Goal: Navigation & Orientation: Find specific page/section

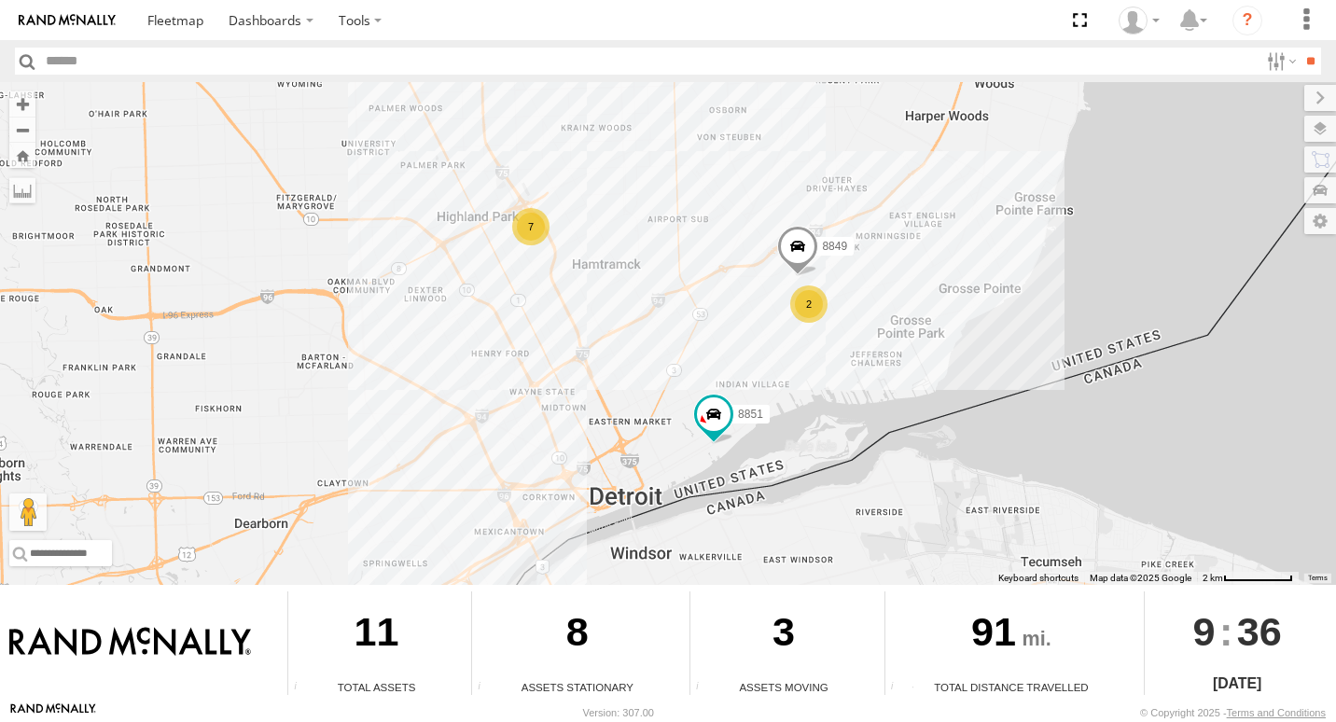
click at [529, 226] on div "7" at bounding box center [530, 226] width 37 height 37
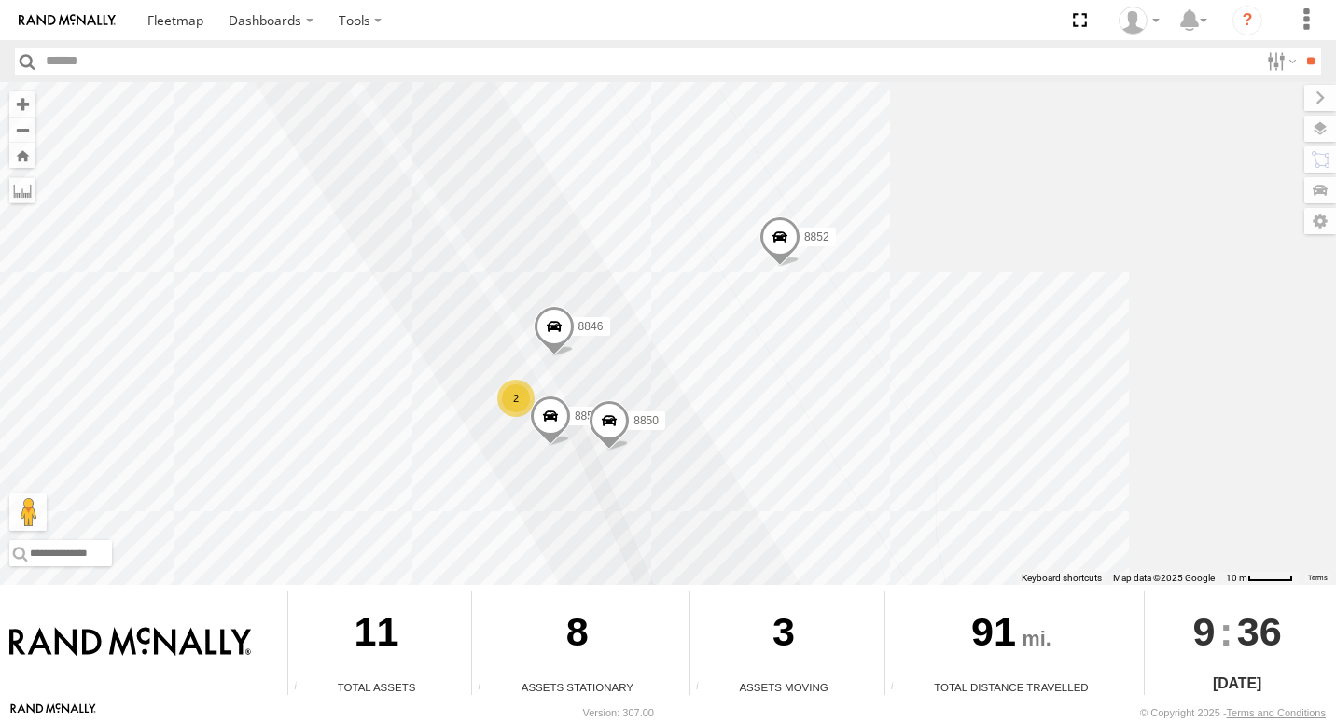
drag, startPoint x: 579, startPoint y: 442, endPoint x: 630, endPoint y: 314, distance: 138.6
click at [630, 314] on div "8851 8849 8852 8847 8846 2 8853 8850" at bounding box center [668, 333] width 1336 height 503
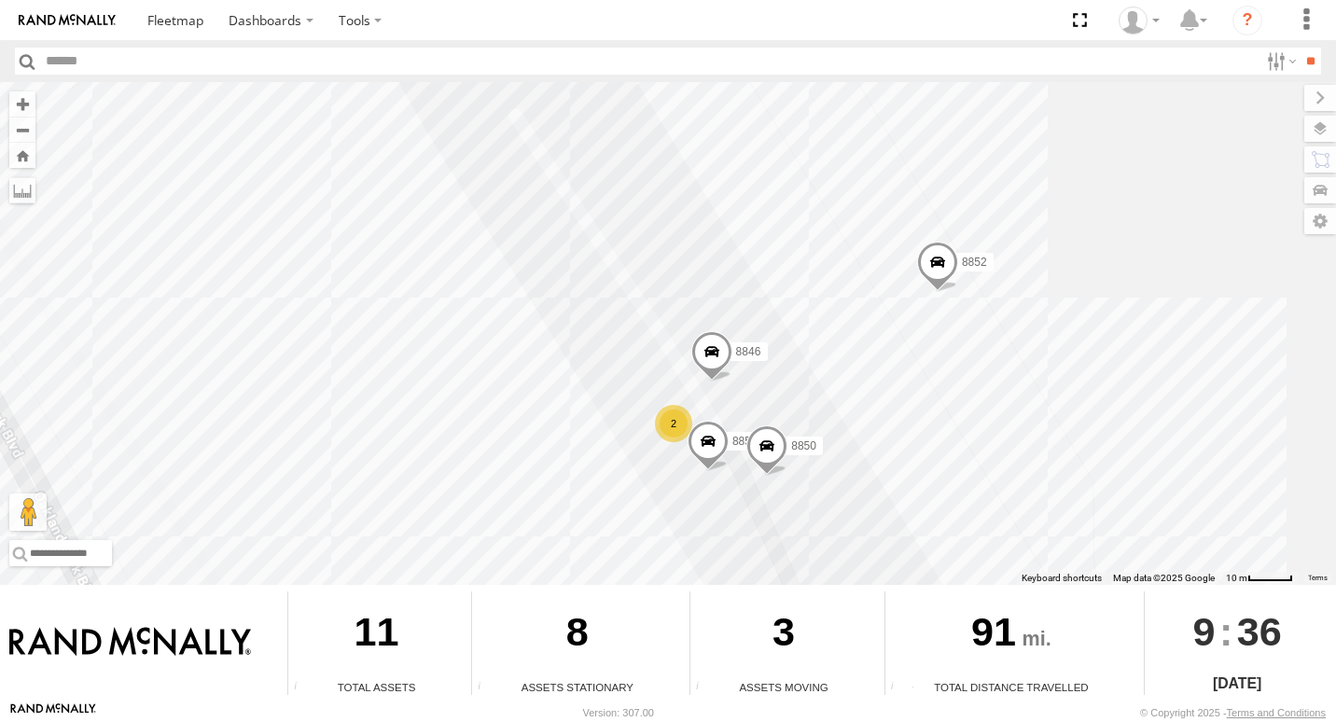
drag, startPoint x: 608, startPoint y: 427, endPoint x: 767, endPoint y: 454, distance: 160.9
click at [767, 454] on span at bounding box center [767, 451] width 41 height 50
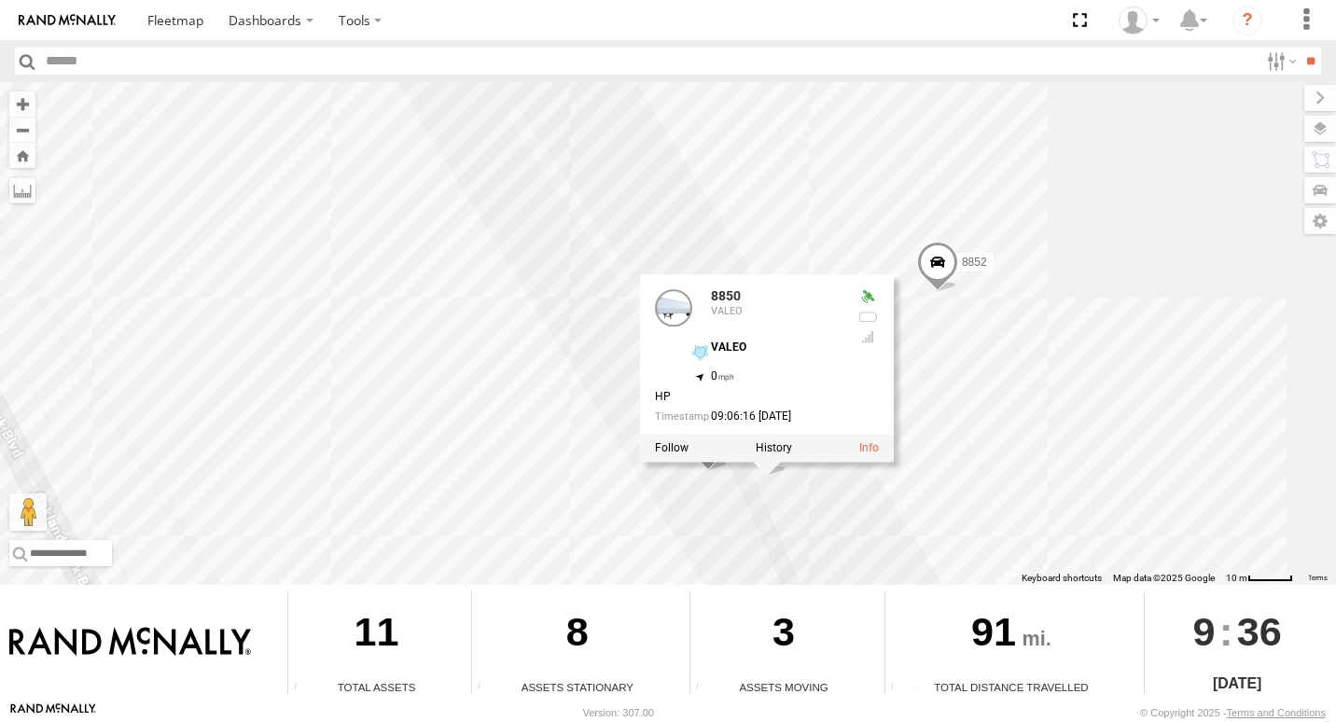
click at [675, 497] on div "8851 8849 8852 8847 8846 2 8853 8850 8850 VALEO VALEO 42.4028 , -83.07736 0 HP …" at bounding box center [668, 333] width 1336 height 503
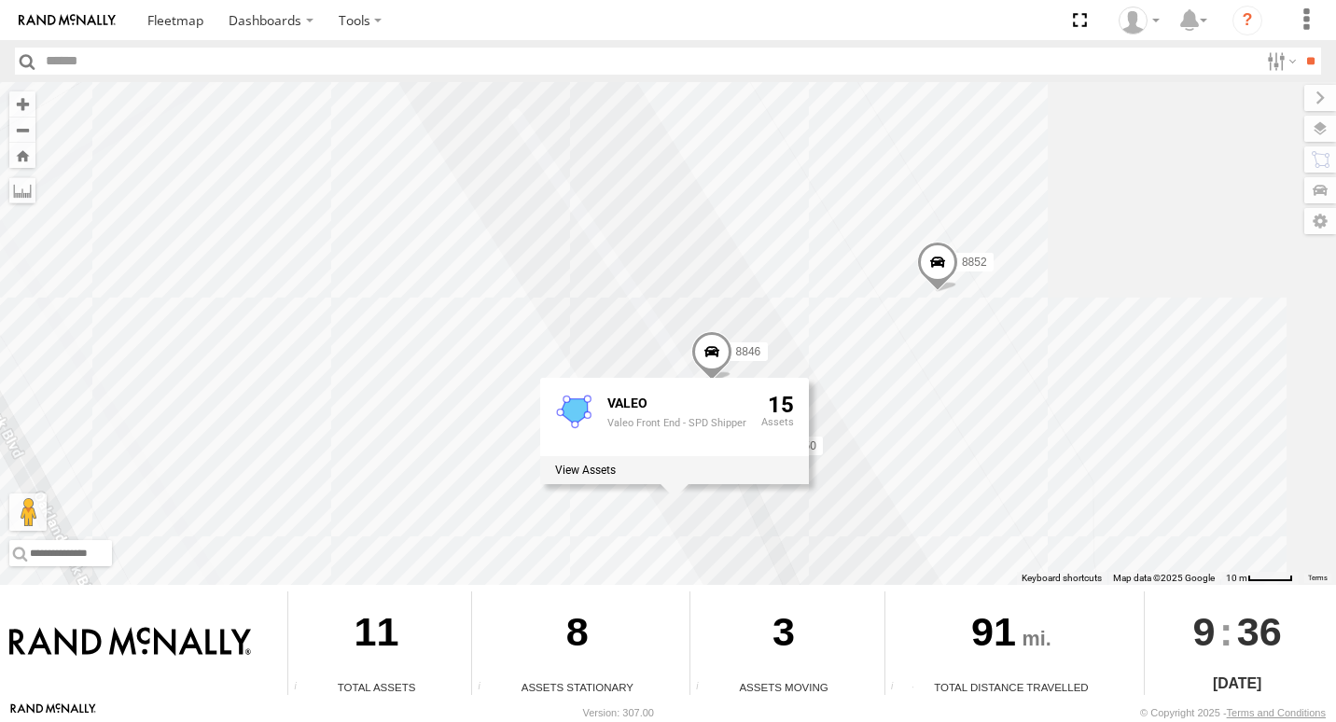
drag, startPoint x: 934, startPoint y: 353, endPoint x: 890, endPoint y: 356, distance: 44.0
click at [929, 353] on div "8851 8849 8852 8847 8846 2 8853 8850 VALEO Valeo Front End - SPD Shipper 15" at bounding box center [668, 333] width 1336 height 503
click at [918, 359] on div "8851 8849 8852 8847 8846 2 8853 8850 VALEO Valeo Front End - SPD Shipper 15" at bounding box center [668, 333] width 1336 height 503
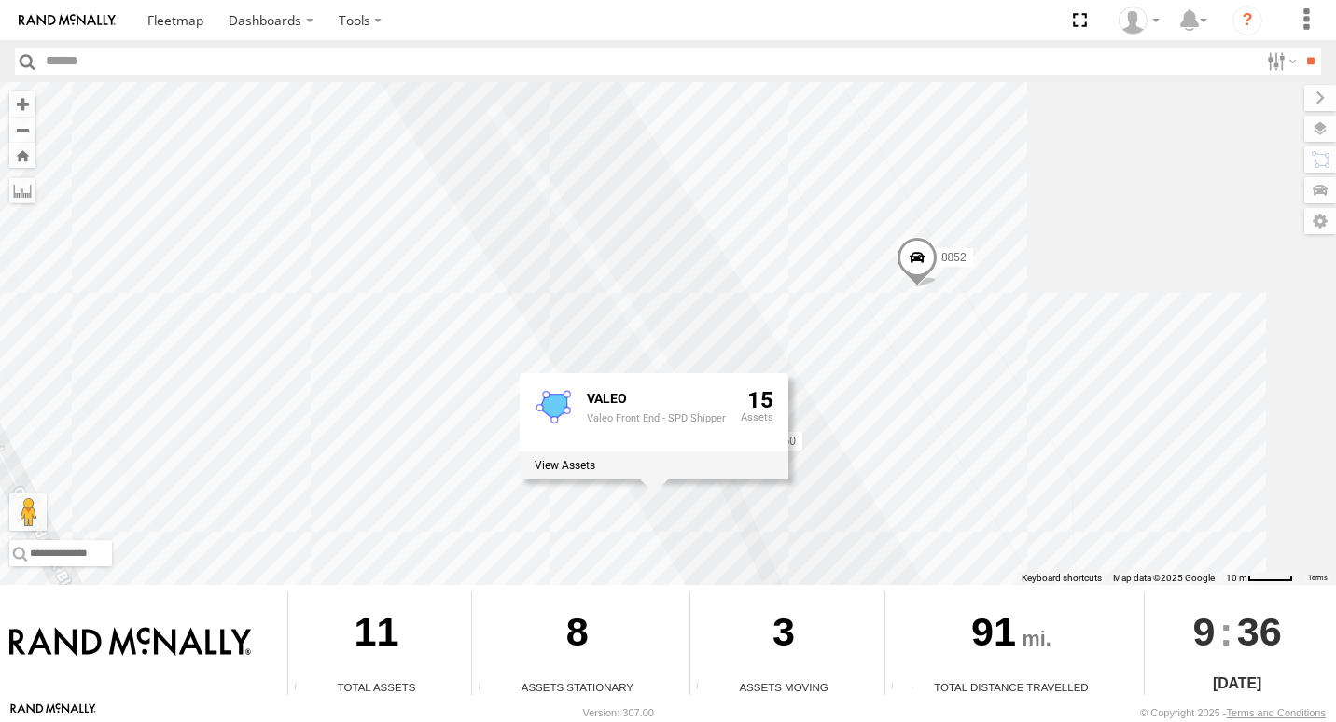
click at [1292, 529] on div "8851 8849 8852 8847 8853 8850 VALEO Valeo Front End - SPD Shipper 15" at bounding box center [668, 333] width 1336 height 503
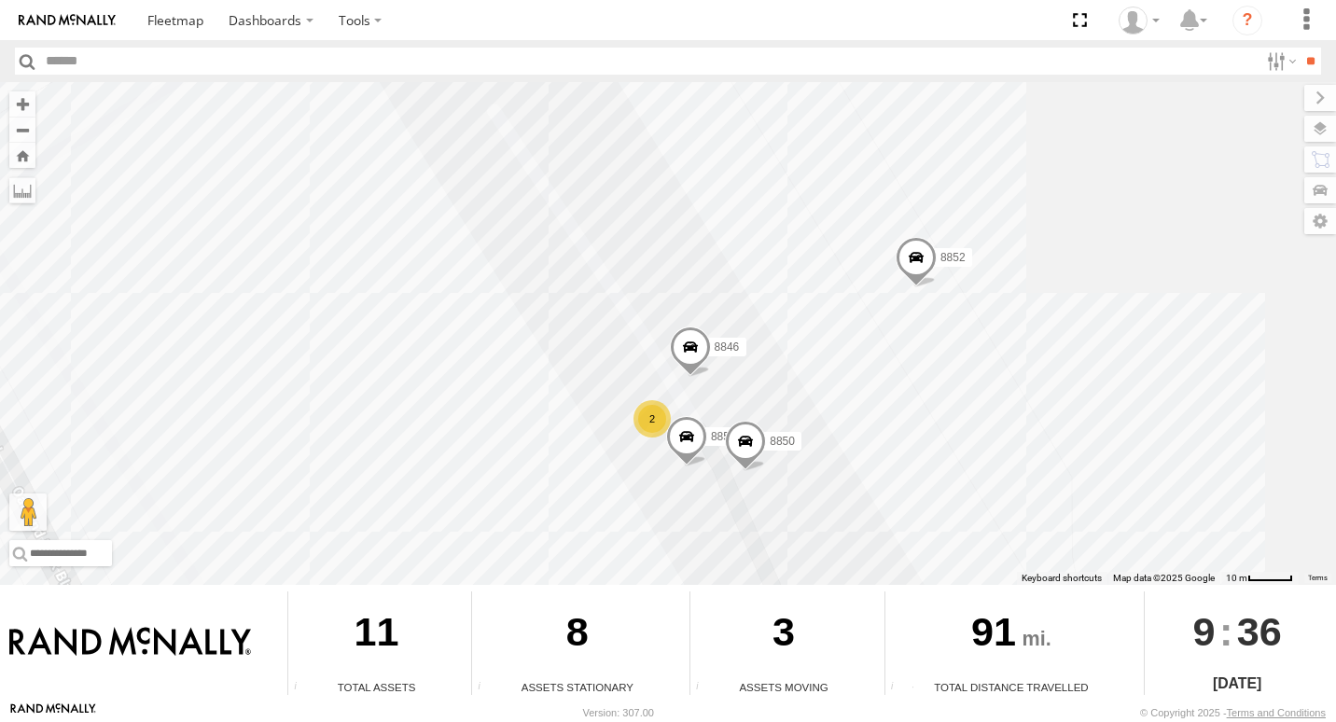
click at [698, 438] on span at bounding box center [686, 441] width 41 height 50
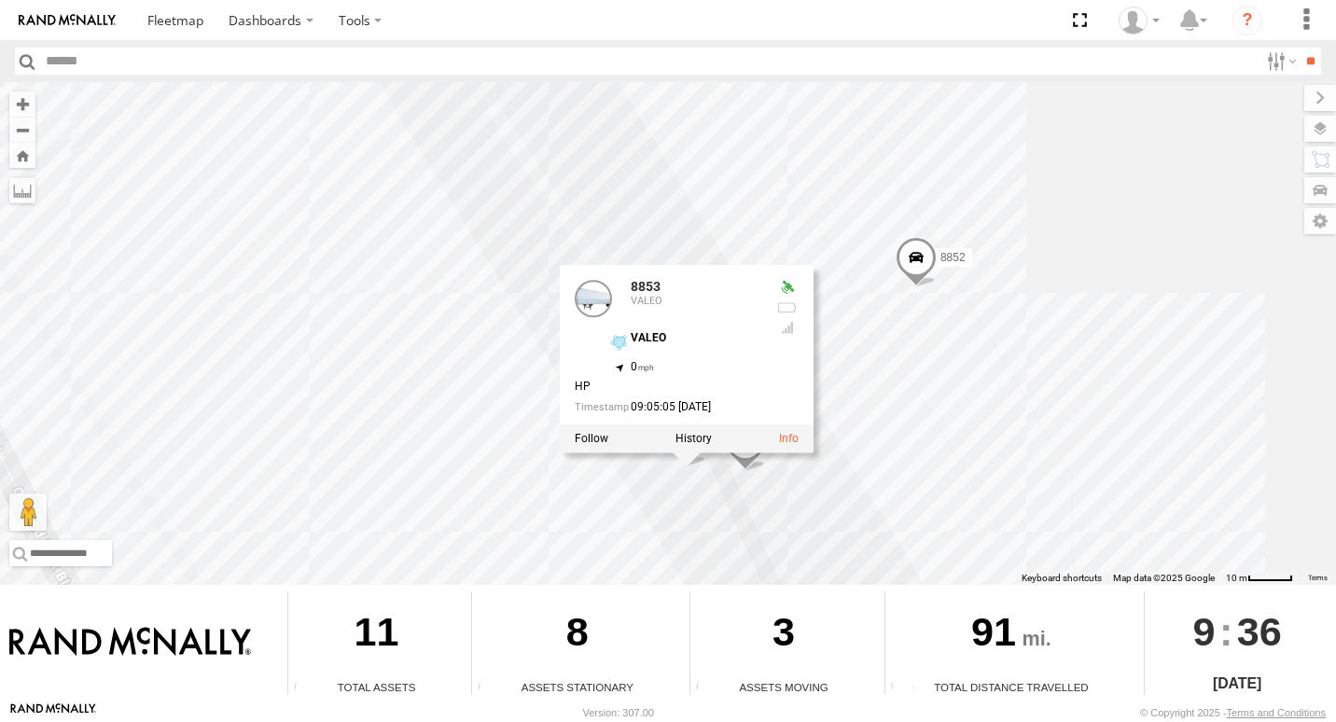
drag, startPoint x: 1203, startPoint y: 447, endPoint x: 1177, endPoint y: 440, distance: 27.2
click at [1204, 446] on div "8851 8849 8852 8847 8853 8850 8846 2 8853 VALEO VALEO 42.40281 , -83.07753 0 HP…" at bounding box center [668, 333] width 1336 height 503
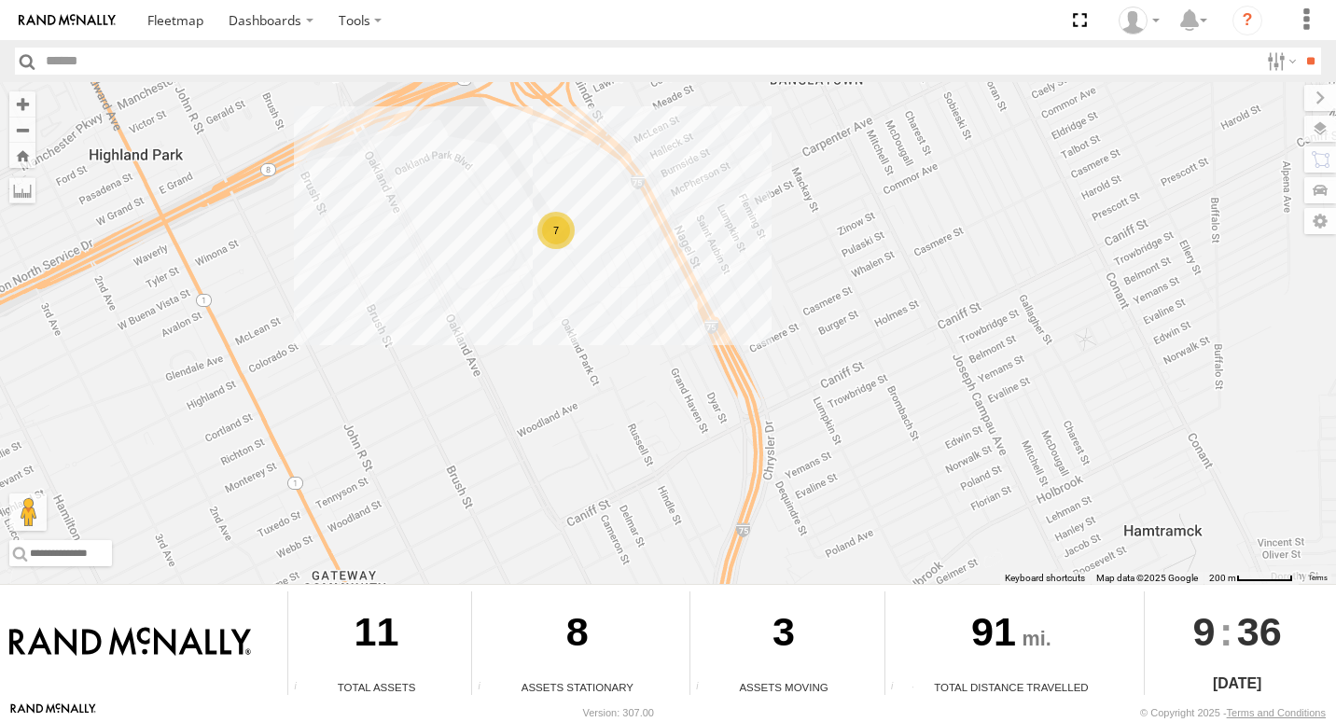
drag, startPoint x: 1163, startPoint y: 467, endPoint x: 690, endPoint y: 243, distance: 523.5
click at [690, 243] on div "8851 8849 7" at bounding box center [668, 333] width 1336 height 503
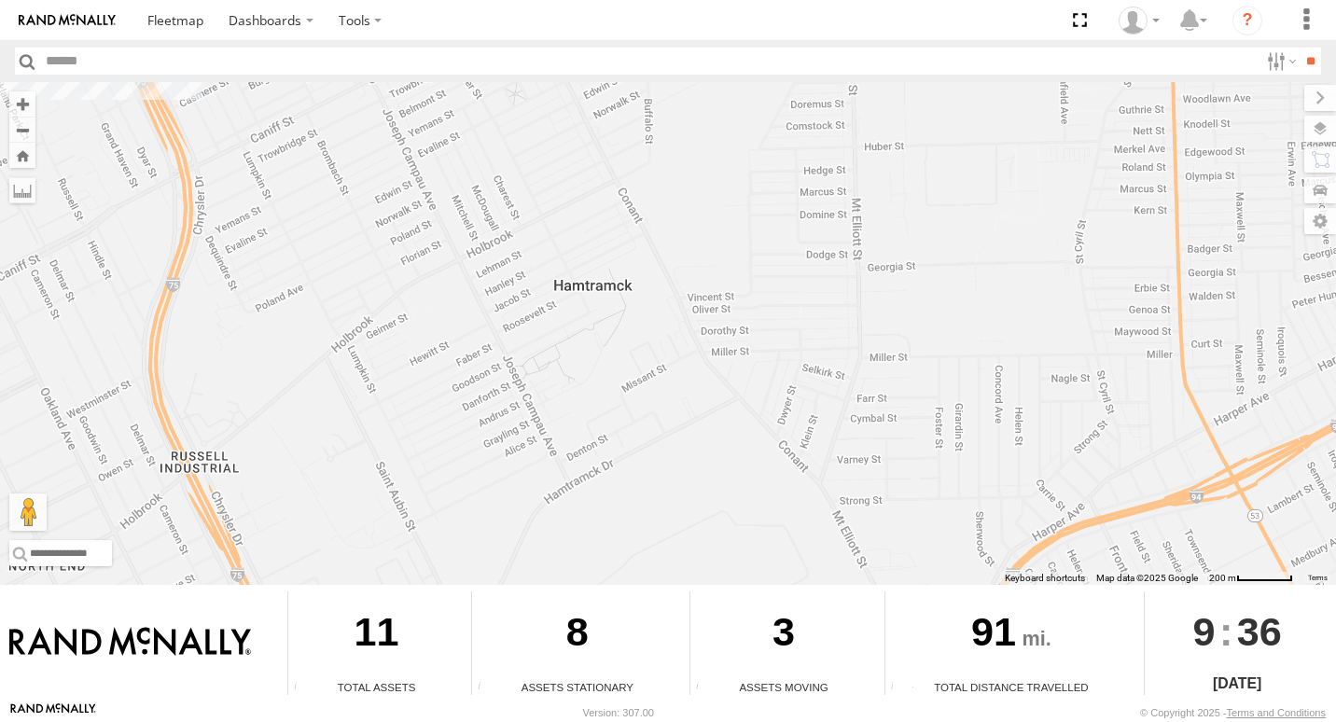
drag, startPoint x: 869, startPoint y: 351, endPoint x: 241, endPoint y: 203, distance: 645.1
click at [305, 106] on div "8851 8849 7" at bounding box center [668, 333] width 1336 height 503
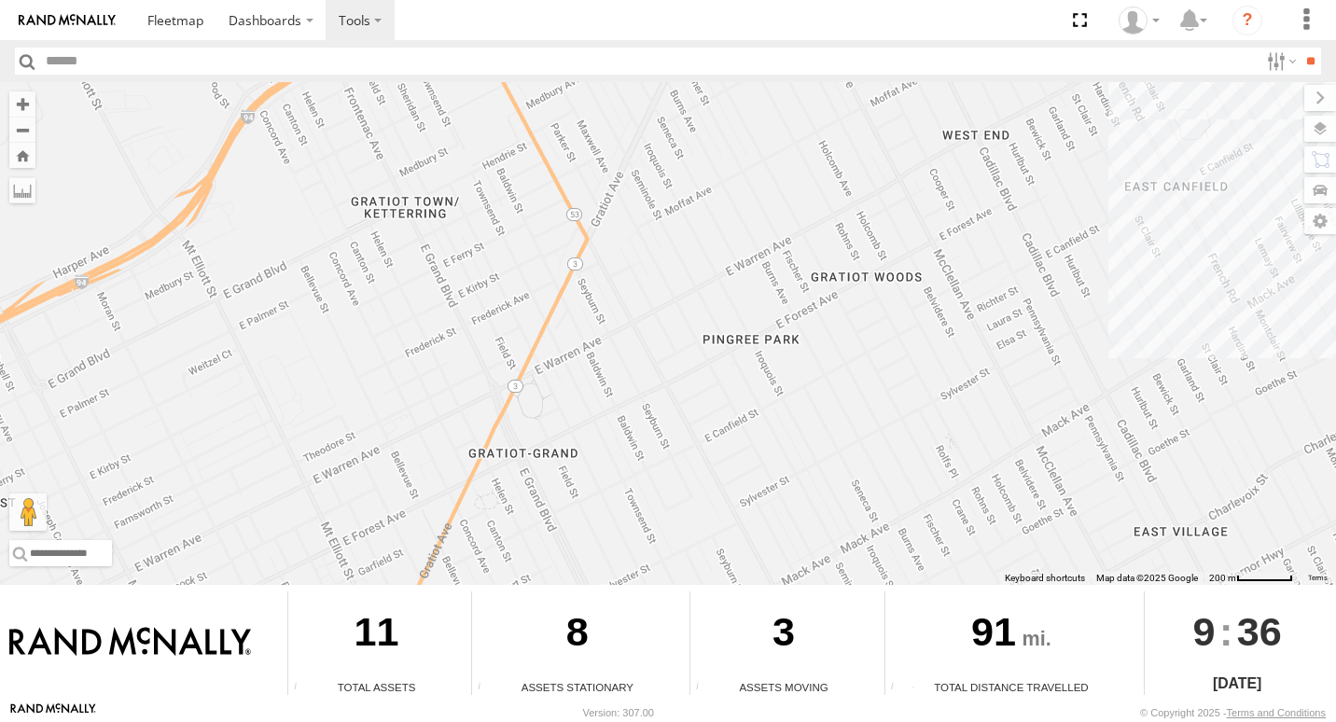
drag, startPoint x: 1157, startPoint y: 503, endPoint x: 382, endPoint y: 24, distance: 911.4
click at [382, 24] on body "Dashboards ?" at bounding box center [668, 361] width 1336 height 722
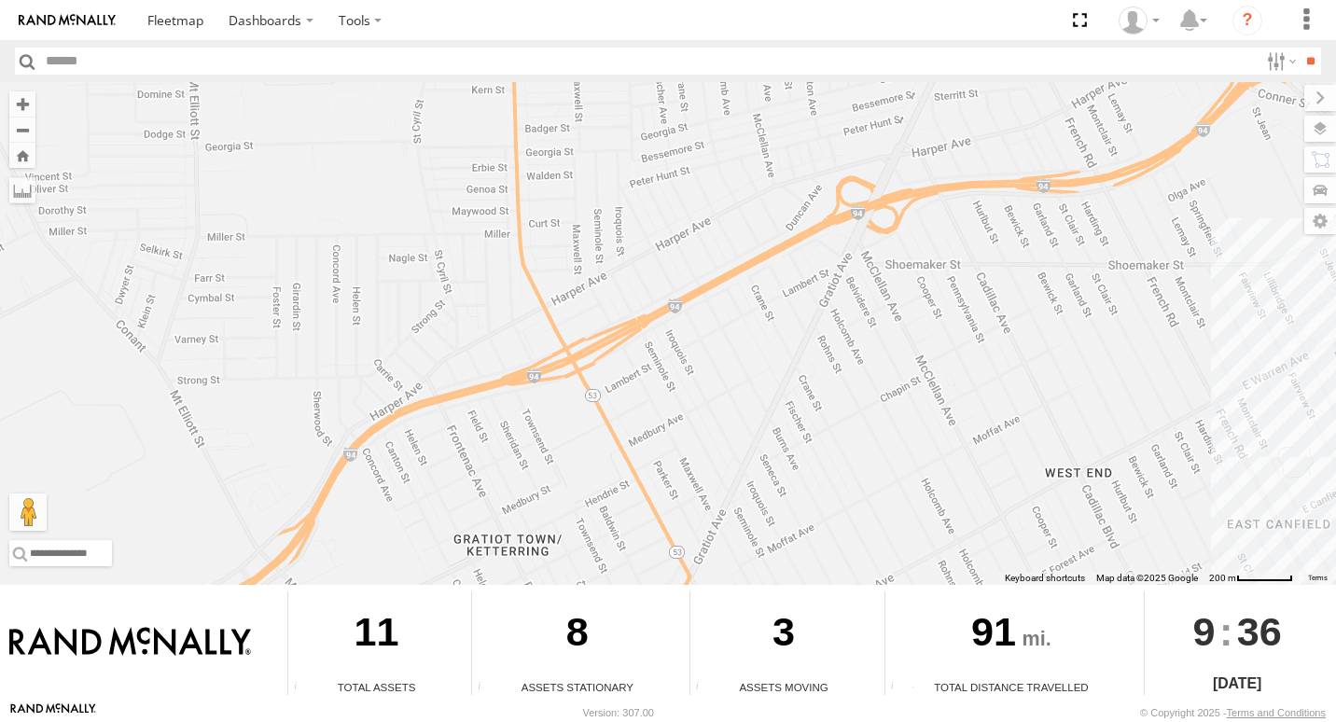
drag, startPoint x: 1081, startPoint y: 286, endPoint x: 1281, endPoint y: 510, distance: 300.7
click at [1321, 721] on html "Dashboards" at bounding box center [668, 361] width 1336 height 722
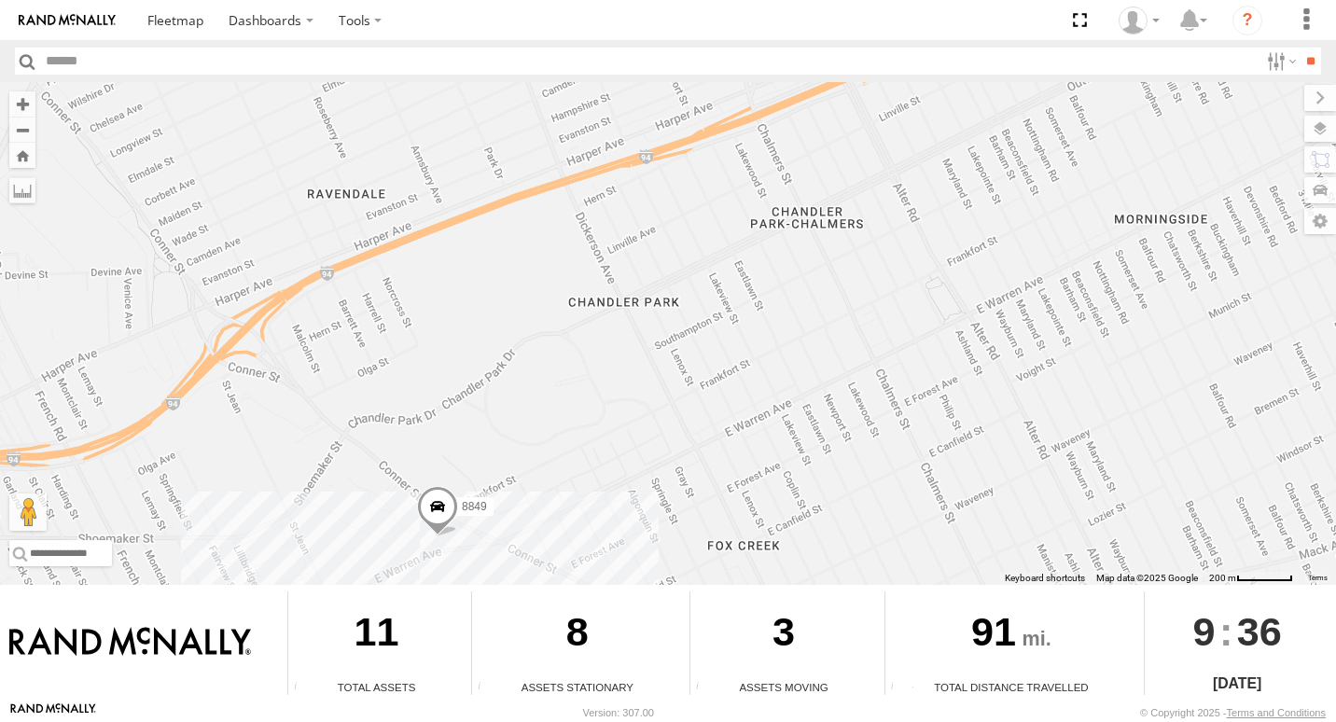
drag, startPoint x: 1202, startPoint y: 113, endPoint x: 1022, endPoint y: 609, distance: 528.1
click at [1035, 652] on div "← Move left → Move right ↑ Move up ↓ Move down + Zoom in - Zoom out Home Jump l…" at bounding box center [668, 392] width 1336 height 620
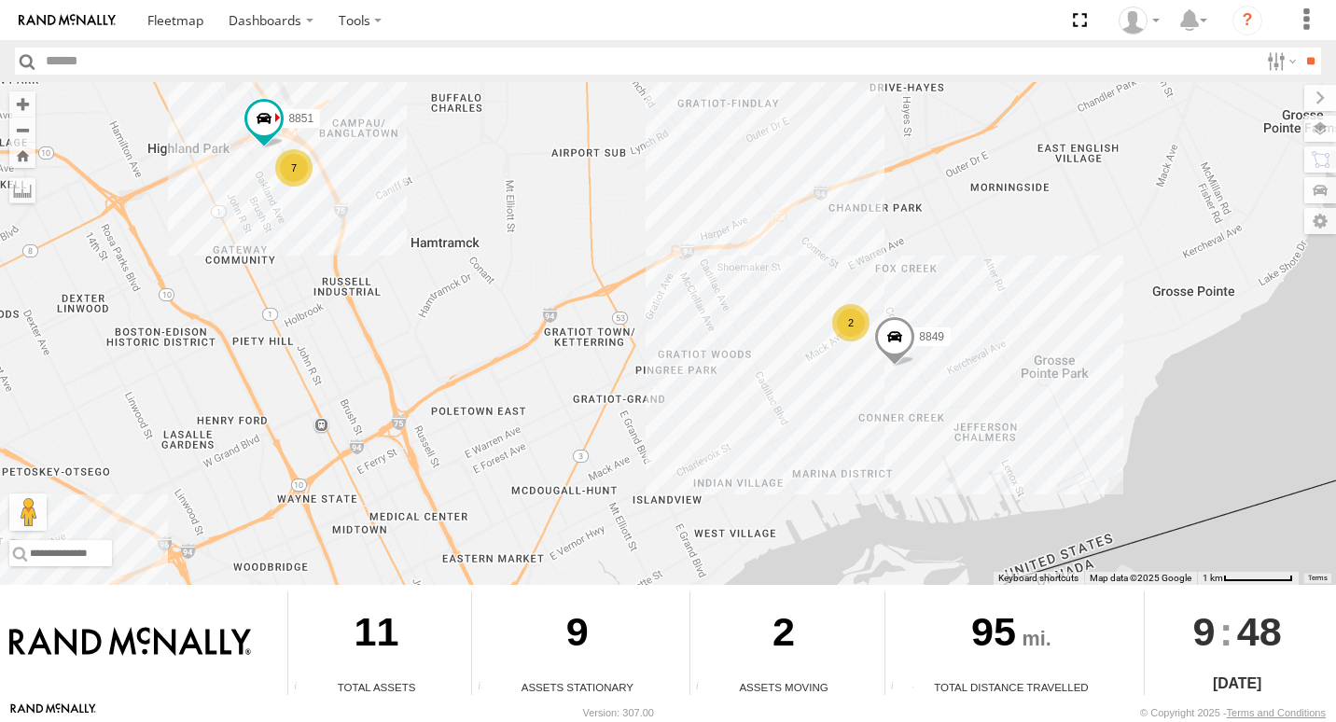
drag, startPoint x: 543, startPoint y: 372, endPoint x: 455, endPoint y: 295, distance: 117.0
click at [455, 295] on div "2 7 8851 8849" at bounding box center [668, 333] width 1336 height 503
click at [299, 163] on div "7" at bounding box center [292, 167] width 37 height 37
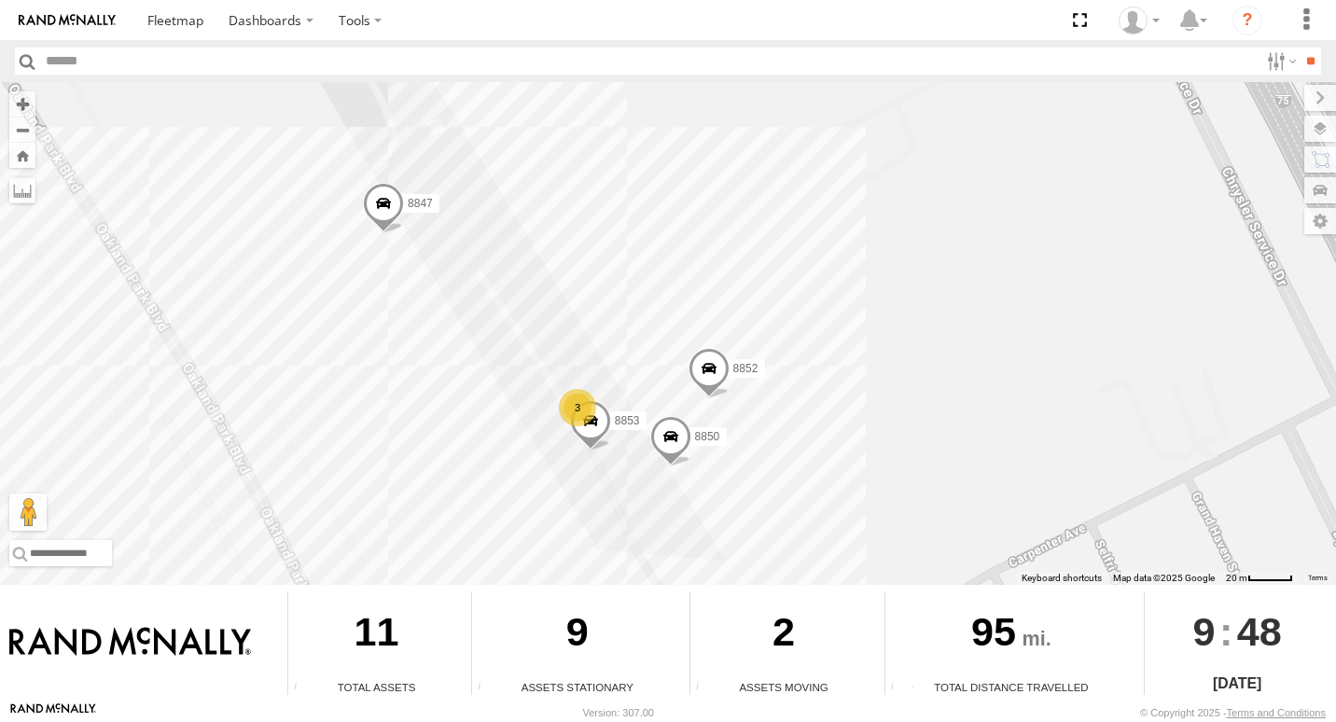
drag, startPoint x: 580, startPoint y: 373, endPoint x: 474, endPoint y: 418, distance: 114.6
click at [476, 418] on div "8851 8849 3 8853 8852 8850 8847" at bounding box center [668, 333] width 1336 height 503
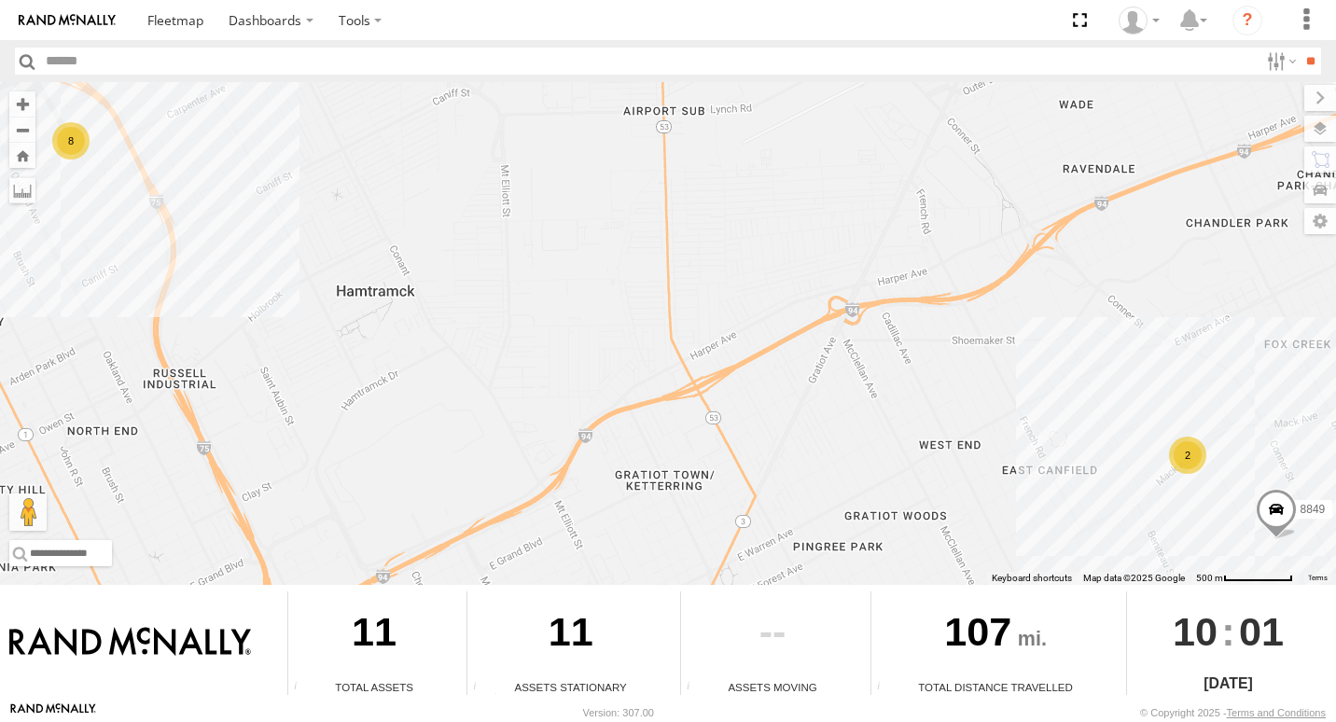
click at [80, 136] on div "8" at bounding box center [70, 140] width 37 height 37
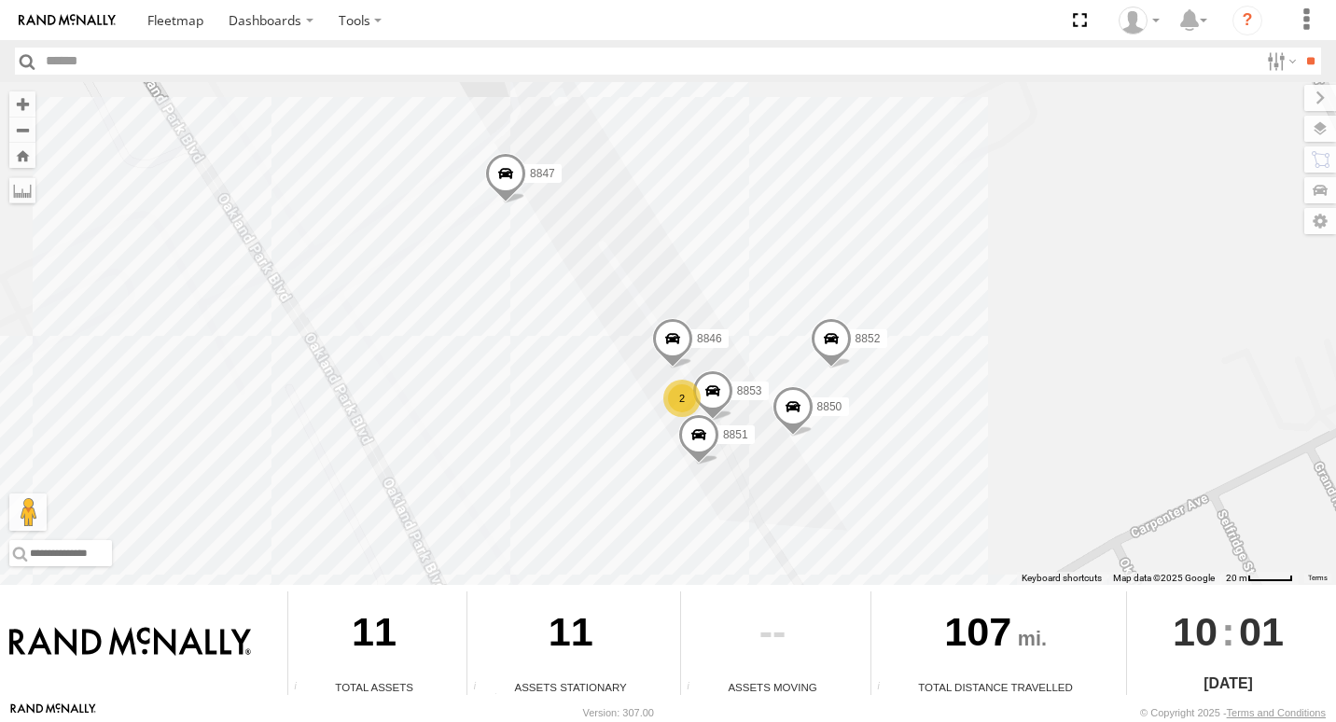
click at [734, 392] on label "8853" at bounding box center [745, 390] width 47 height 19
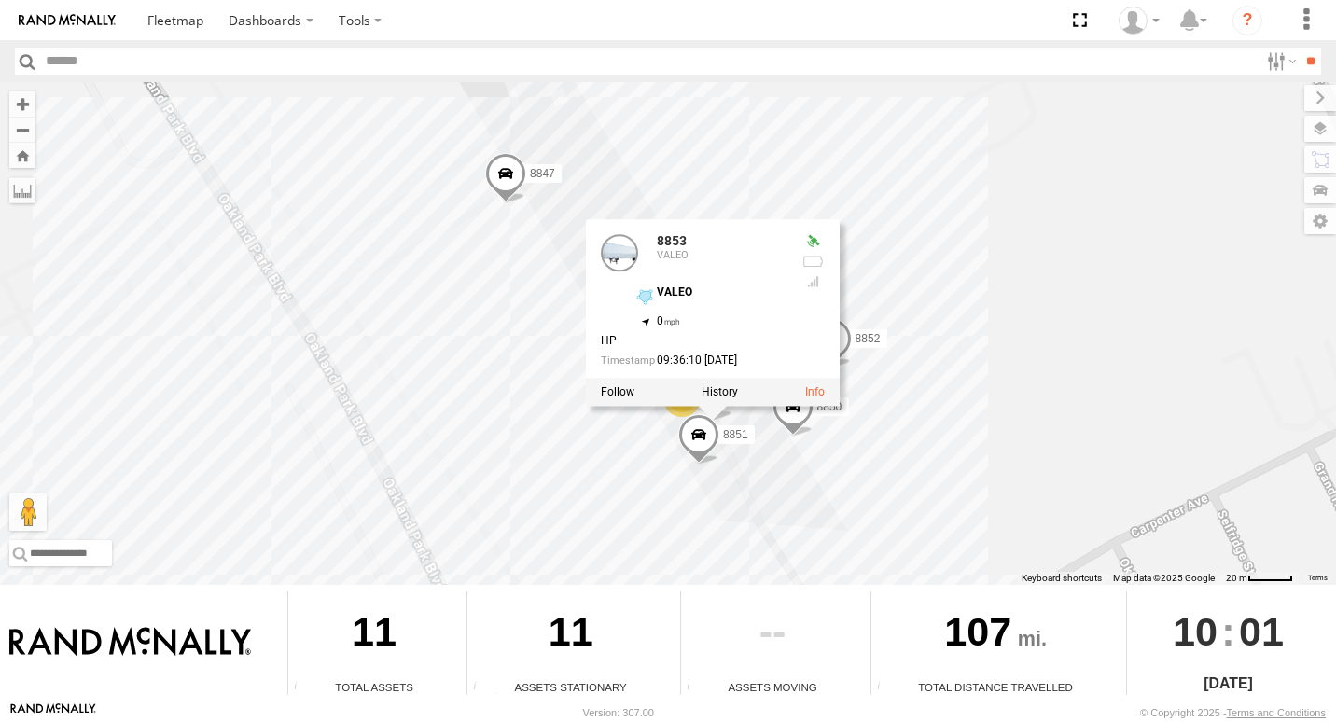
click at [992, 273] on div "8849 8846 2 8853 8852 8851 8850 8847 8853 VALEO VALEO 42.40282 , -83.07745 0 HP…" at bounding box center [668, 333] width 1336 height 503
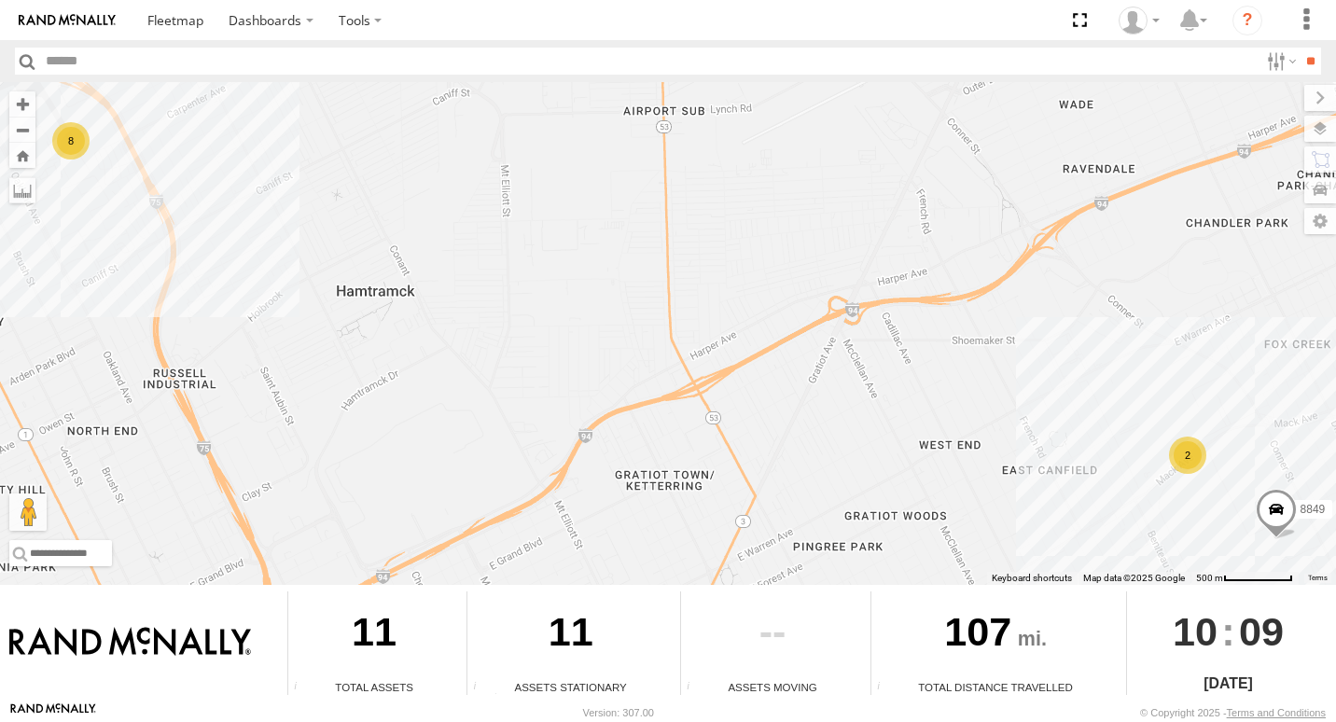
click at [77, 139] on div "8" at bounding box center [70, 140] width 37 height 37
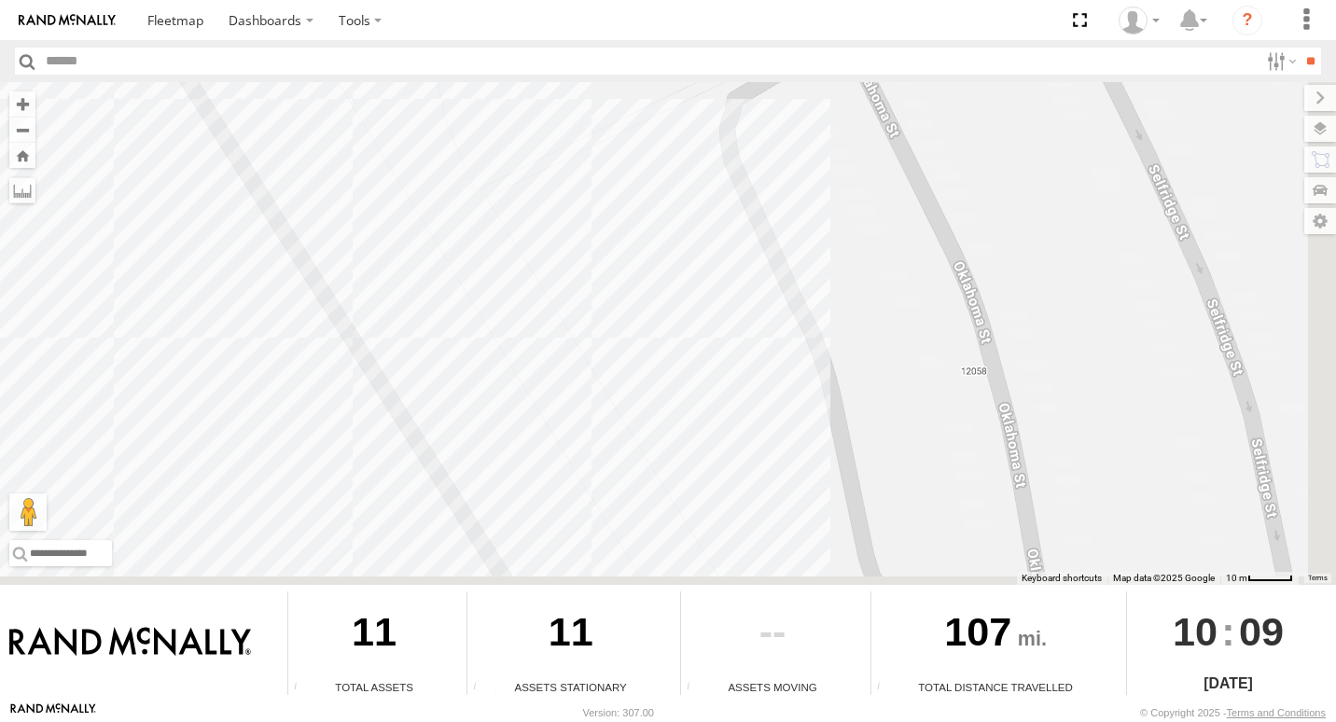
drag, startPoint x: 1189, startPoint y: 444, endPoint x: 204, endPoint y: -69, distance: 1110.3
click at [204, 0] on html "Dashboards" at bounding box center [668, 361] width 1336 height 722
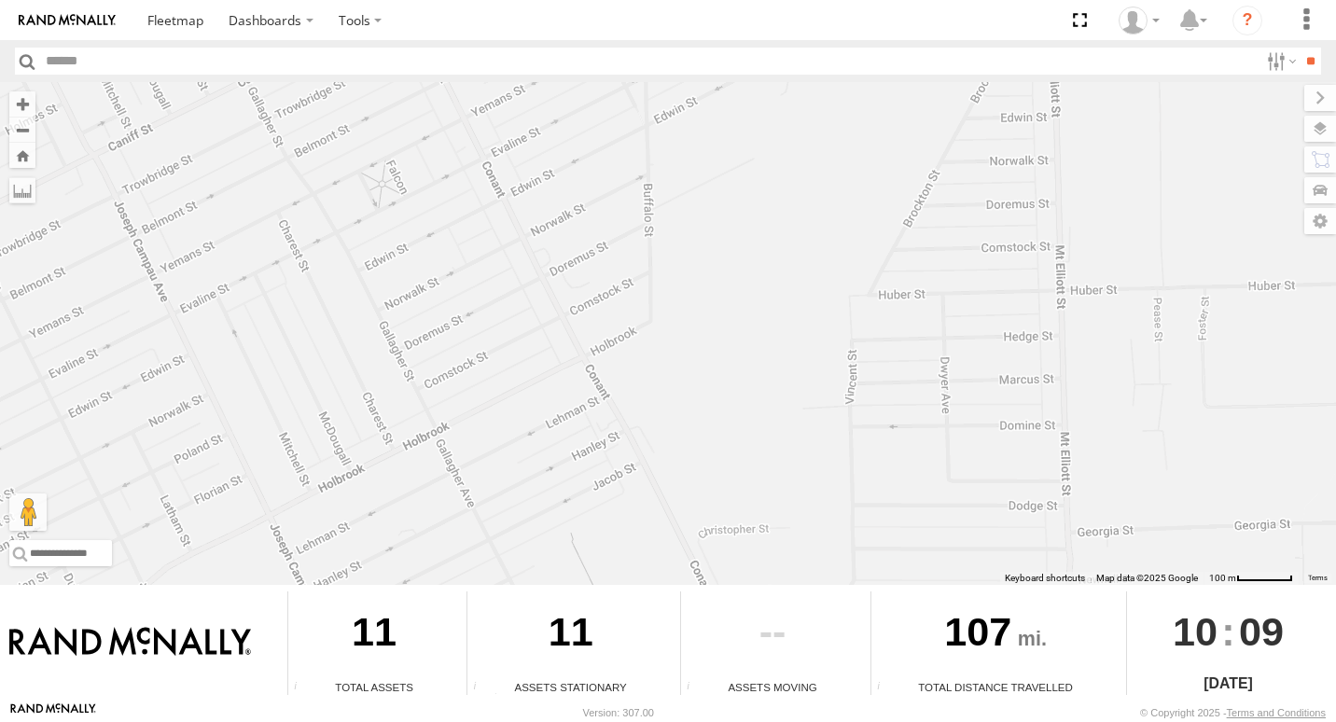
drag, startPoint x: 1217, startPoint y: 357, endPoint x: -4, endPoint y: -69, distance: 1293.0
click at [0, 0] on html "Dashboards" at bounding box center [668, 361] width 1336 height 722
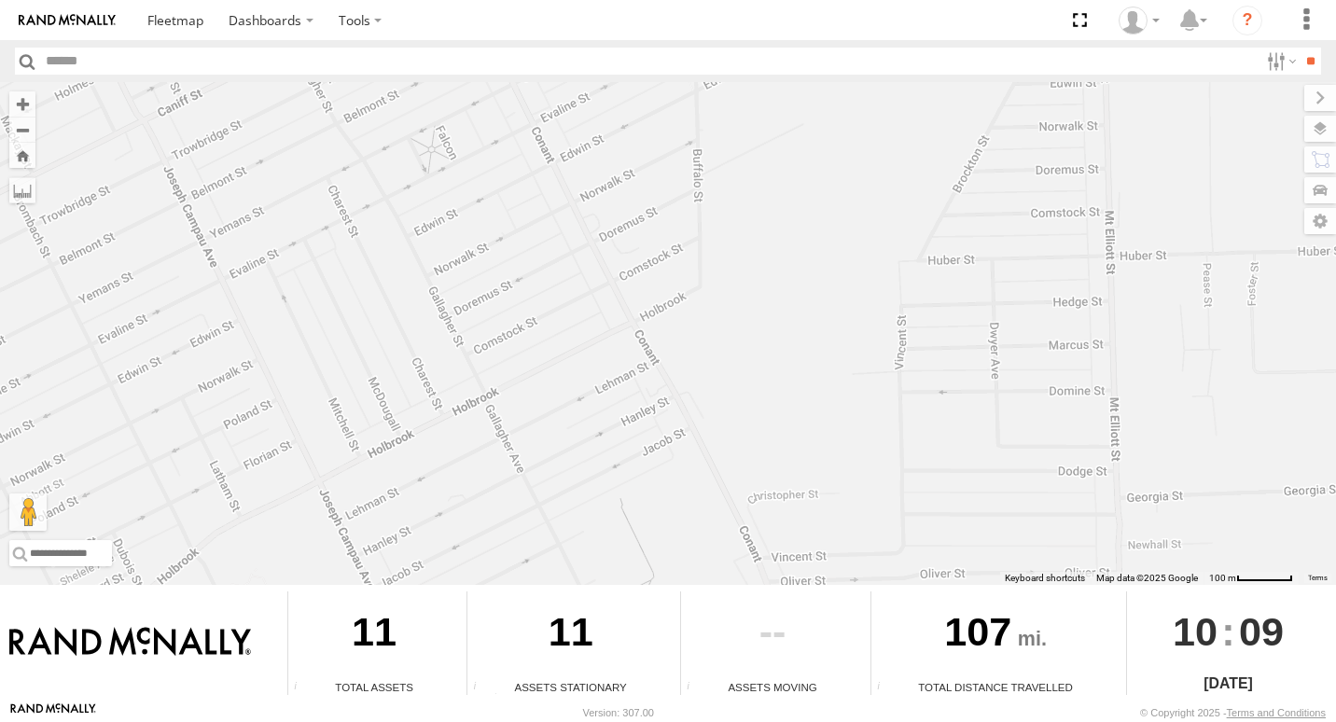
drag, startPoint x: 403, startPoint y: 199, endPoint x: 739, endPoint y: -8, distance: 394.7
click at [739, 0] on html "Dashboards" at bounding box center [668, 361] width 1336 height 722
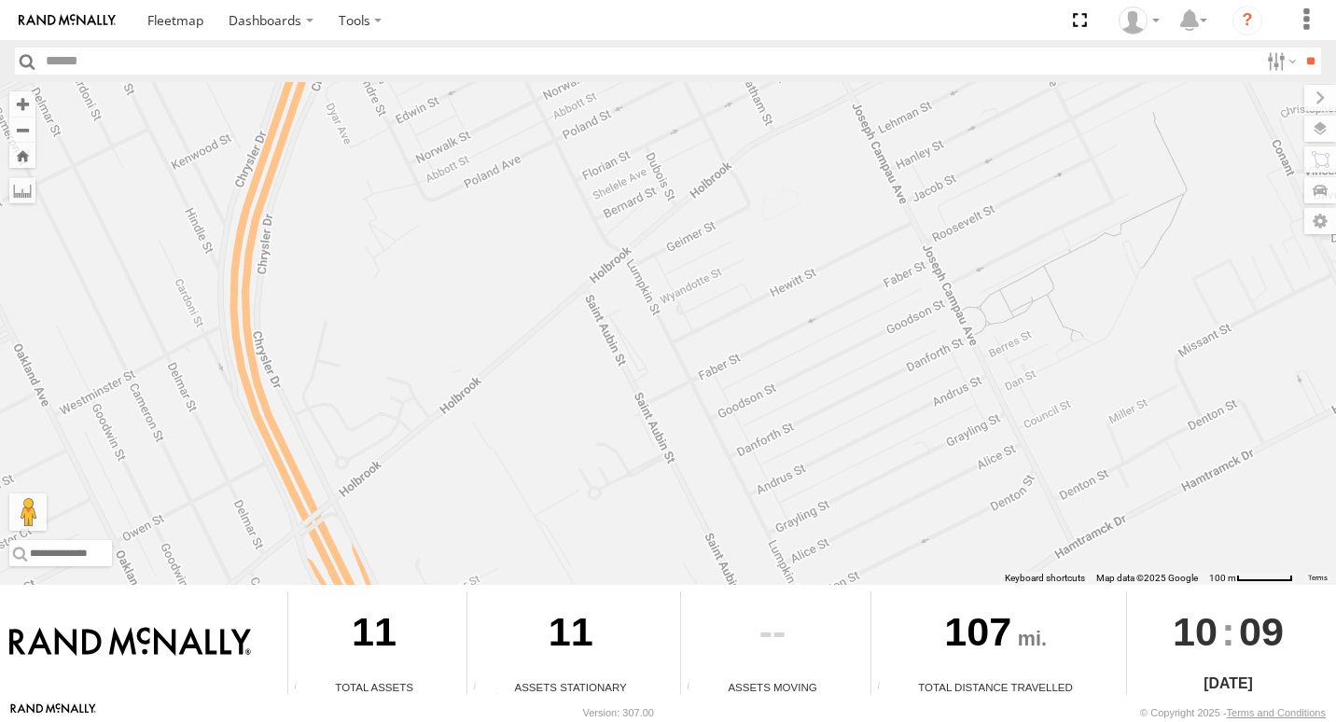
drag, startPoint x: 887, startPoint y: 372, endPoint x: 927, endPoint y: -13, distance: 387.5
click at [927, 0] on html "Dashboards" at bounding box center [668, 361] width 1336 height 722
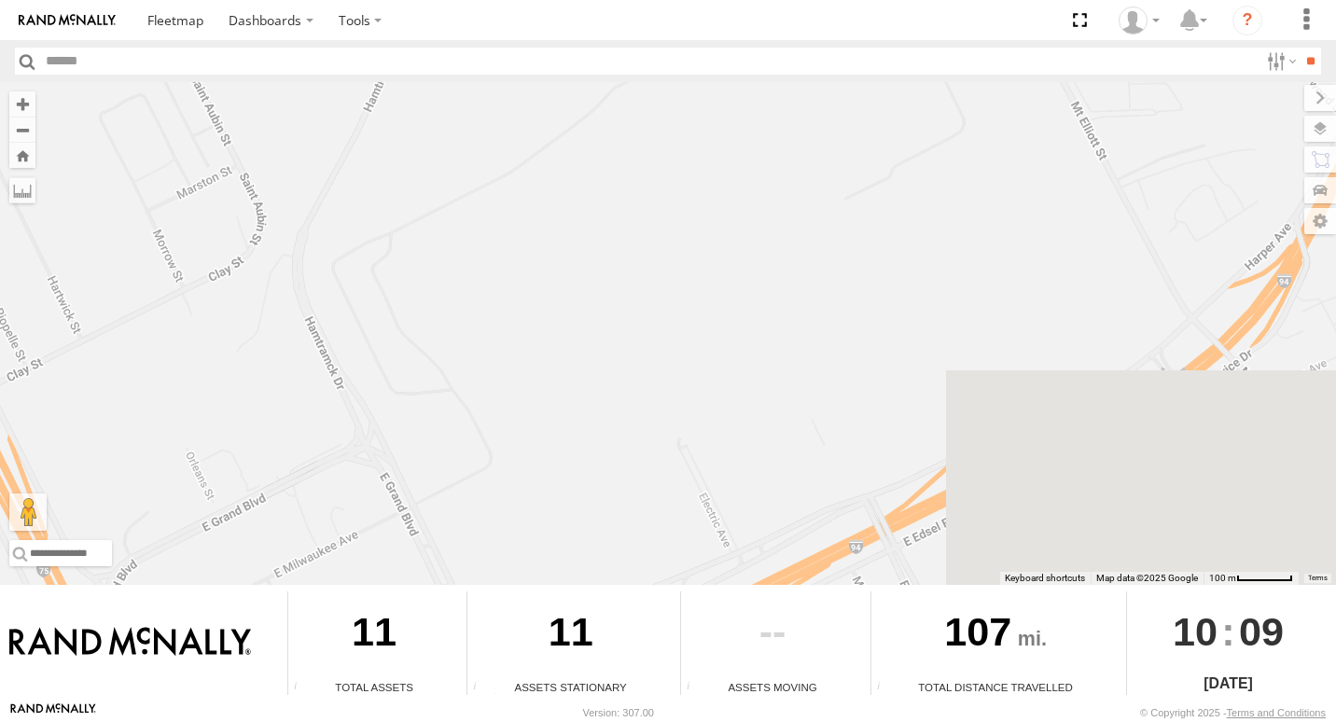
drag, startPoint x: 858, startPoint y: 123, endPoint x: 105, endPoint y: 176, distance: 754.1
click at [105, 176] on div "8849 8852 8847 8850 5" at bounding box center [668, 333] width 1336 height 503
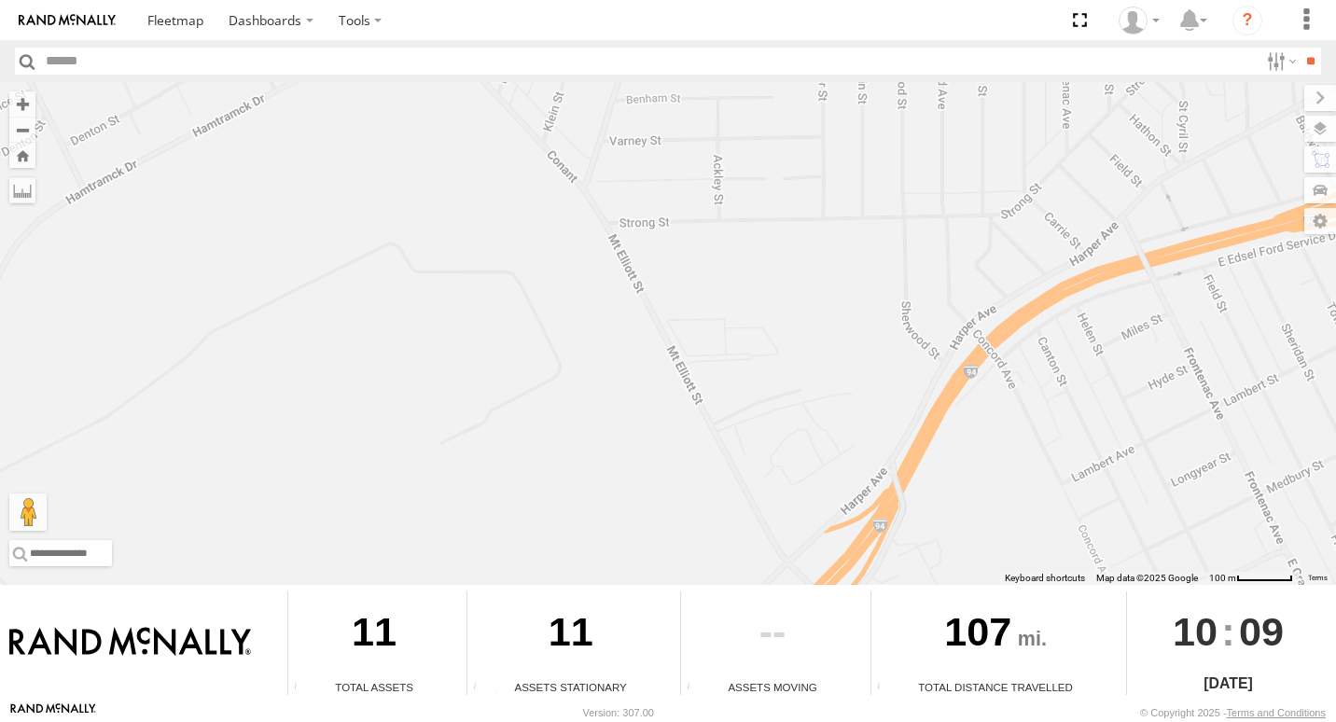
click at [662, 525] on div "8849 8852 8847 8850 5" at bounding box center [668, 333] width 1336 height 503
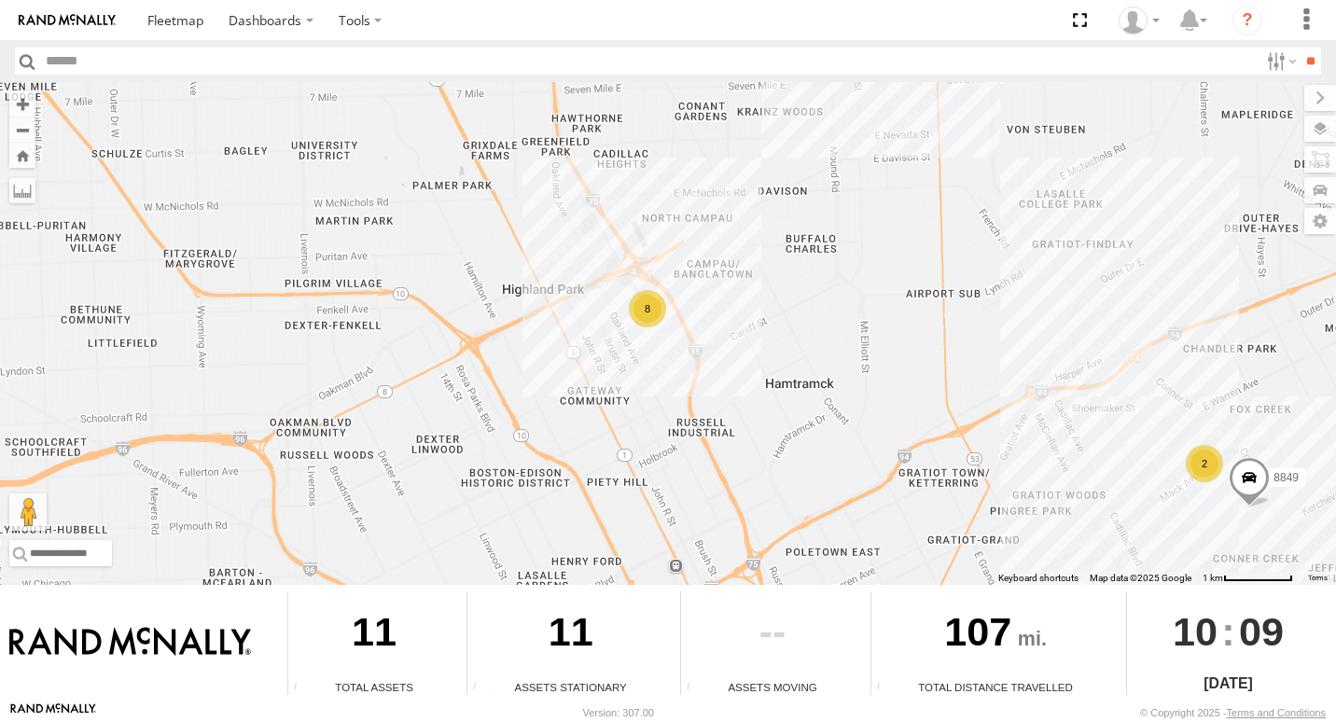
click at [1212, 464] on div "2" at bounding box center [1204, 463] width 37 height 37
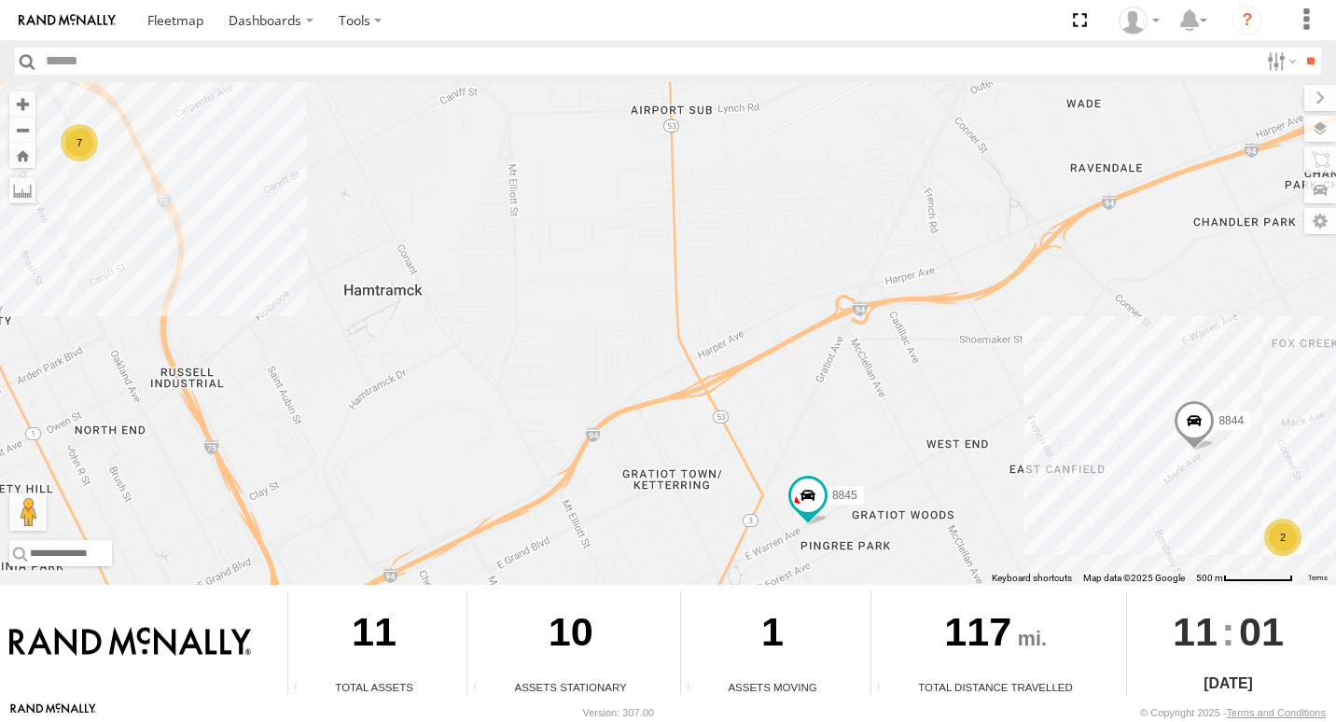
click at [1184, 441] on span at bounding box center [1194, 424] width 41 height 50
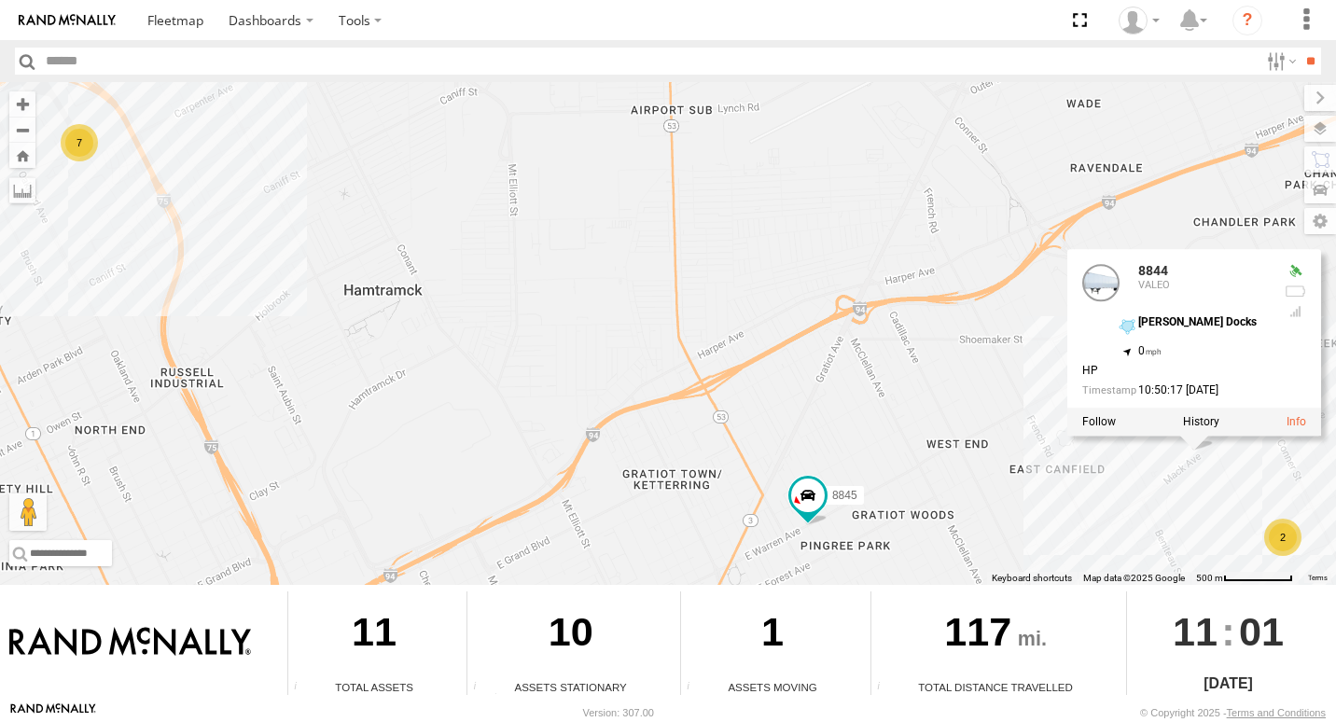
click at [1128, 473] on div "8845 7 2 8844 8844 VALEO MACK - Valeo Docks 42.3819 , -82.97498 0 HP 10:50:17 0…" at bounding box center [668, 333] width 1336 height 503
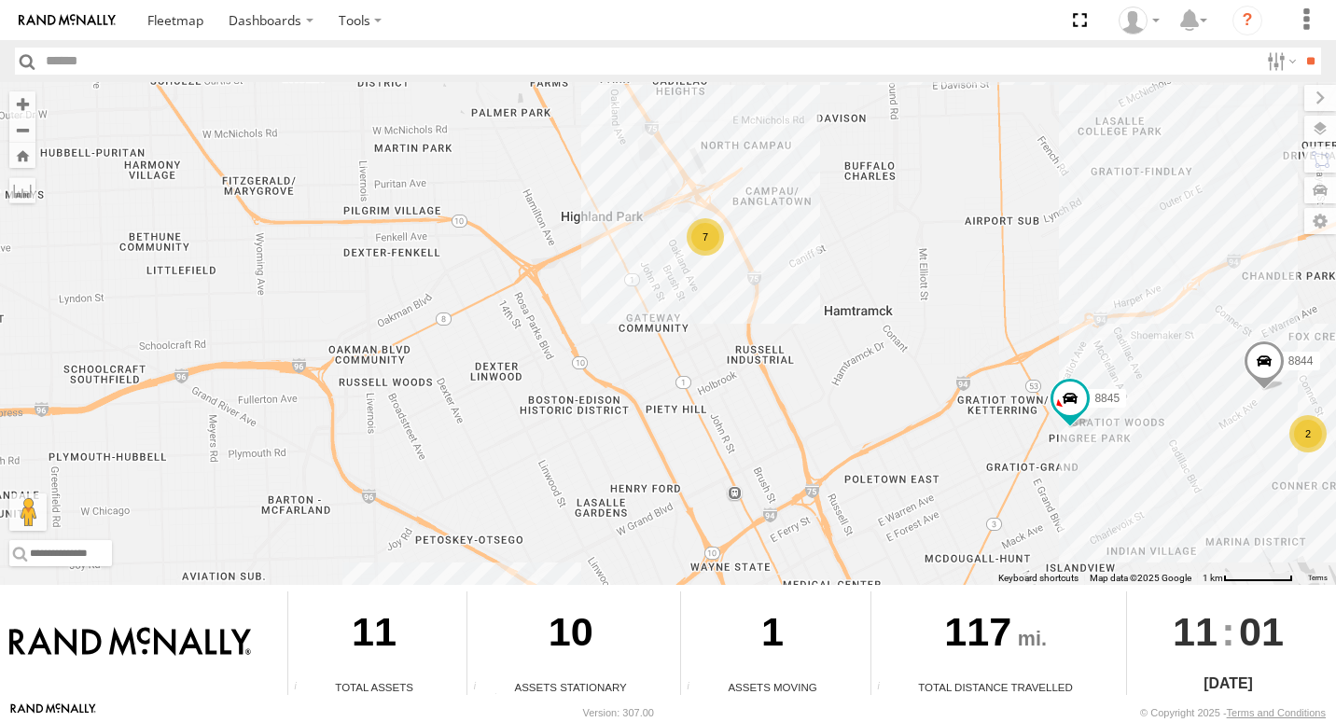
click at [1310, 449] on div "2" at bounding box center [1308, 433] width 37 height 37
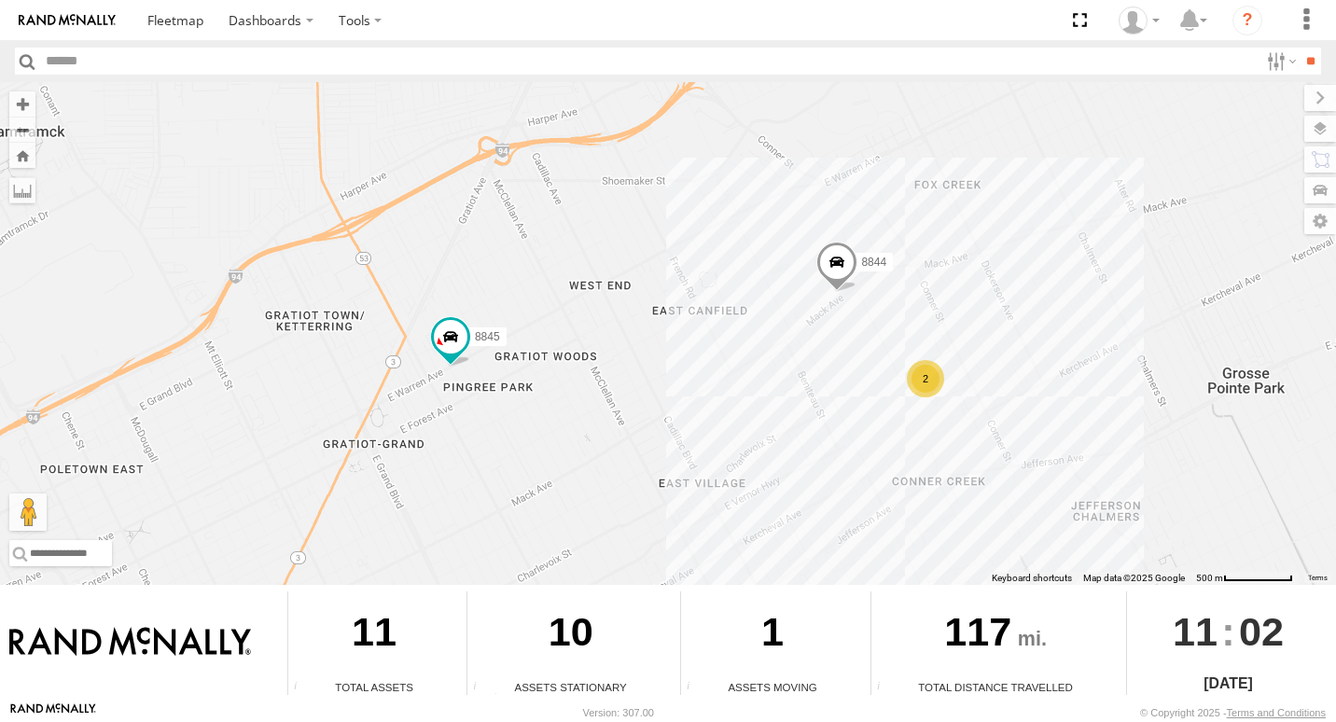
drag, startPoint x: 1236, startPoint y: 497, endPoint x: 873, endPoint y: 321, distance: 403.6
click at [873, 321] on div "8845 8844 7 2" at bounding box center [668, 333] width 1336 height 503
click at [930, 387] on div "2" at bounding box center [925, 376] width 37 height 37
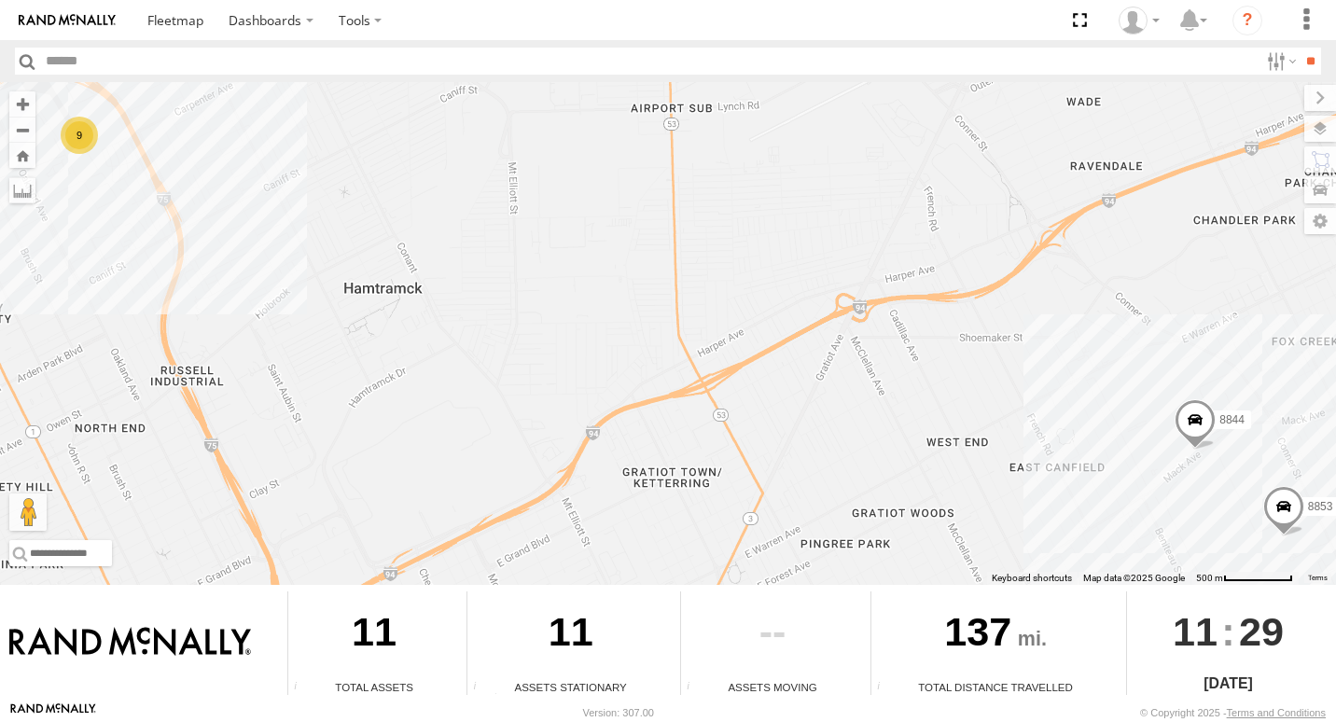
click at [1190, 431] on span at bounding box center [1195, 424] width 41 height 50
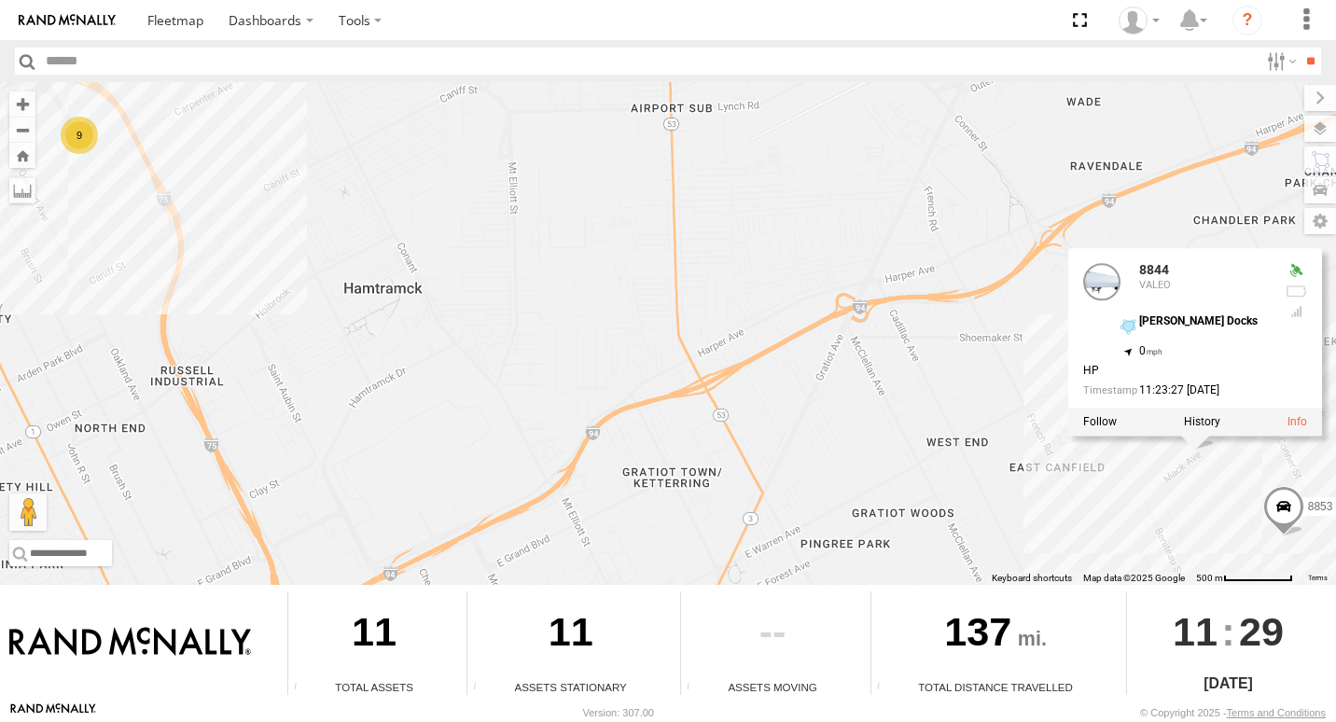
drag, startPoint x: 894, startPoint y: 484, endPoint x: 600, endPoint y: 342, distance: 326.8
click at [793, 451] on div "9 8853 8844 8844 VALEO MACK - Valeo Docks 42.38179 , -82.97491 0 HP 11:23:27 09…" at bounding box center [668, 333] width 1336 height 503
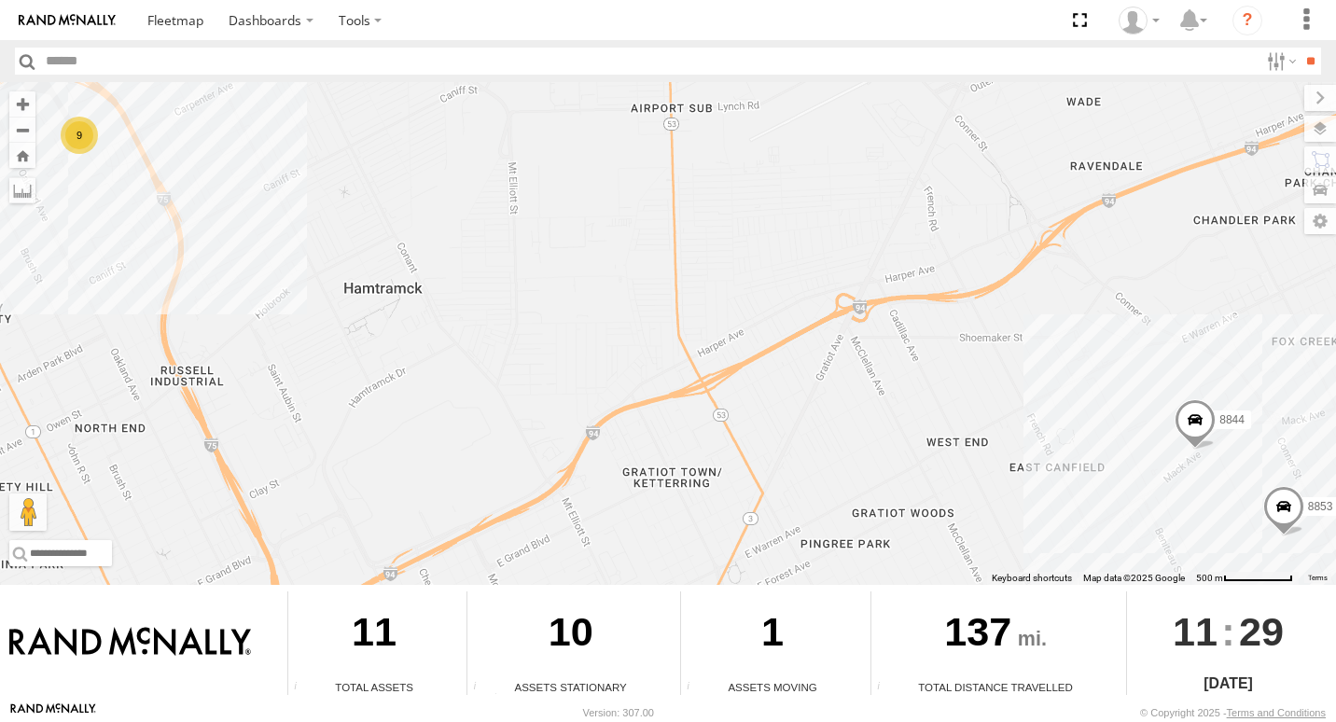
click at [1197, 419] on span at bounding box center [1195, 424] width 41 height 50
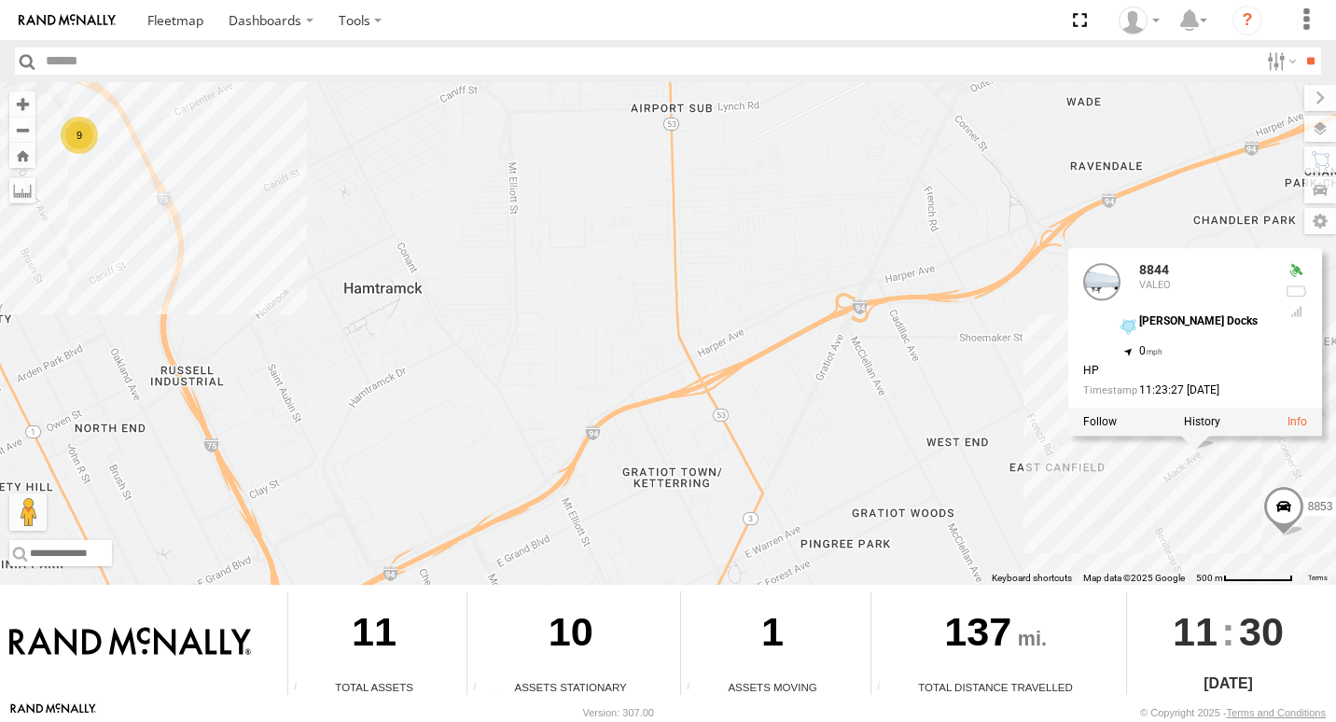
click at [1106, 478] on div "9 8853 8844 8844 VALEO MACK - Valeo Docks 42.38179 , -82.97491 0 HP 11:23:27 09…" at bounding box center [668, 333] width 1336 height 503
click at [806, 356] on div "9 8853 8844 8844 VALEO MACK - Valeo Docks 42.38179 , -82.97491 0 HP 11:23:27 09…" at bounding box center [668, 333] width 1336 height 503
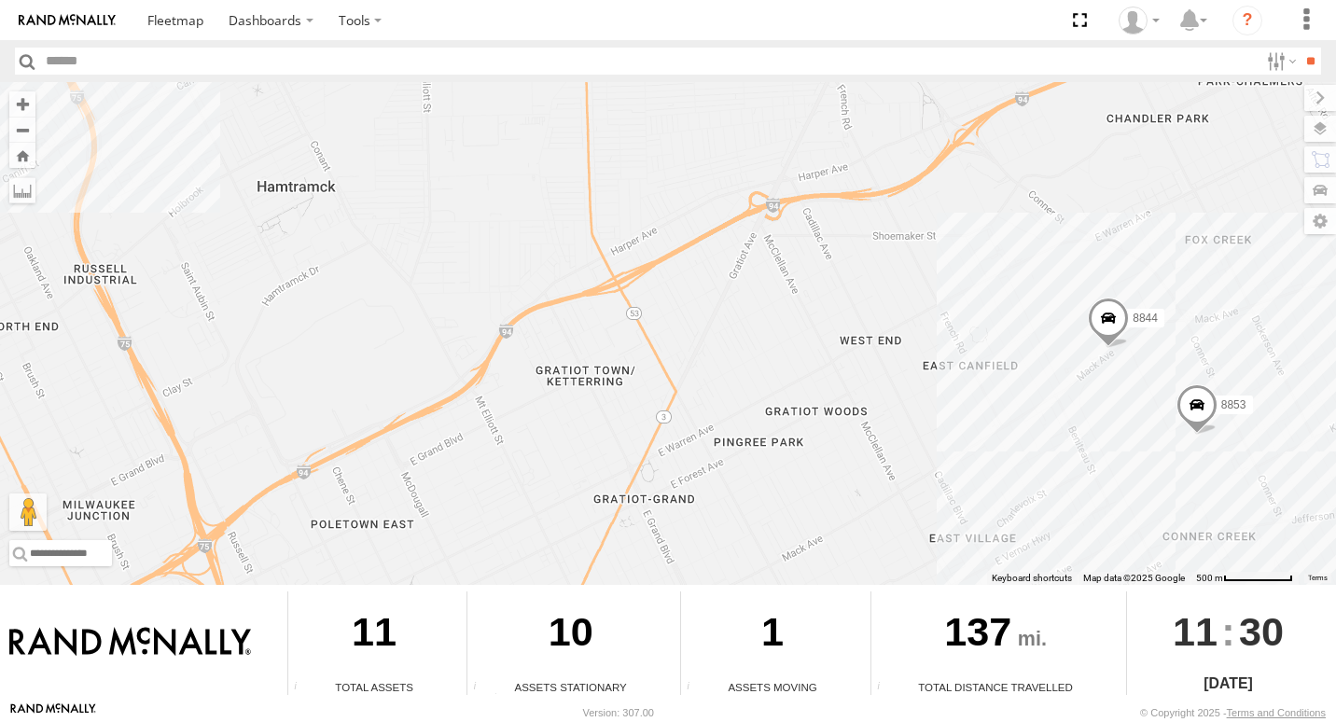
drag, startPoint x: 620, startPoint y: 481, endPoint x: 538, endPoint y: 376, distance: 132.9
click at [547, 381] on div "8853 8844 9" at bounding box center [668, 333] width 1336 height 503
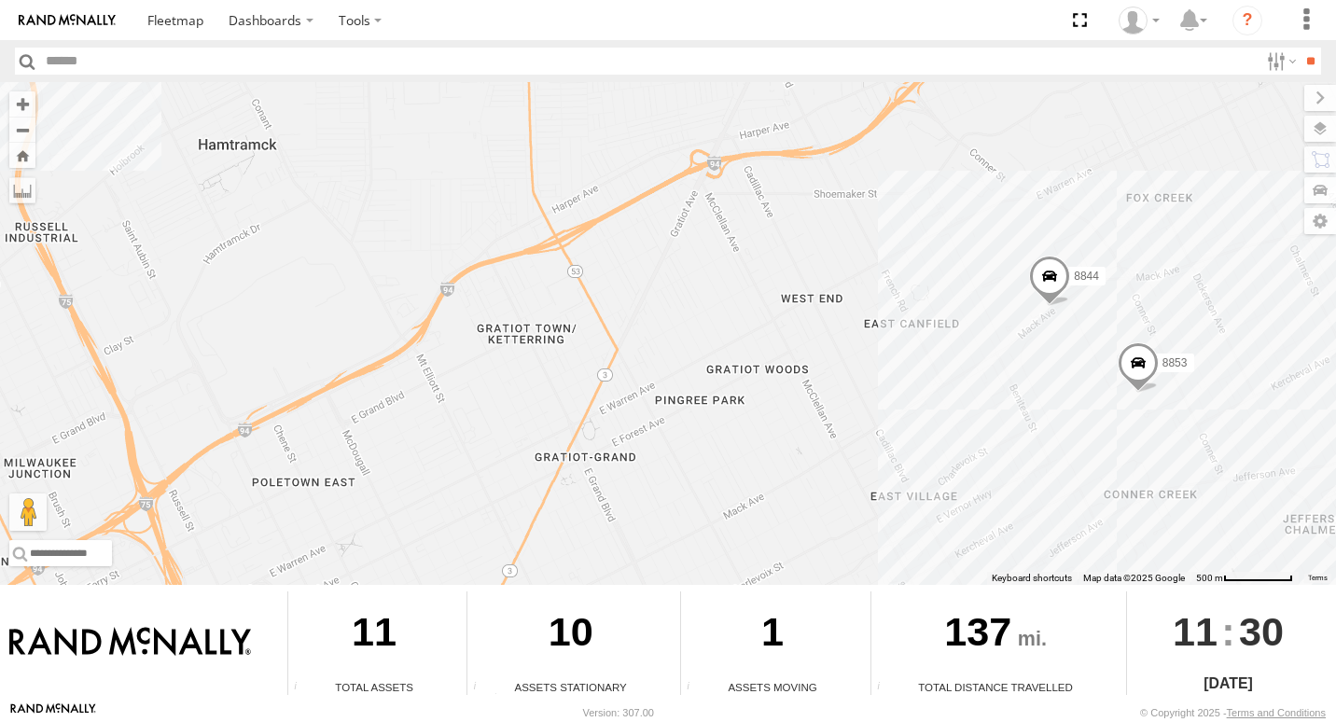
click at [1012, 311] on div "8853 8844 9" at bounding box center [668, 333] width 1336 height 503
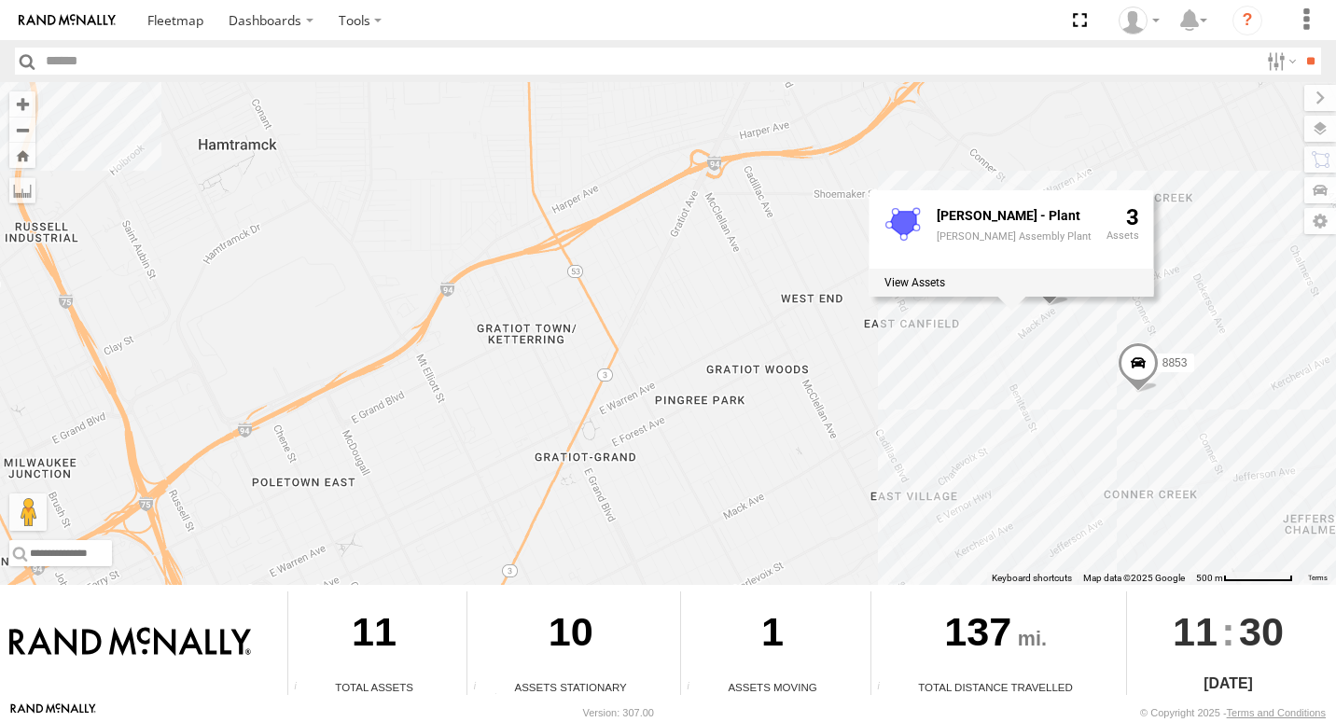
click at [1017, 352] on div "8853 8844 9 MACK - Plant Mack Assembly Plant 3" at bounding box center [668, 333] width 1336 height 503
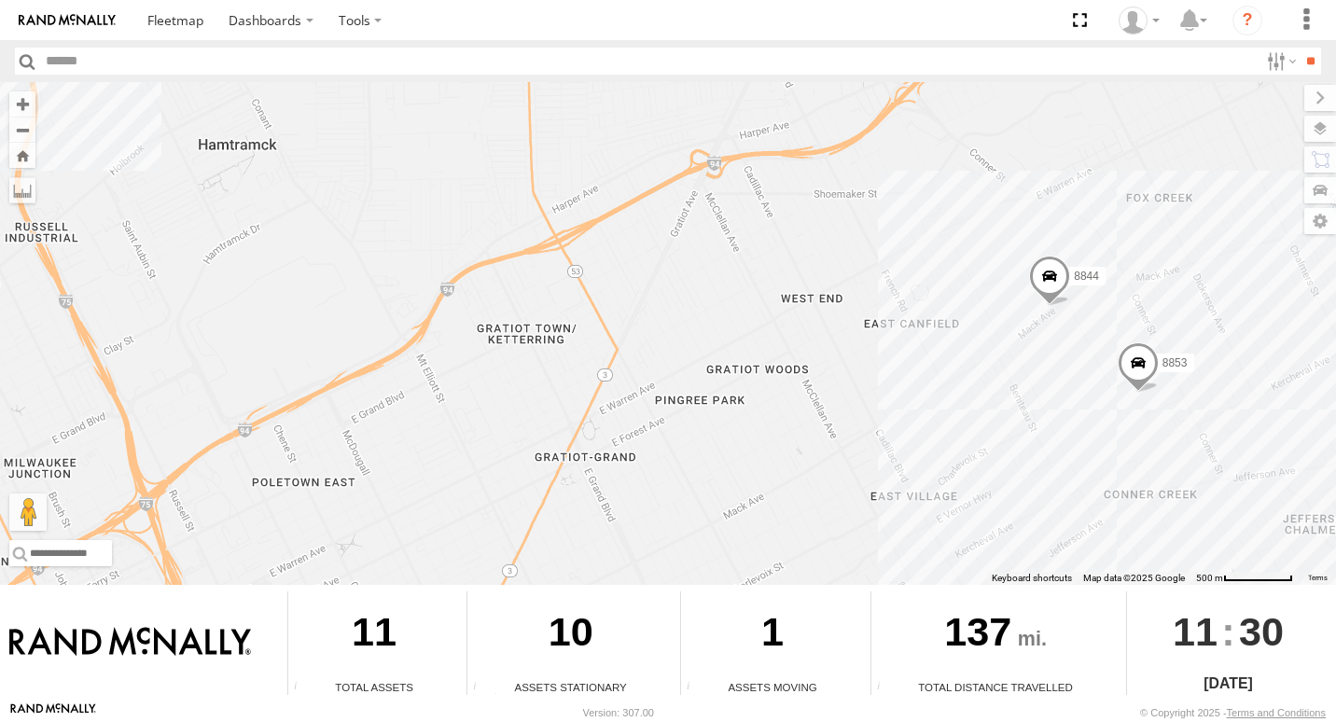
click at [1011, 255] on div "8853 8844 9" at bounding box center [668, 333] width 1336 height 503
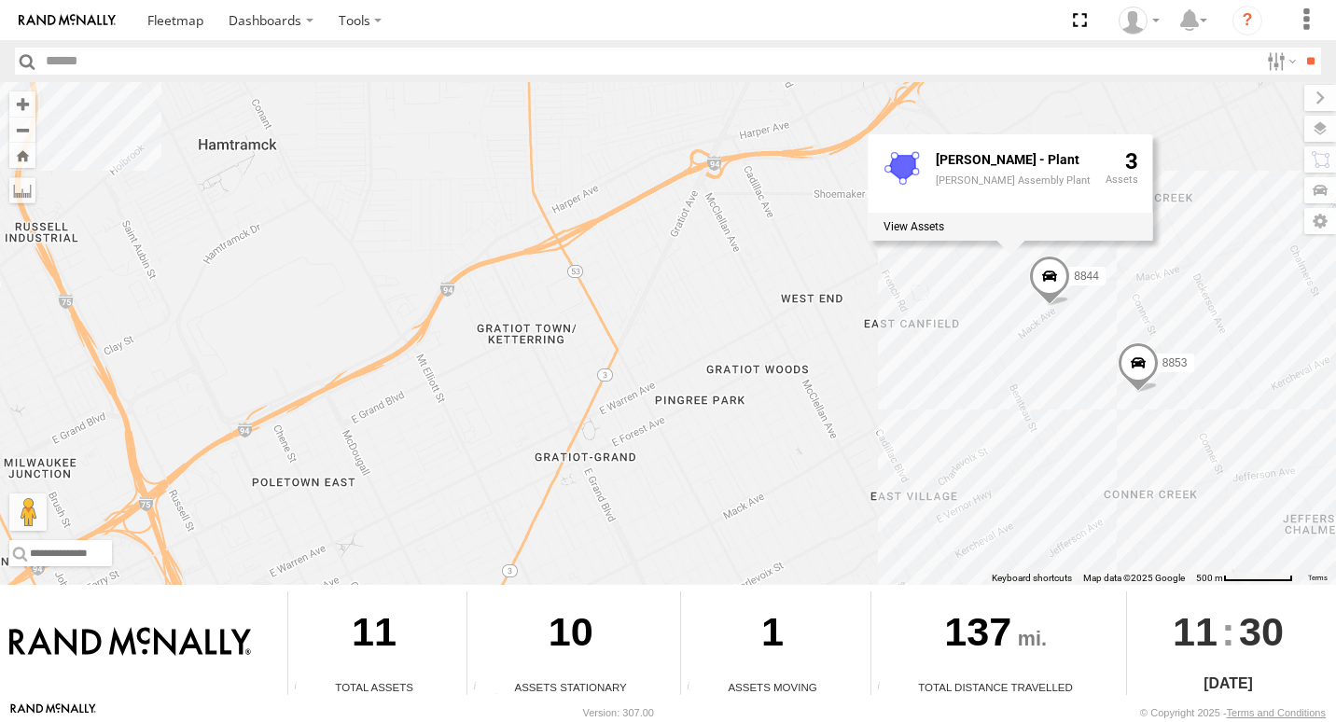
click at [999, 291] on div "8853 8844 9 MACK - Plant Mack Assembly Plant 3" at bounding box center [668, 333] width 1336 height 503
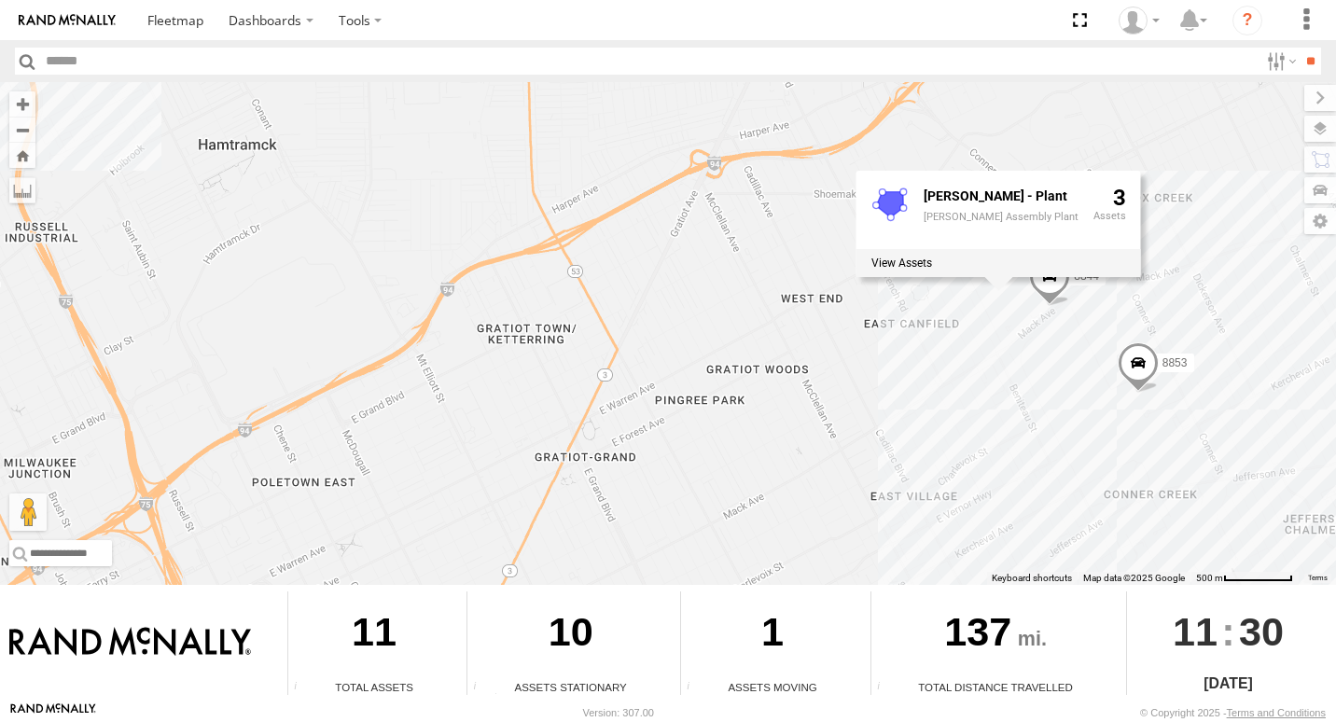
click at [977, 395] on div "8853 8844 9 MACK - Plant Mack Assembly Plant 3" at bounding box center [668, 333] width 1336 height 503
click at [1036, 364] on div "8853 8844 9 MACK - Plant Mack Assembly Plant 3" at bounding box center [668, 333] width 1336 height 503
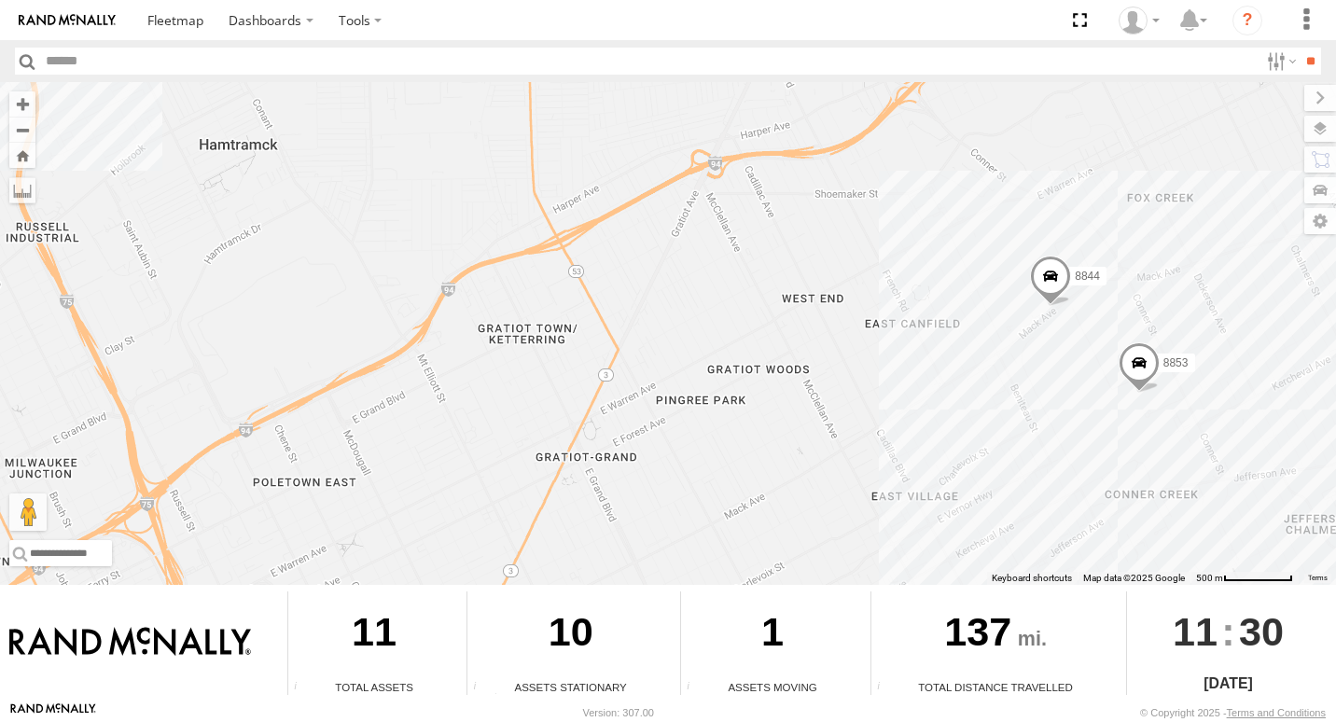
click at [1053, 282] on span at bounding box center [1050, 281] width 41 height 50
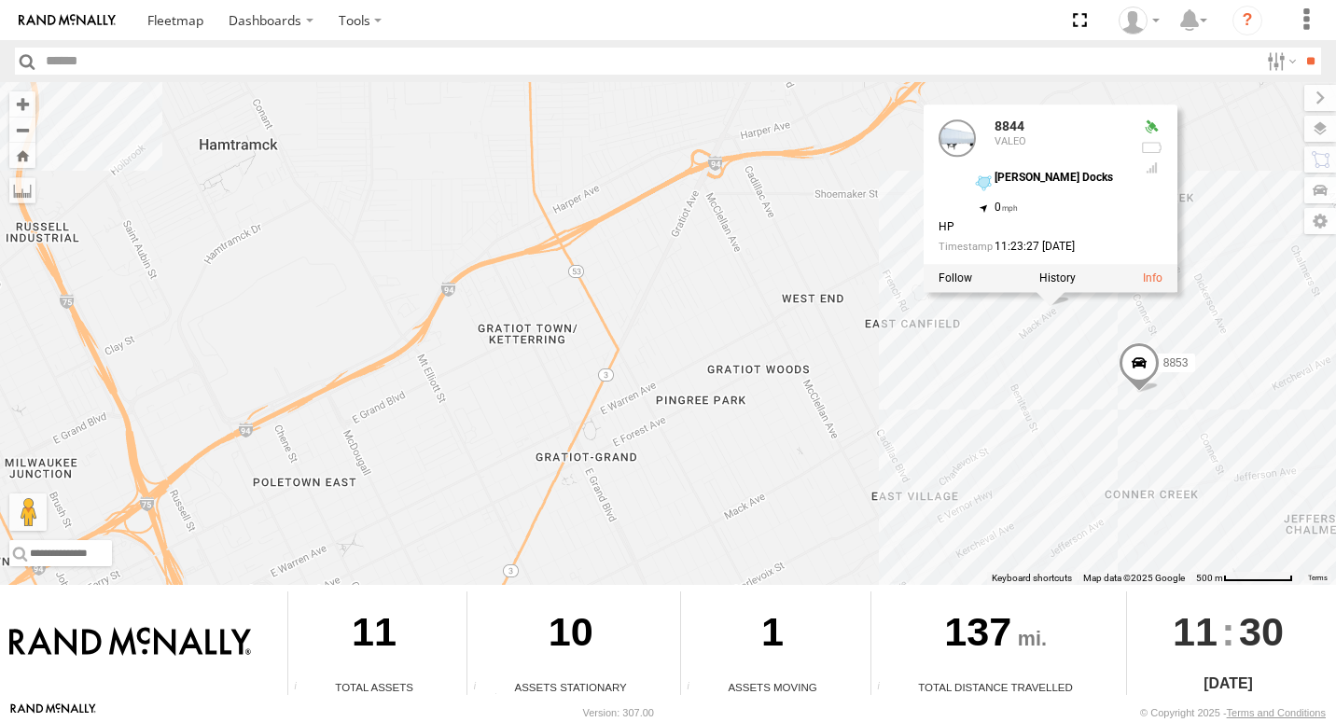
click at [1057, 350] on div "8853 8844 9 8844 VALEO MACK - Valeo Docks 42.38179 , -82.97491 0 HP 11:23:27 09…" at bounding box center [668, 333] width 1336 height 503
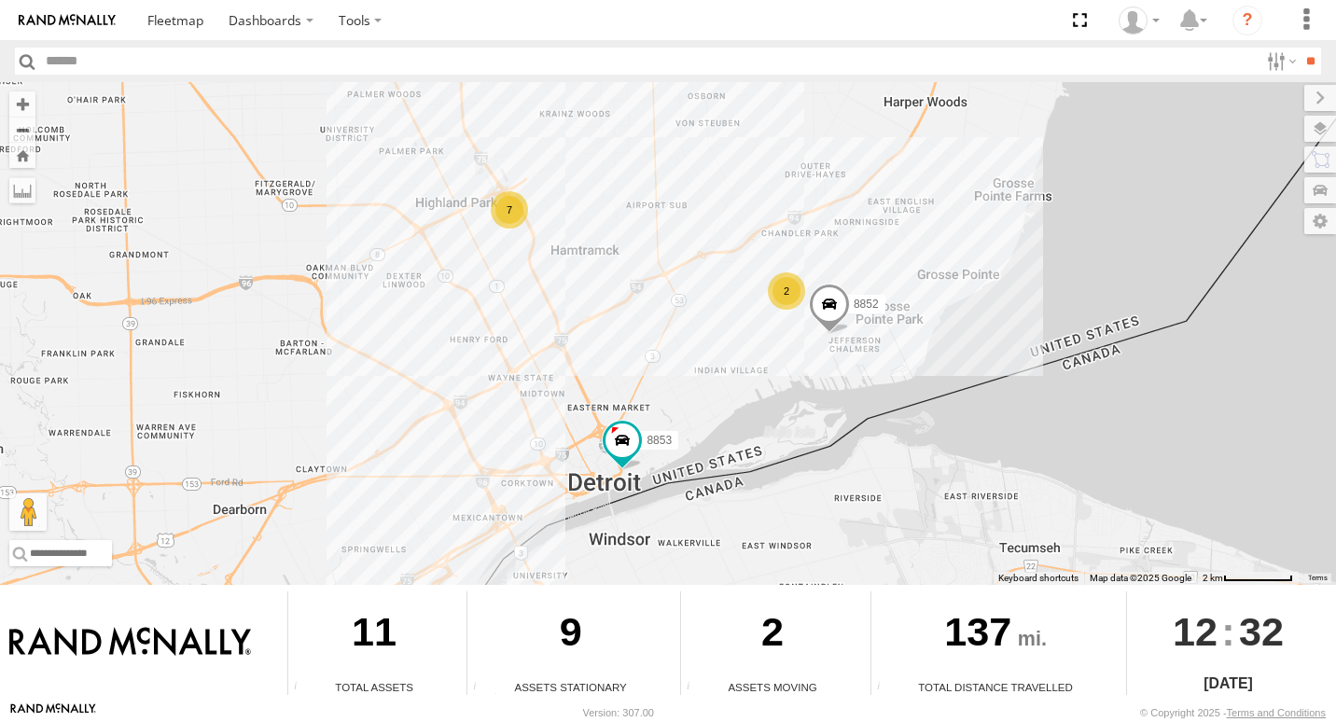
click at [505, 205] on div "7" at bounding box center [509, 209] width 37 height 37
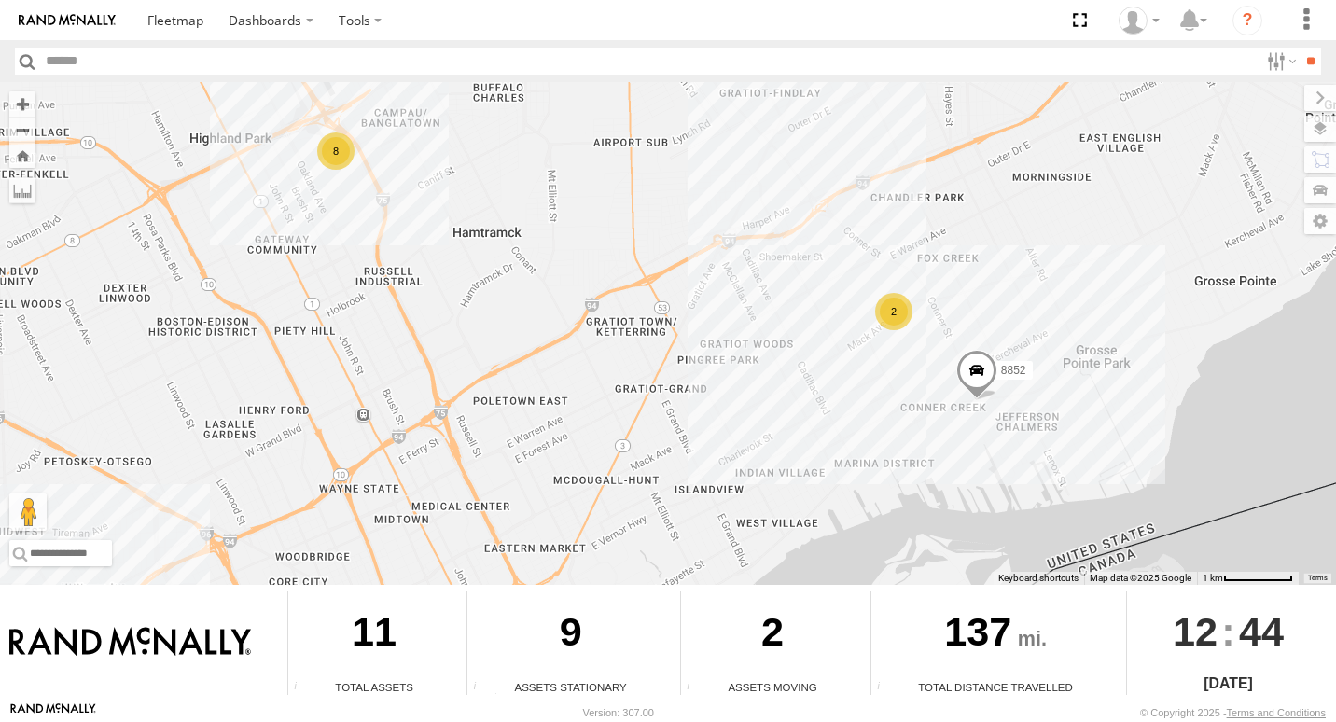
click at [888, 319] on div "2" at bounding box center [893, 311] width 37 height 37
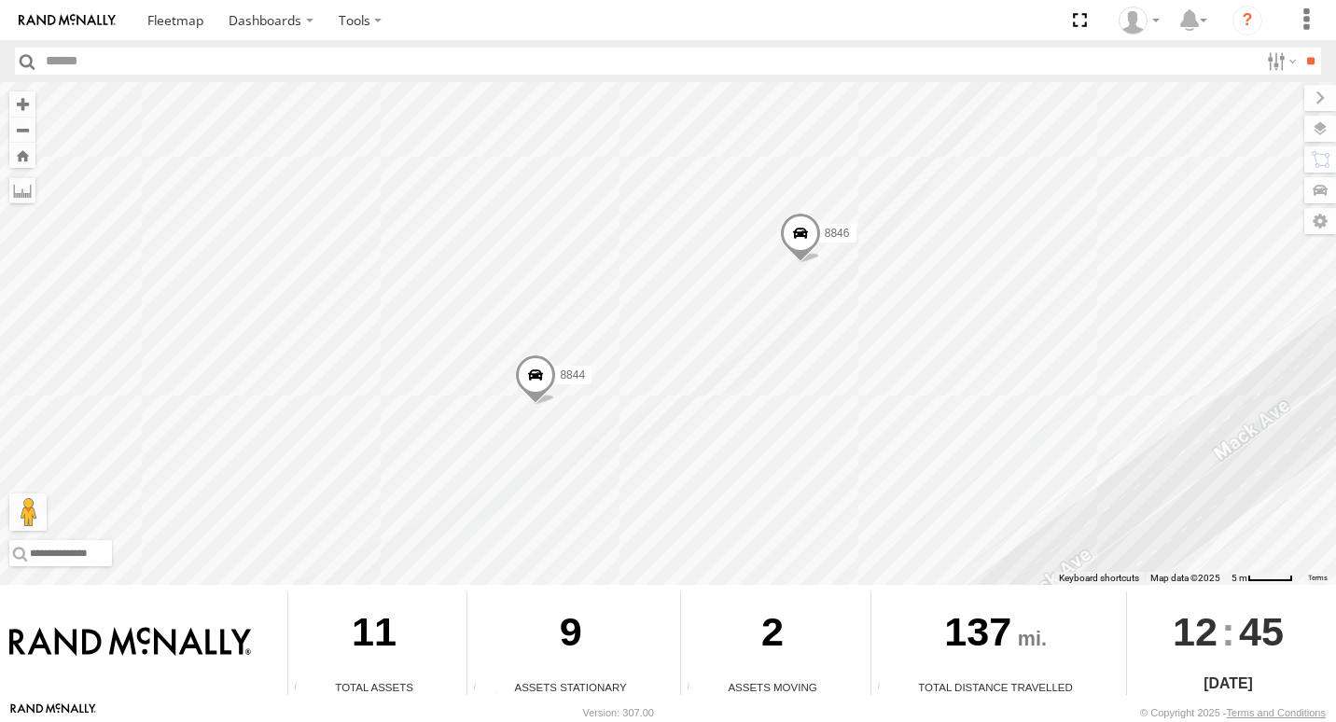
click at [745, 412] on div "8852 8846 8844" at bounding box center [668, 333] width 1336 height 503
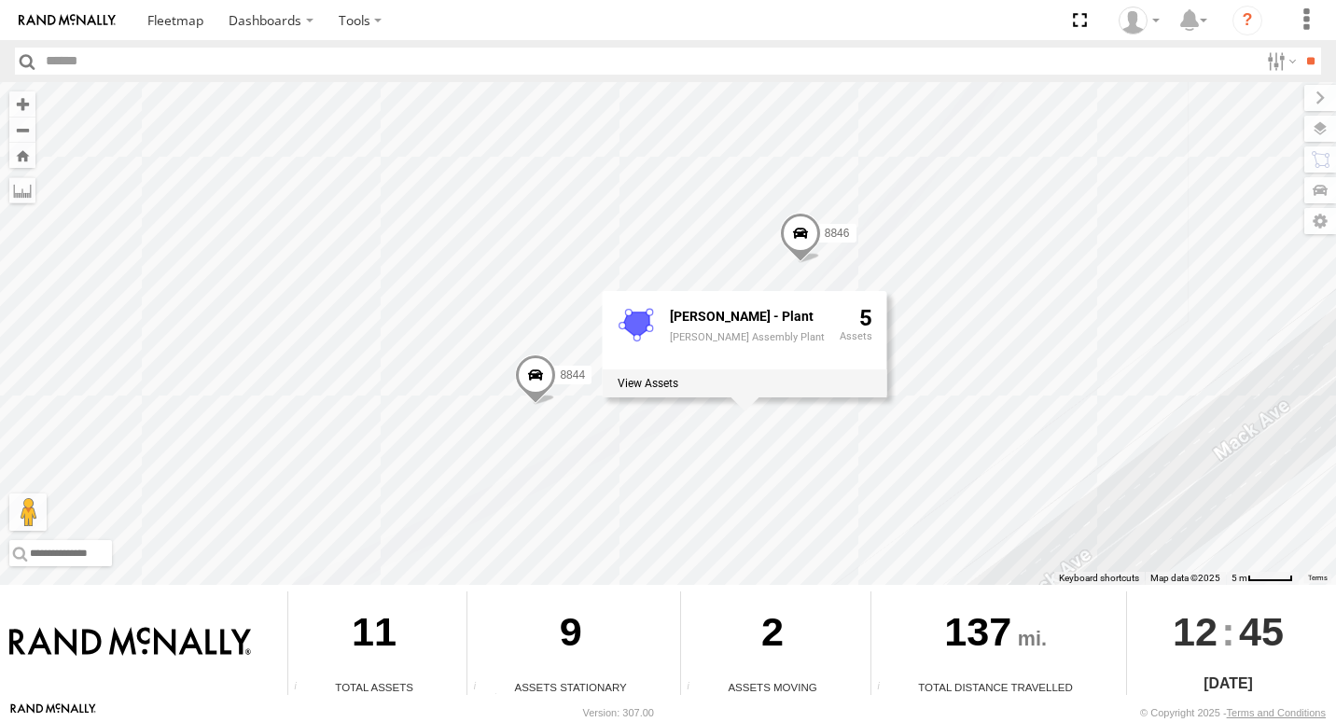
click at [832, 243] on label "8846" at bounding box center [833, 233] width 47 height 19
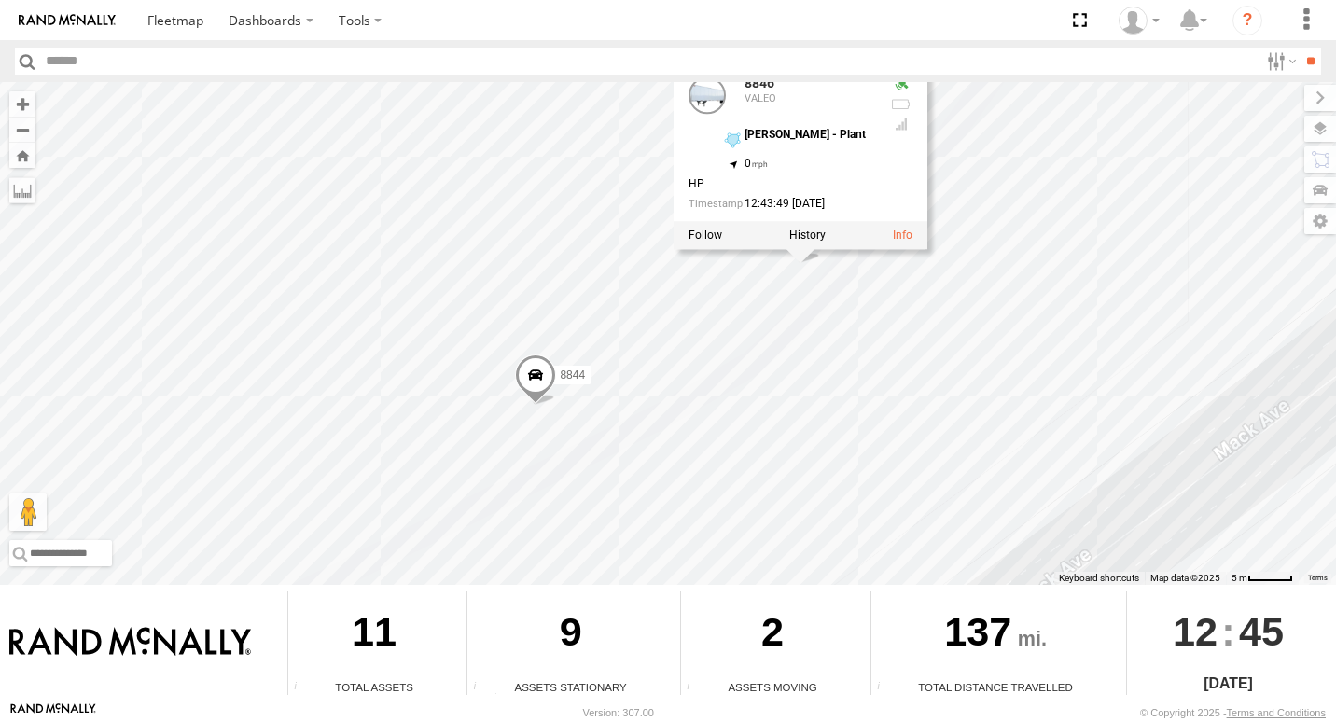
click at [739, 382] on div "8852 8846 8844 8846 VALEO MACK - Plant 42.38202 , -82.97467 0 HP 12:43:49 09/16…" at bounding box center [668, 333] width 1336 height 503
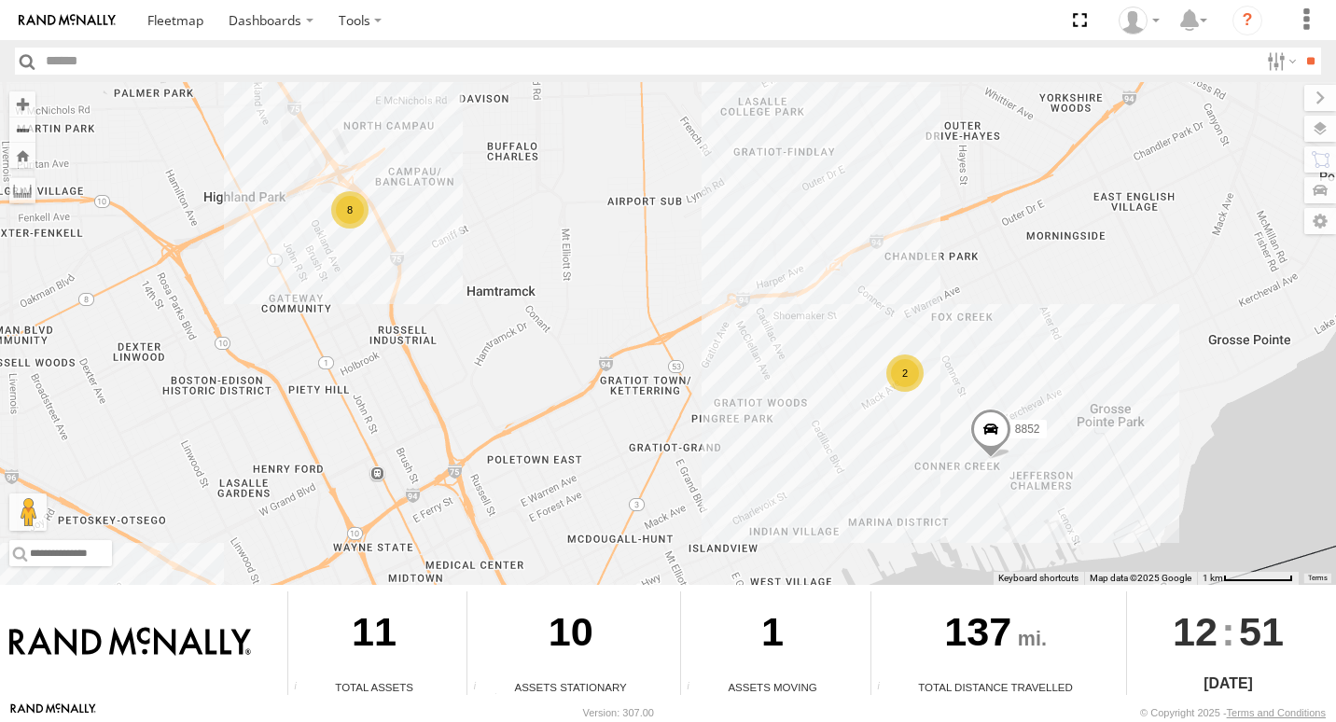
click at [901, 376] on div "2" at bounding box center [905, 373] width 37 height 37
click at [946, 427] on div "8 2 8852" at bounding box center [668, 333] width 1336 height 503
click at [354, 215] on div "8" at bounding box center [346, 210] width 37 height 37
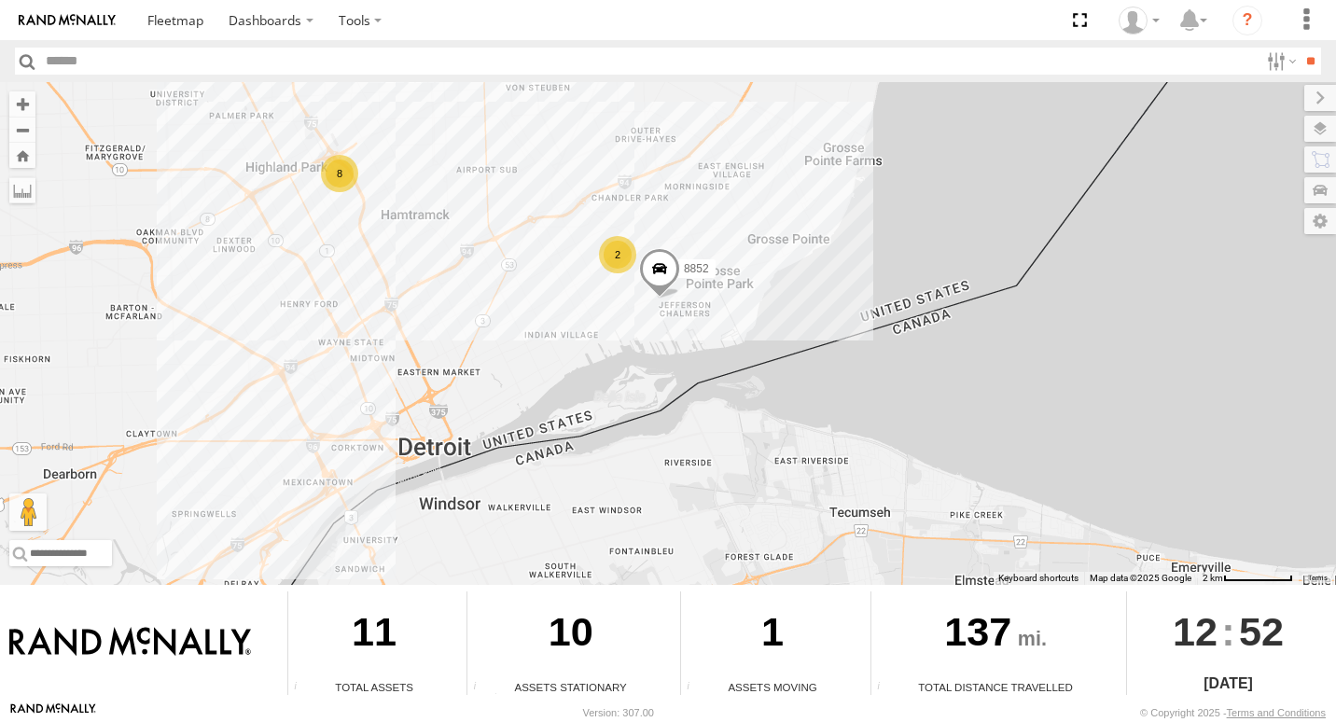
drag, startPoint x: 419, startPoint y: 458, endPoint x: 389, endPoint y: 234, distance: 226.0
click at [424, 208] on div "8852 8 2" at bounding box center [668, 333] width 1336 height 503
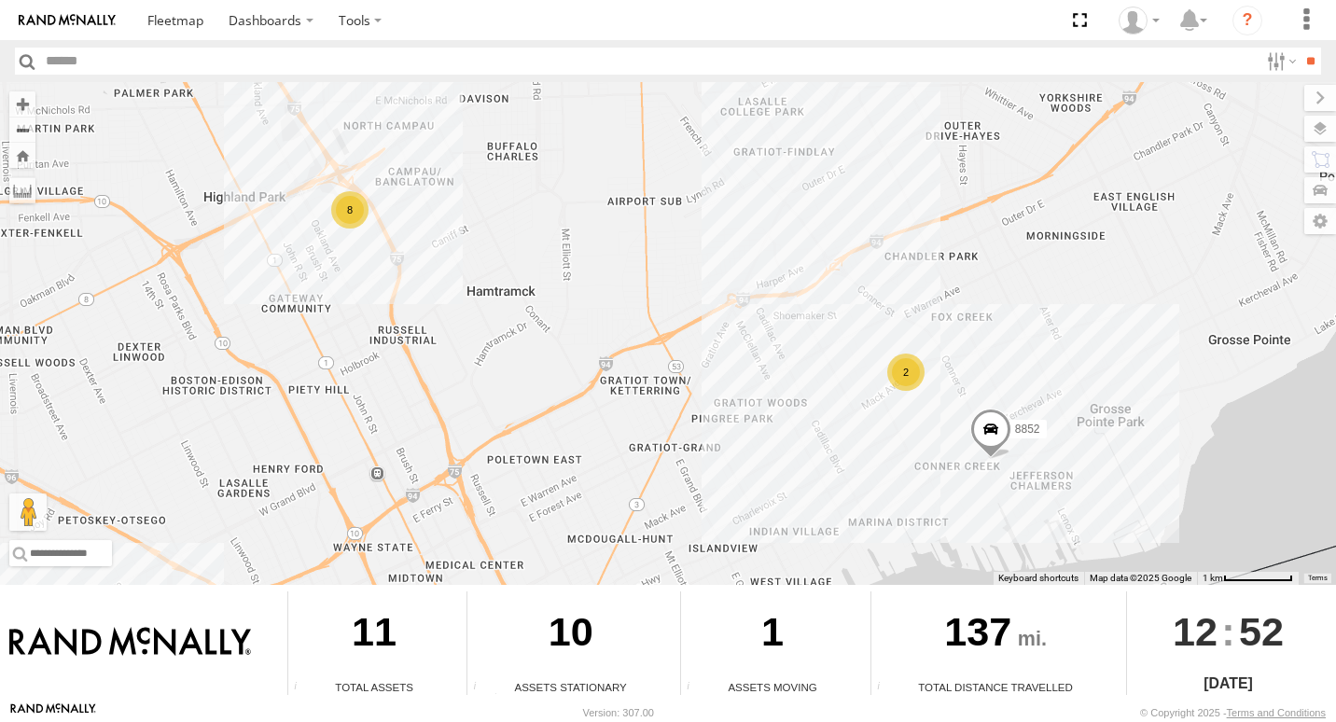
click at [960, 438] on div "8 2 8852" at bounding box center [668, 333] width 1336 height 503
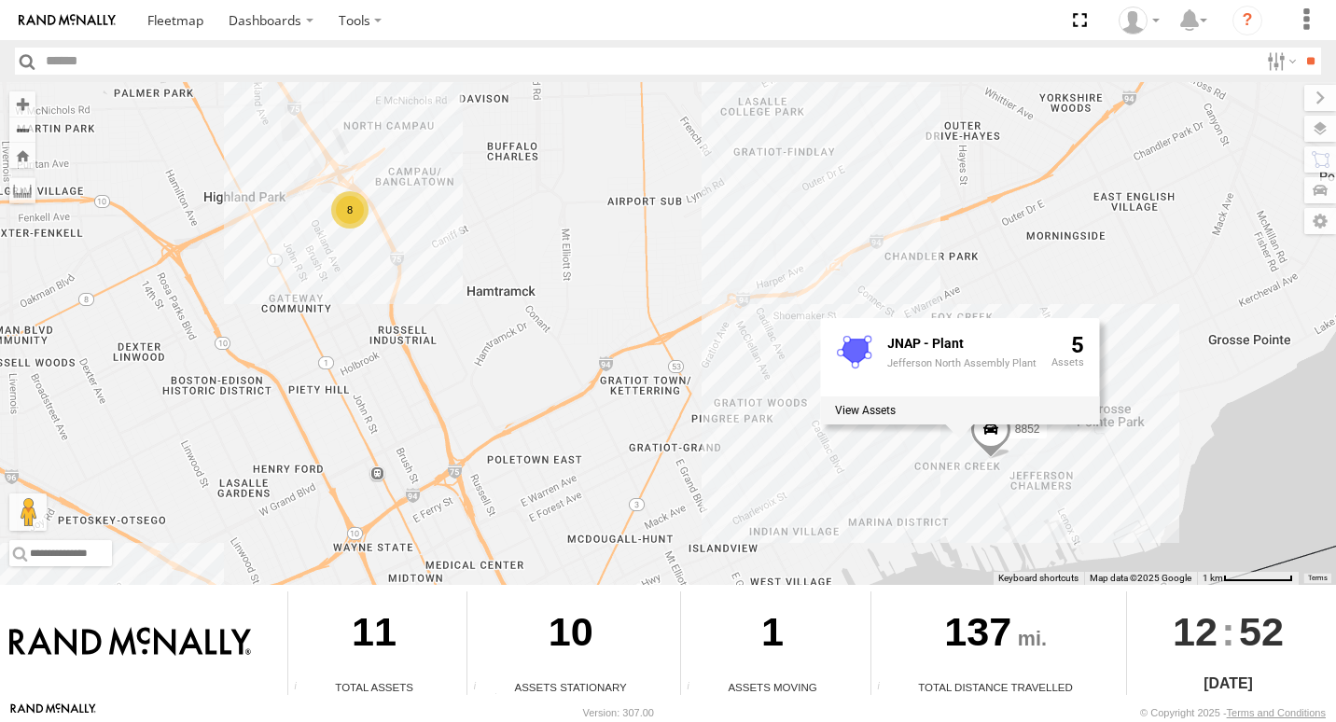
click at [960, 424] on div "JNAP - Plant Jefferson North Assembly Plant 5" at bounding box center [959, 370] width 279 height 106
click at [994, 443] on span at bounding box center [991, 434] width 41 height 50
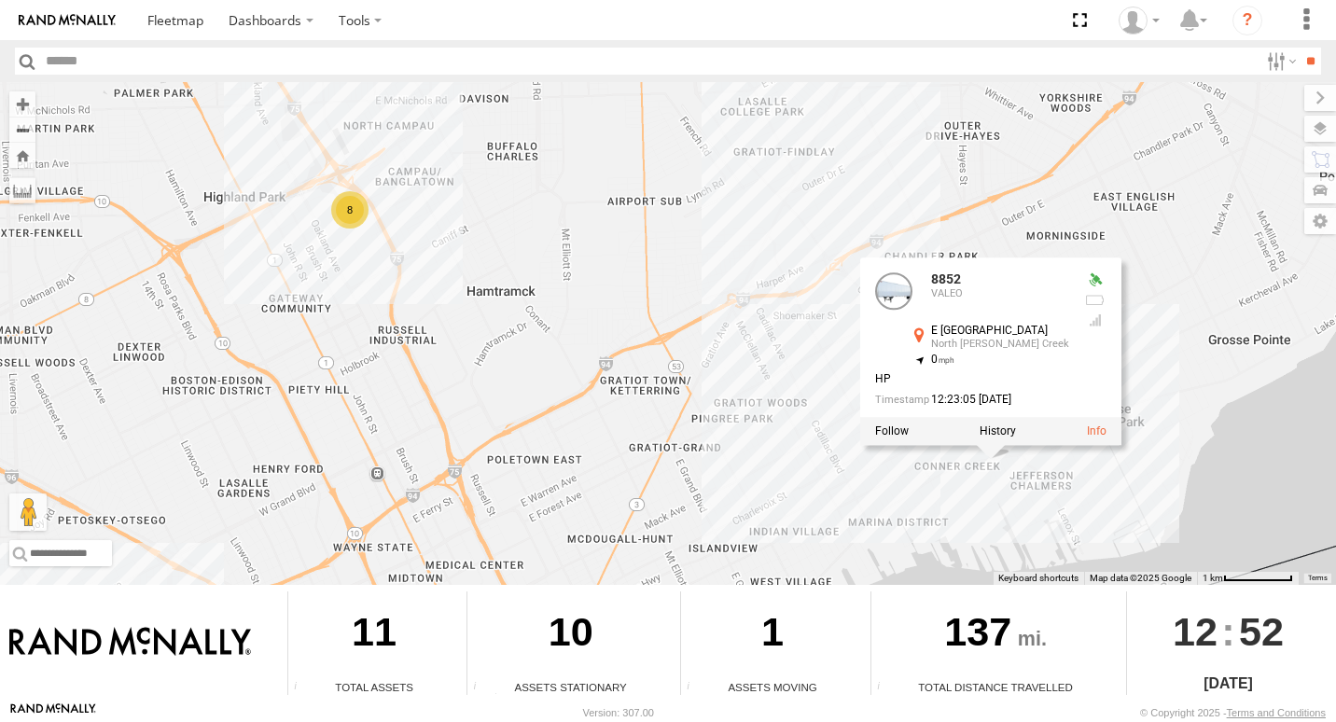
click at [1168, 488] on div "8 2 8852 8852 VALEO E Jefferson Ave North Conner Creek 42.36995 , -82.95951 0 H…" at bounding box center [668, 333] width 1336 height 503
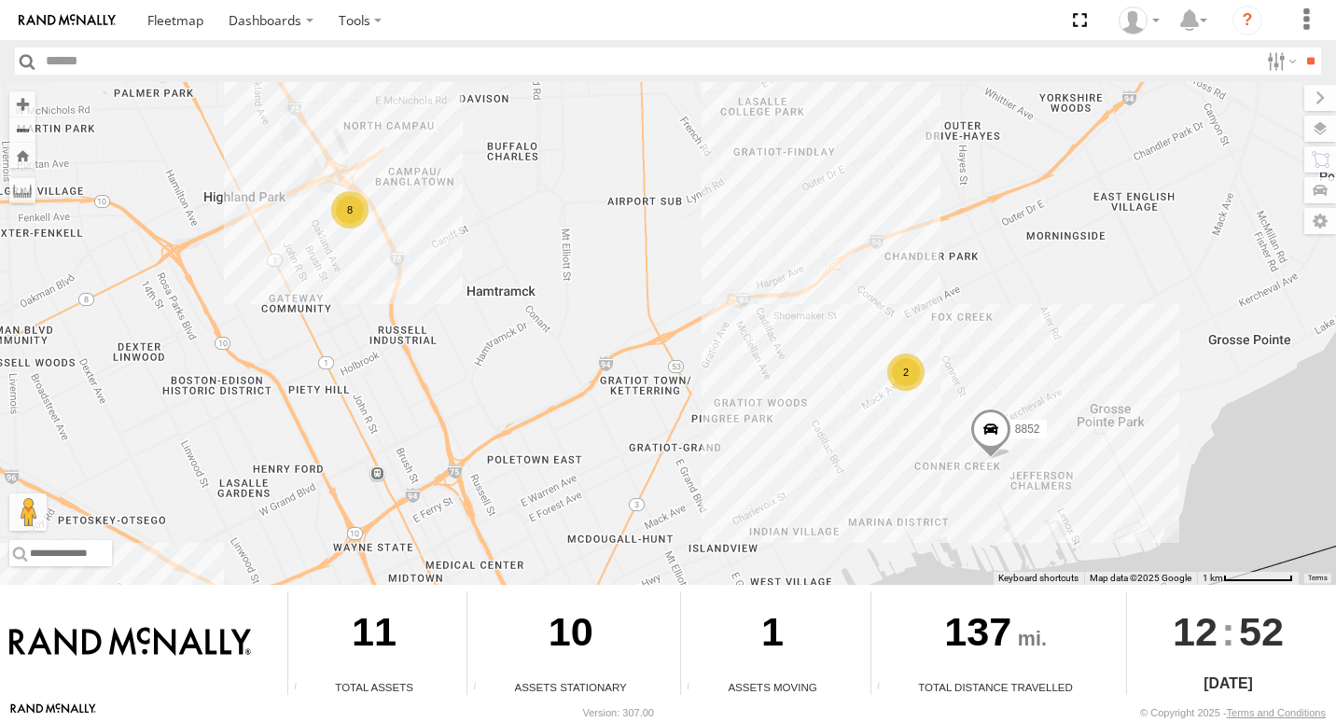
click at [950, 441] on div "8 2 8852" at bounding box center [668, 333] width 1336 height 503
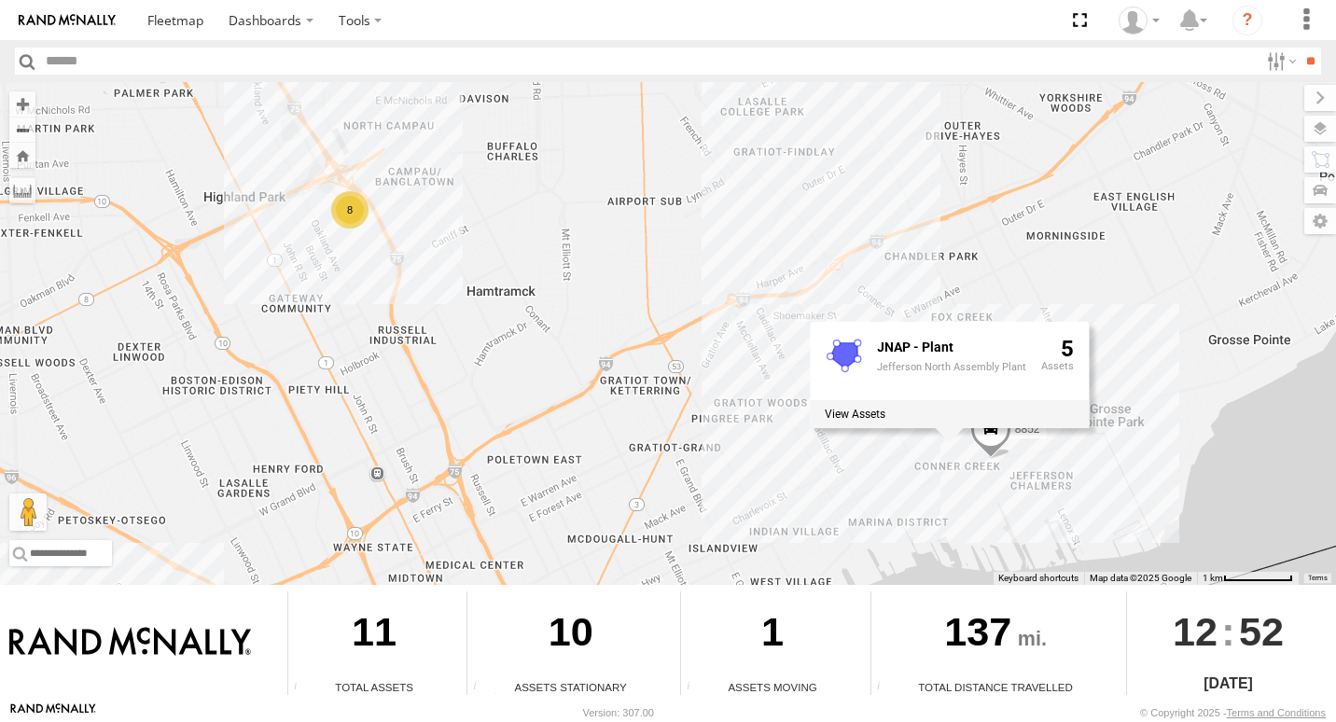
click at [1156, 479] on div "8 2 8852 JNAP - Plant Jefferson North Assembly Plant 5" at bounding box center [668, 333] width 1336 height 503
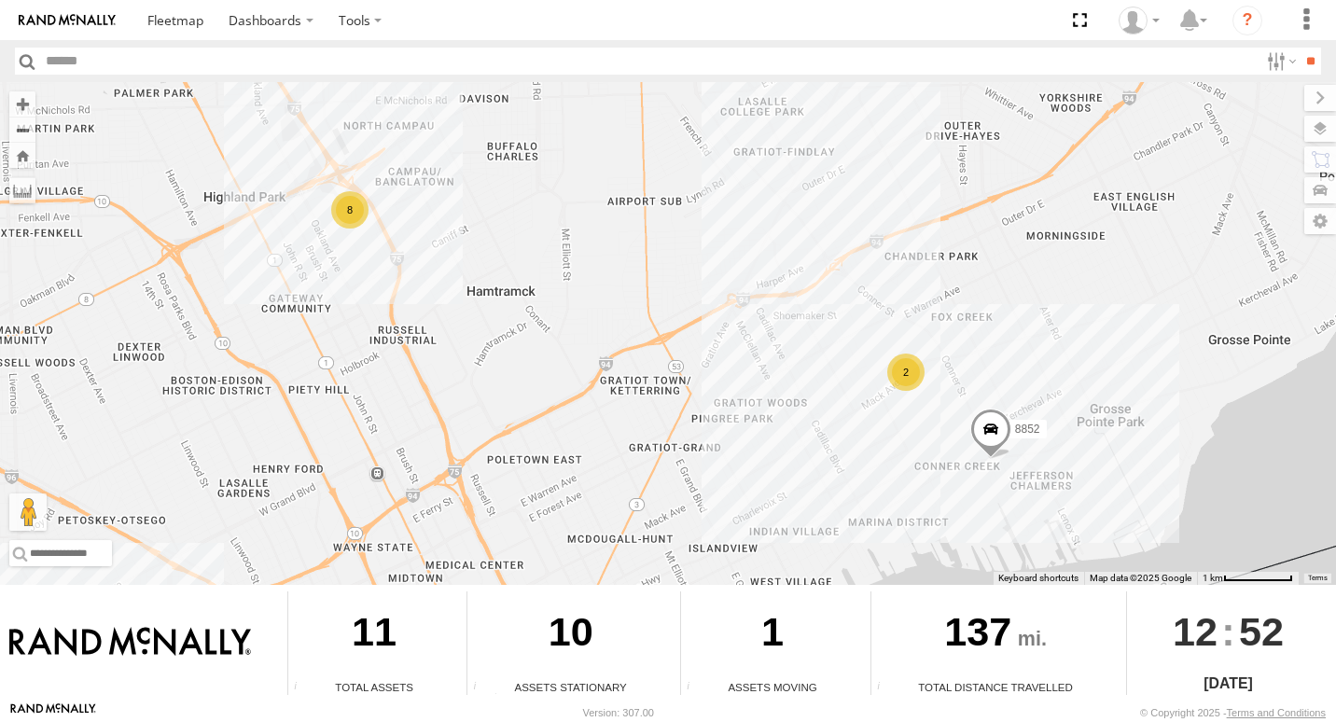
click at [980, 477] on div "8 2 8852" at bounding box center [668, 333] width 1336 height 503
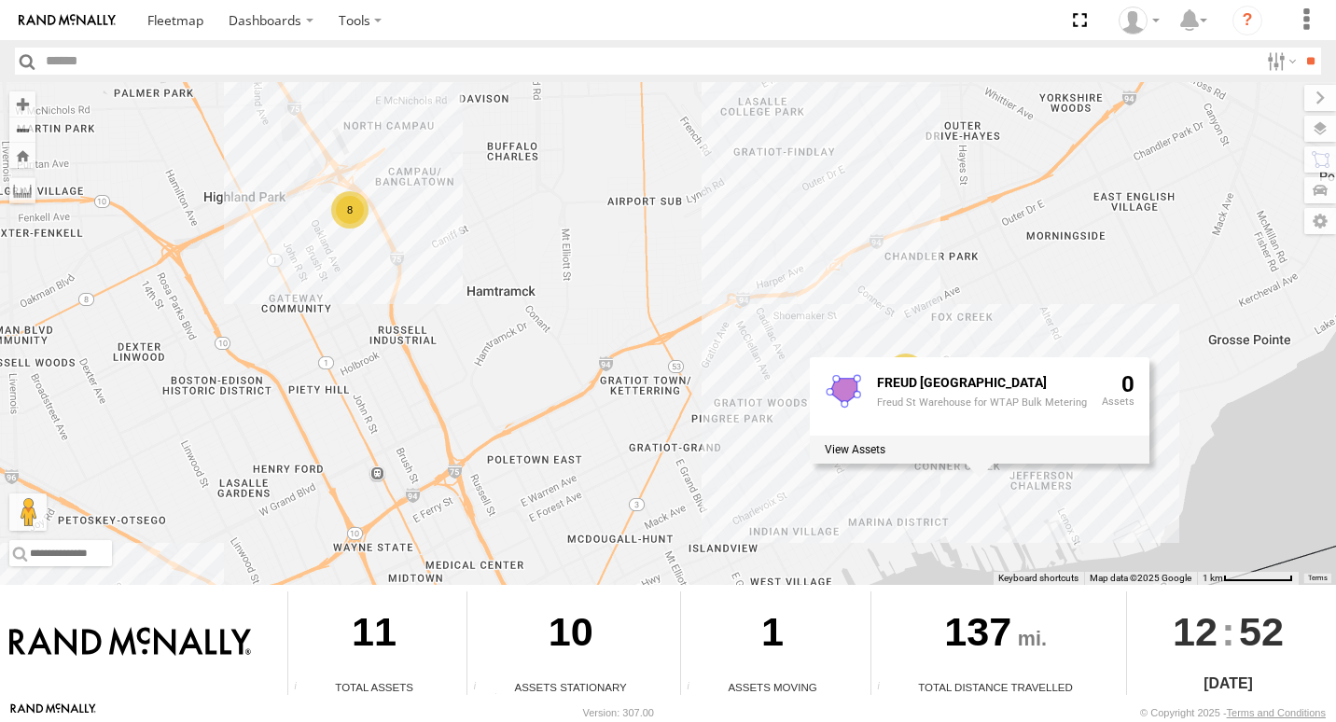
click at [1179, 477] on div "8 2 8852 FREUD ST WAREHOUSE Freud St Warehouse for WTAP Bulk Metering 0" at bounding box center [668, 333] width 1336 height 503
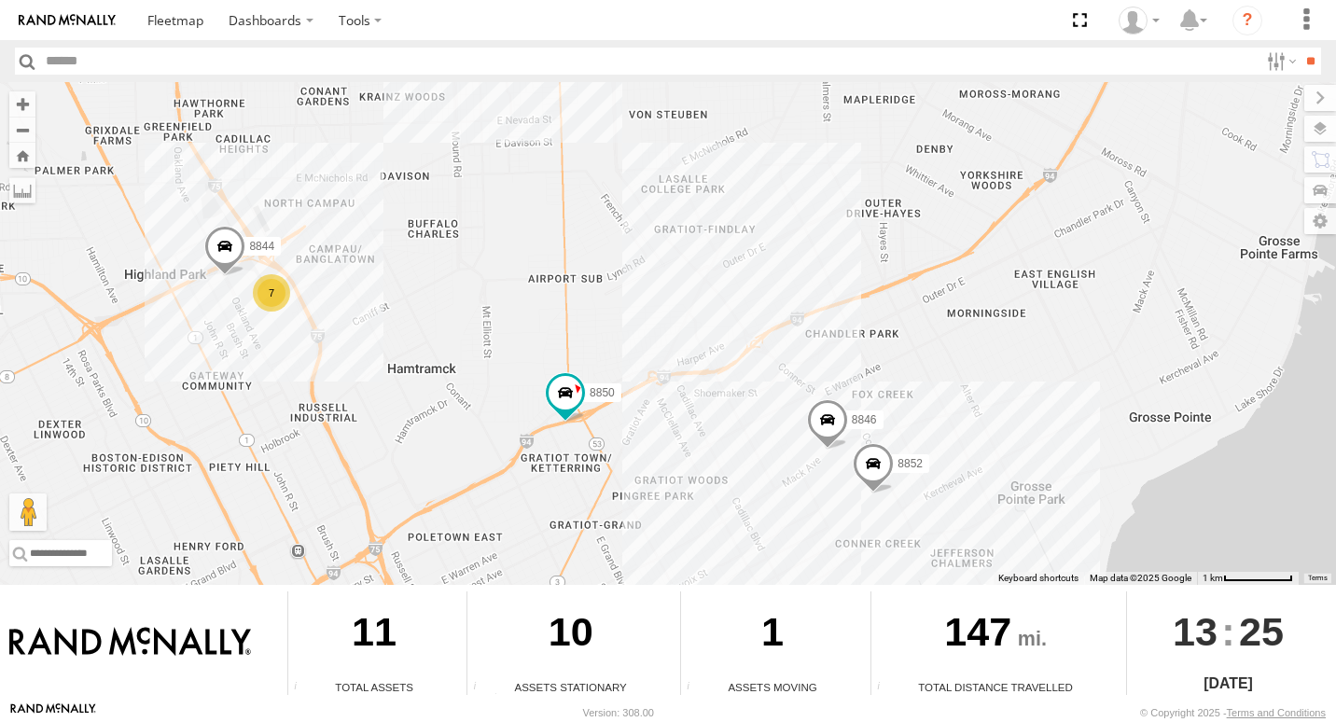
drag, startPoint x: 678, startPoint y: 426, endPoint x: 468, endPoint y: 423, distance: 210.9
click at [554, 477] on div "7 8846 8852 8850 8844" at bounding box center [668, 333] width 1336 height 503
click at [269, 297] on div "7" at bounding box center [267, 291] width 37 height 37
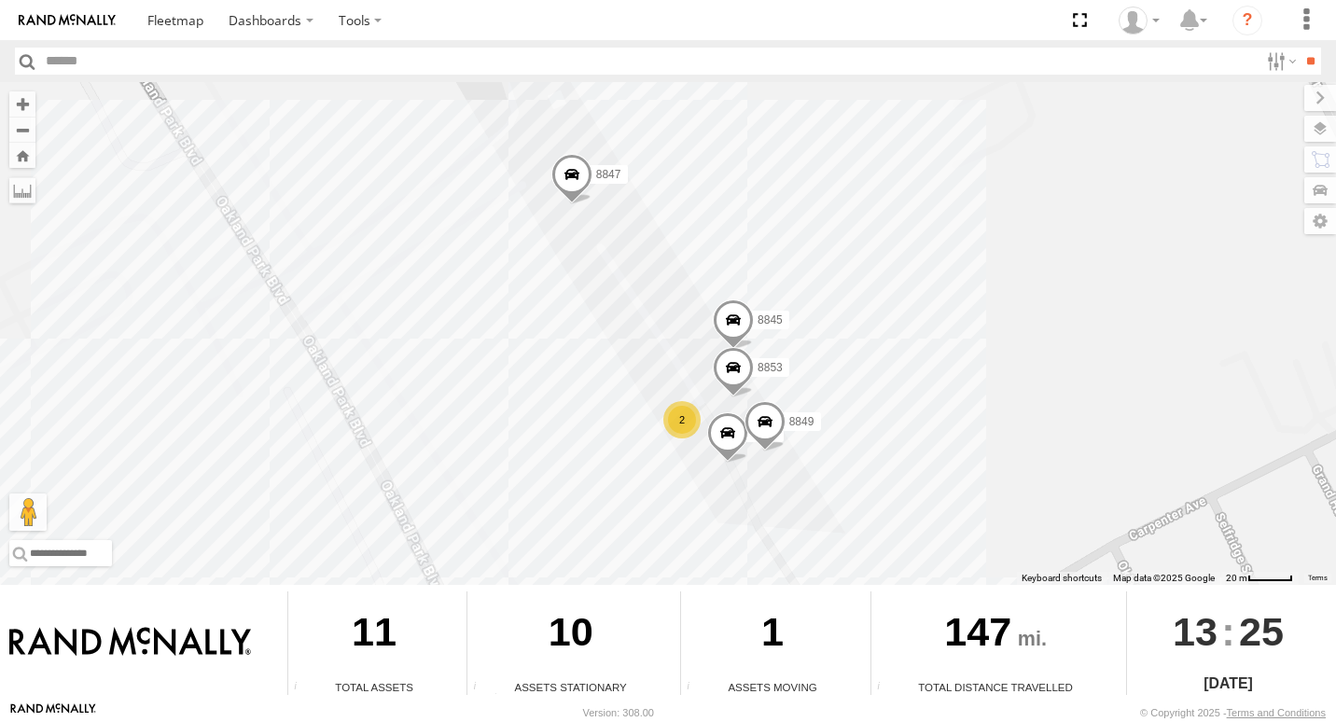
click at [748, 440] on span at bounding box center [765, 425] width 41 height 50
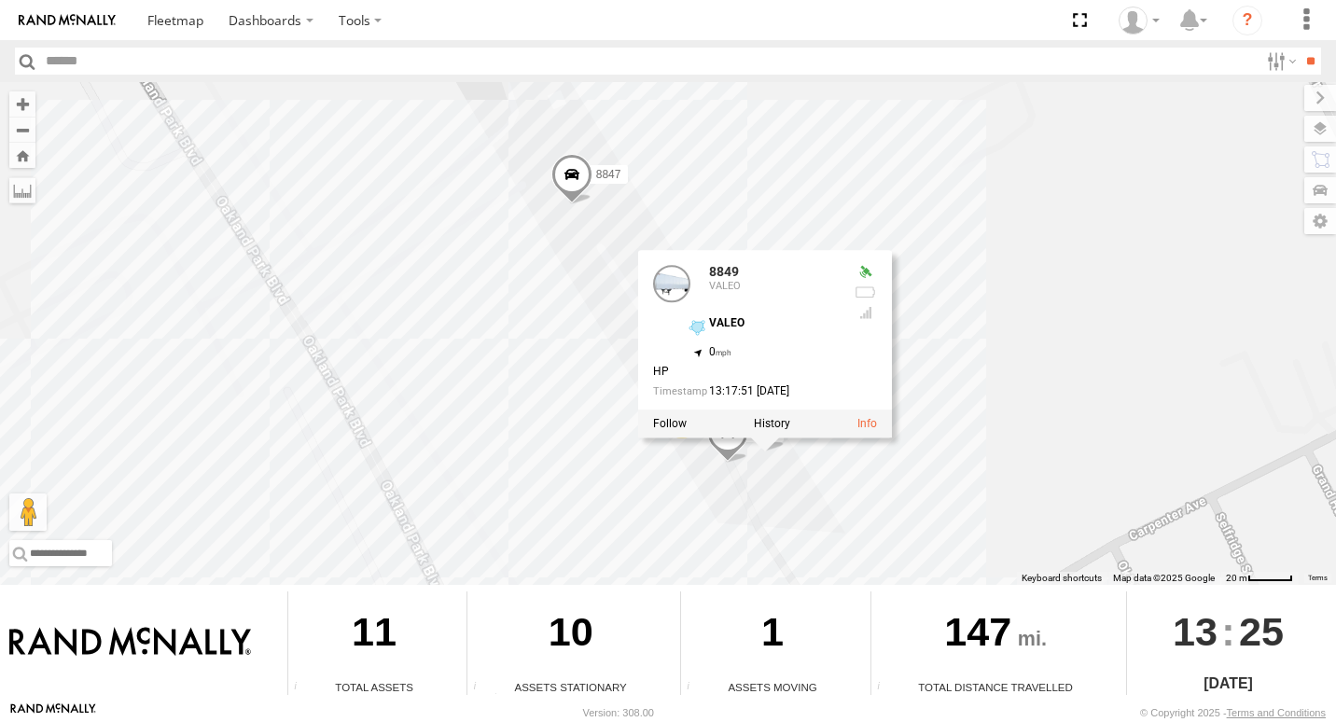
click at [1146, 478] on div "8846 8852 8850 8844 8845 2 8853 8851 8847 8849 8849 VALEO VALEO 42.4027 , -83.0…" at bounding box center [668, 333] width 1336 height 503
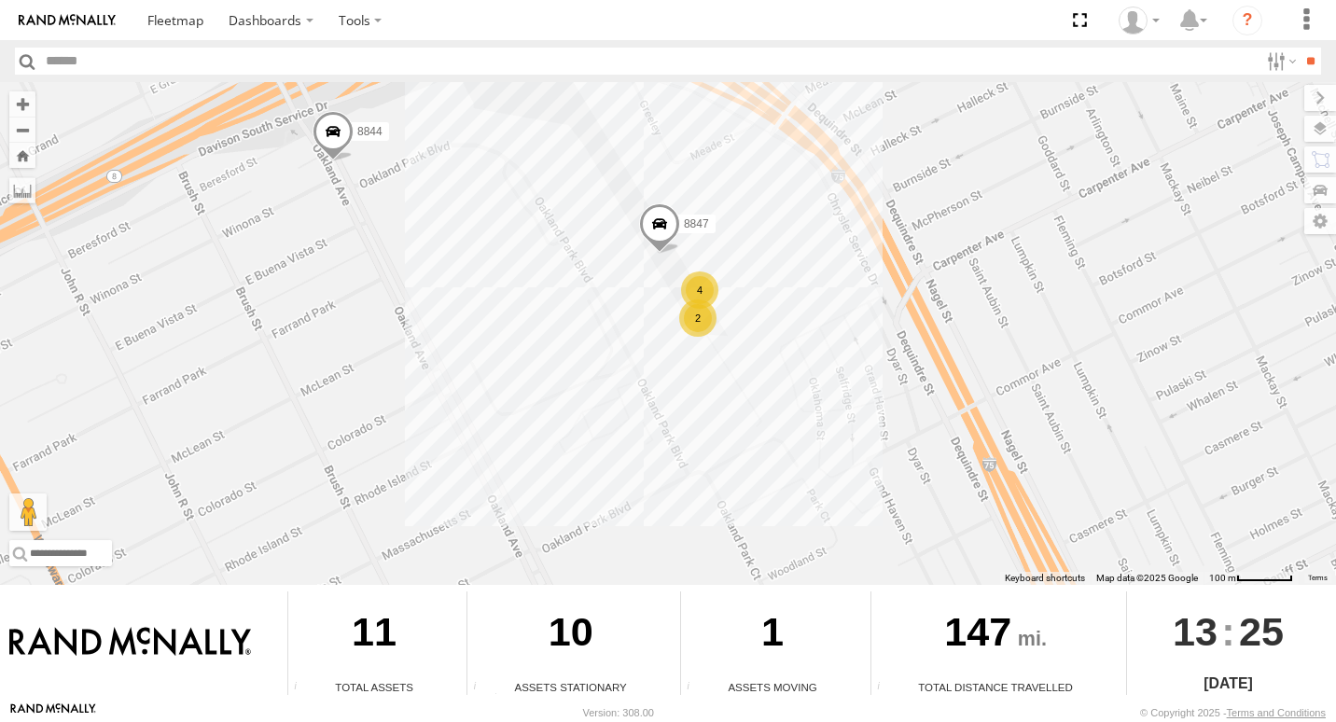
drag, startPoint x: 1109, startPoint y: 415, endPoint x: 858, endPoint y: 300, distance: 276.0
click at [858, 300] on div "8846 8852 8850 8844 8847 4 2" at bounding box center [668, 333] width 1336 height 503
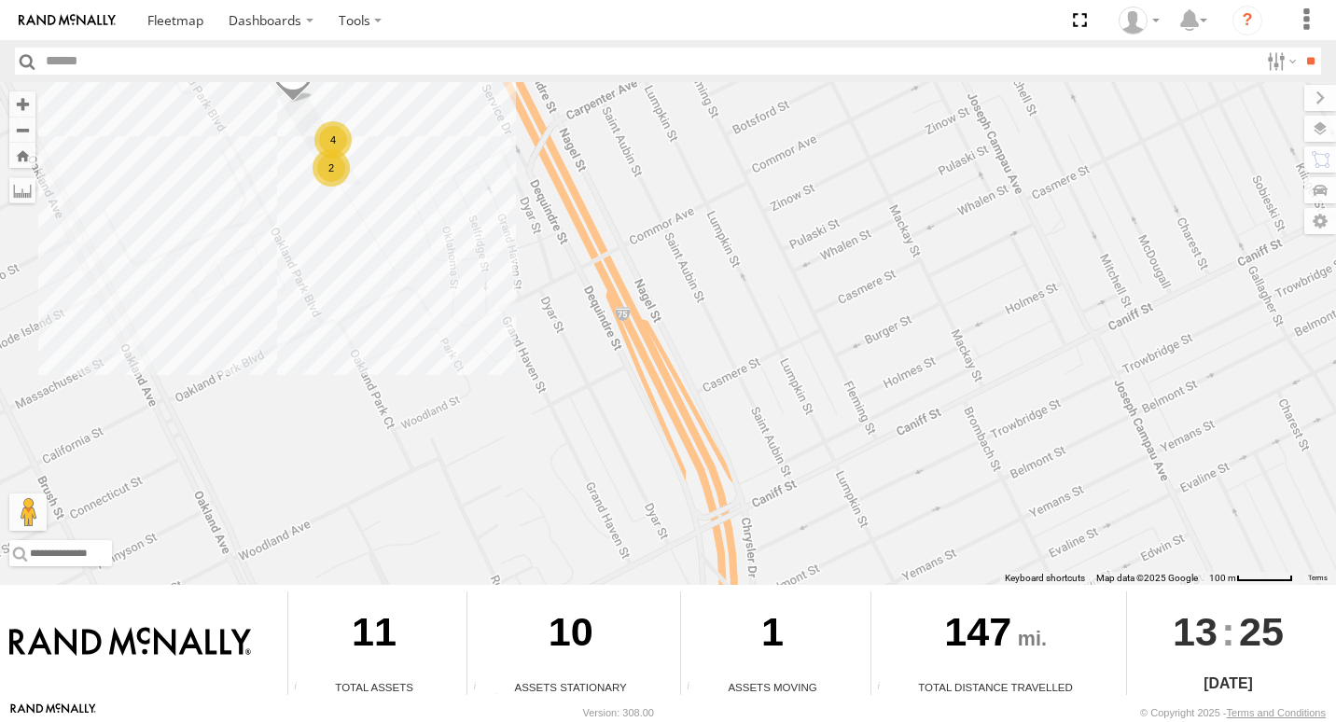
drag, startPoint x: 854, startPoint y: 454, endPoint x: 487, endPoint y: 297, distance: 399.2
click at [487, 297] on div "8846 8852 8850 8844 8847 4 2" at bounding box center [668, 333] width 1336 height 503
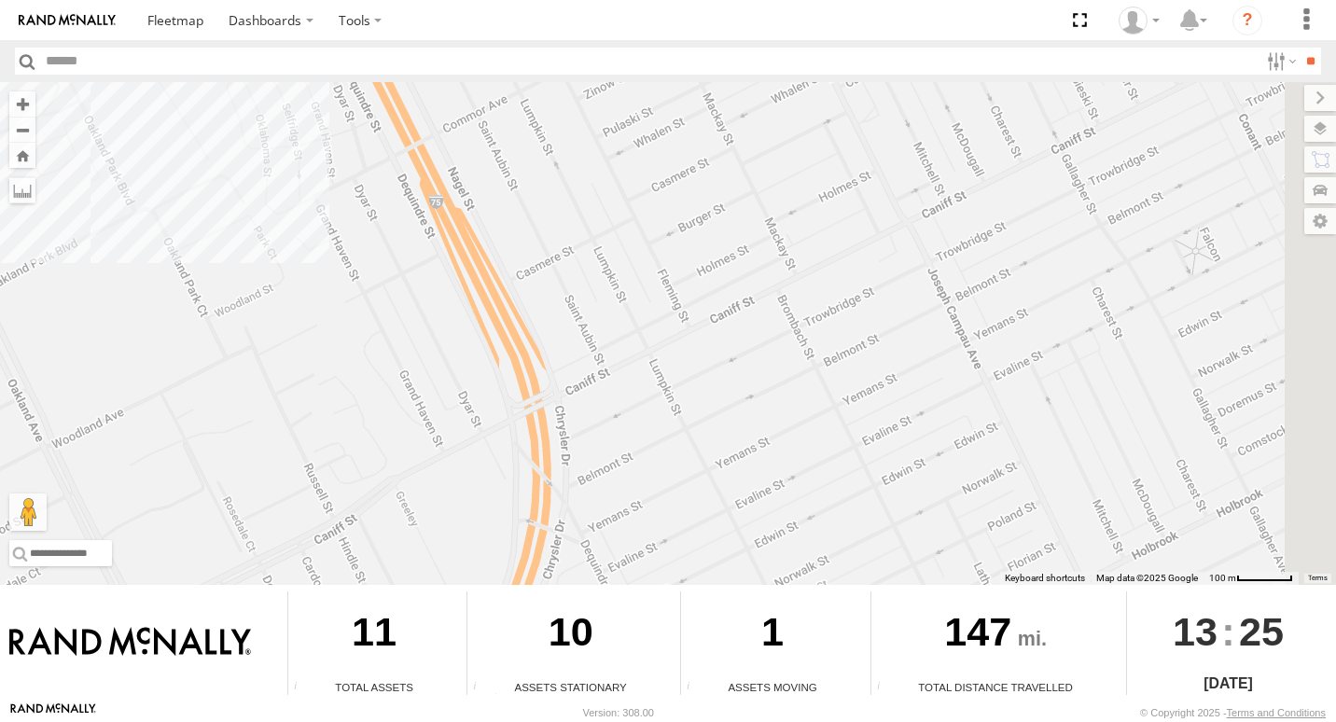
drag, startPoint x: 692, startPoint y: 395, endPoint x: 388, endPoint y: 251, distance: 335.6
click at [388, 251] on div "8846 8852 8850 8844 8847 4 2" at bounding box center [668, 333] width 1336 height 503
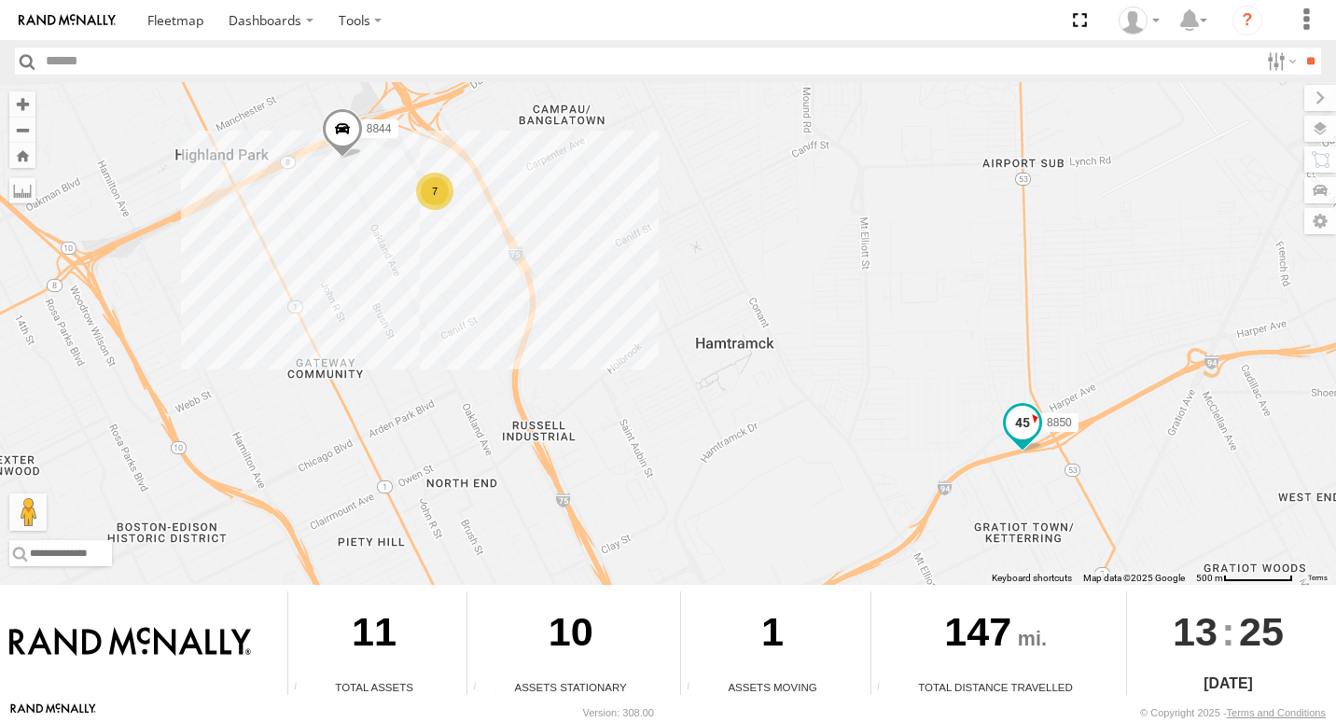
drag, startPoint x: 1199, startPoint y: 498, endPoint x: 1012, endPoint y: 440, distance: 196.6
click at [1012, 440] on span at bounding box center [1022, 426] width 41 height 50
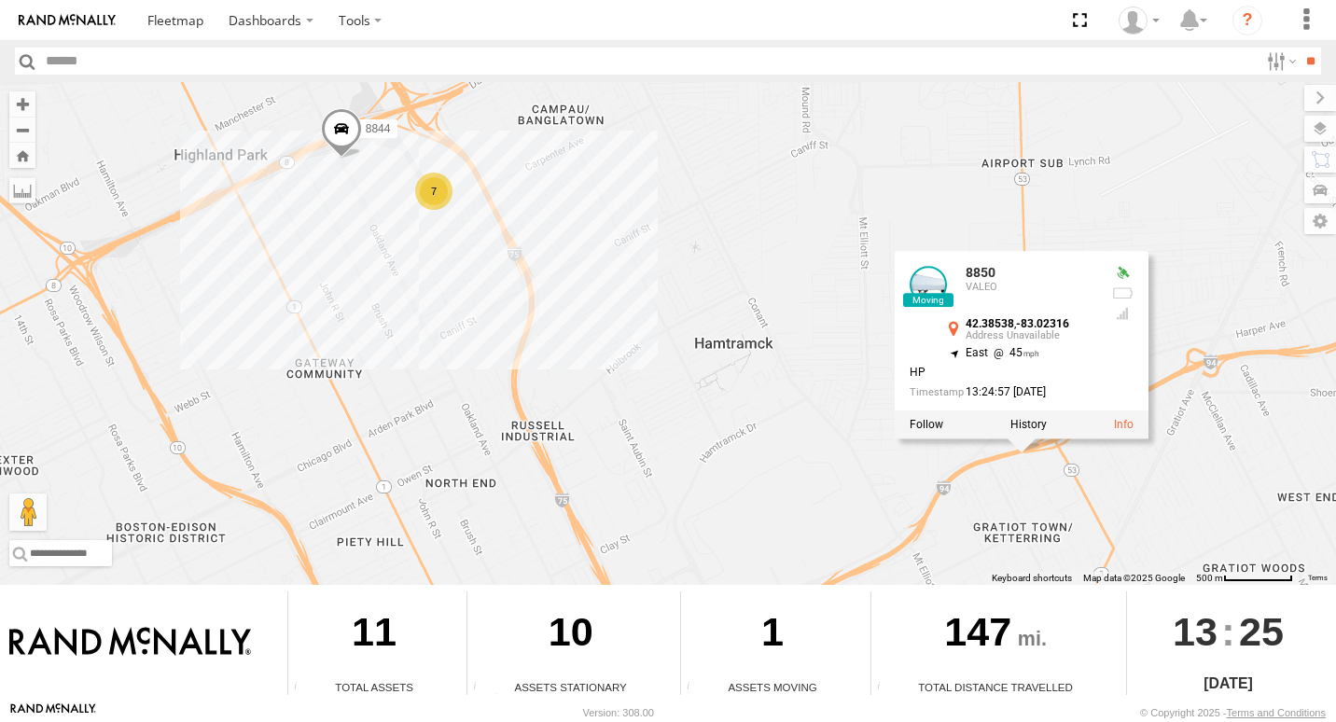
click at [828, 471] on div "8846 8852 8850 8844 7 8850 VALEO 42.38538 , -83.02316 East 45 HP 13:24:57 09/16…" at bounding box center [668, 333] width 1336 height 503
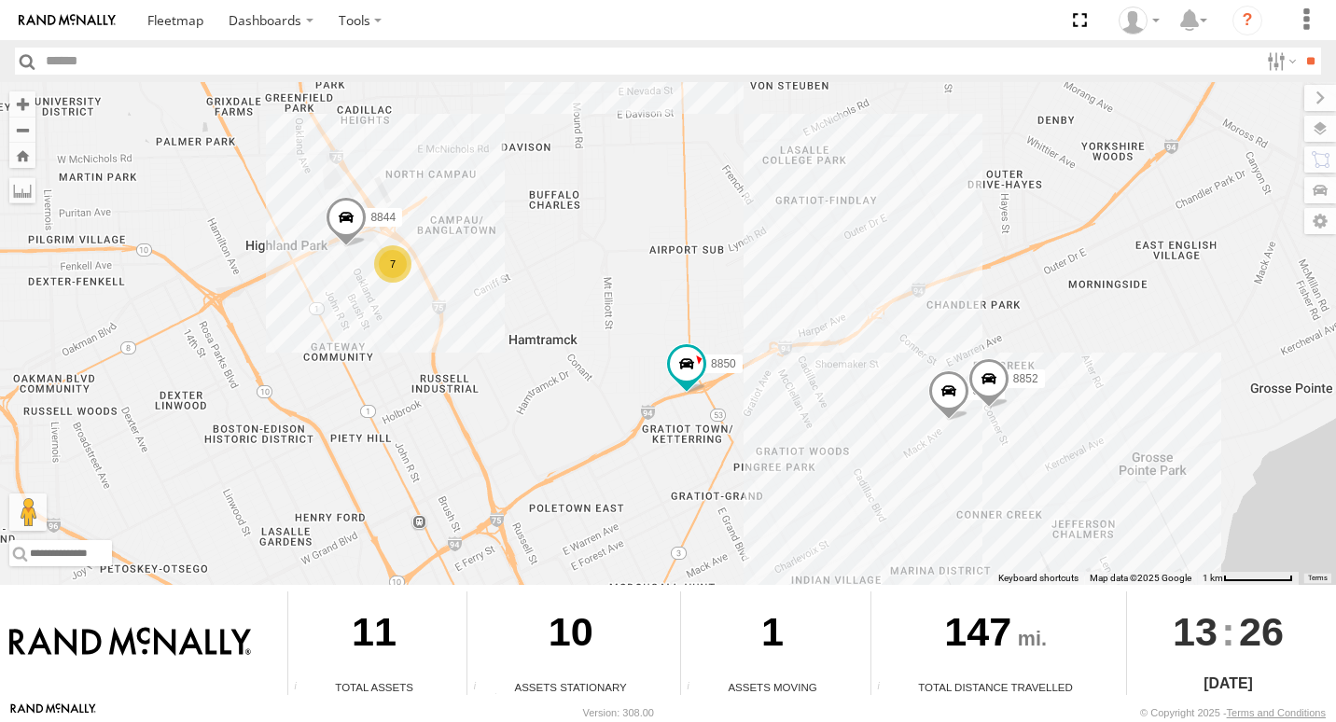
click at [995, 483] on div "7 8846 8852 8850 8844" at bounding box center [668, 333] width 1336 height 503
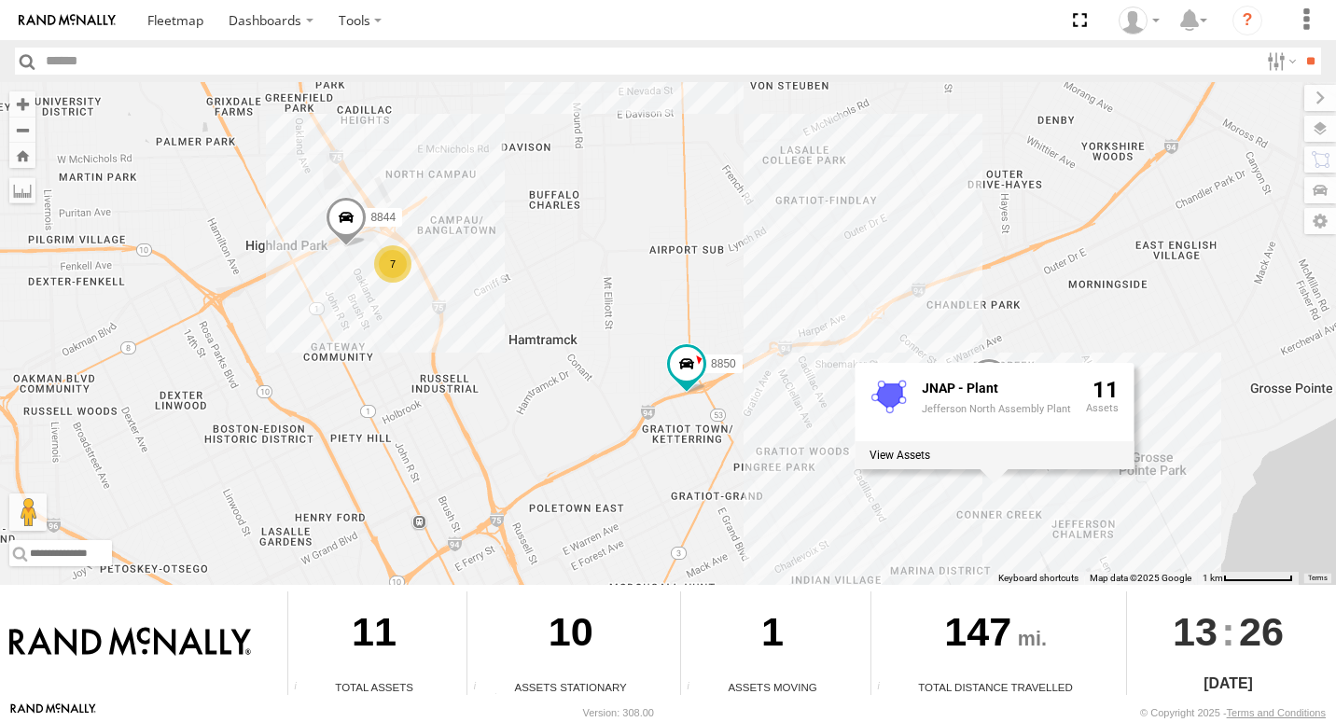
click at [970, 499] on div "7 8846 8852 8850 8844 JNAP - Plant Jefferson North Assembly Plant 11" at bounding box center [668, 333] width 1336 height 503
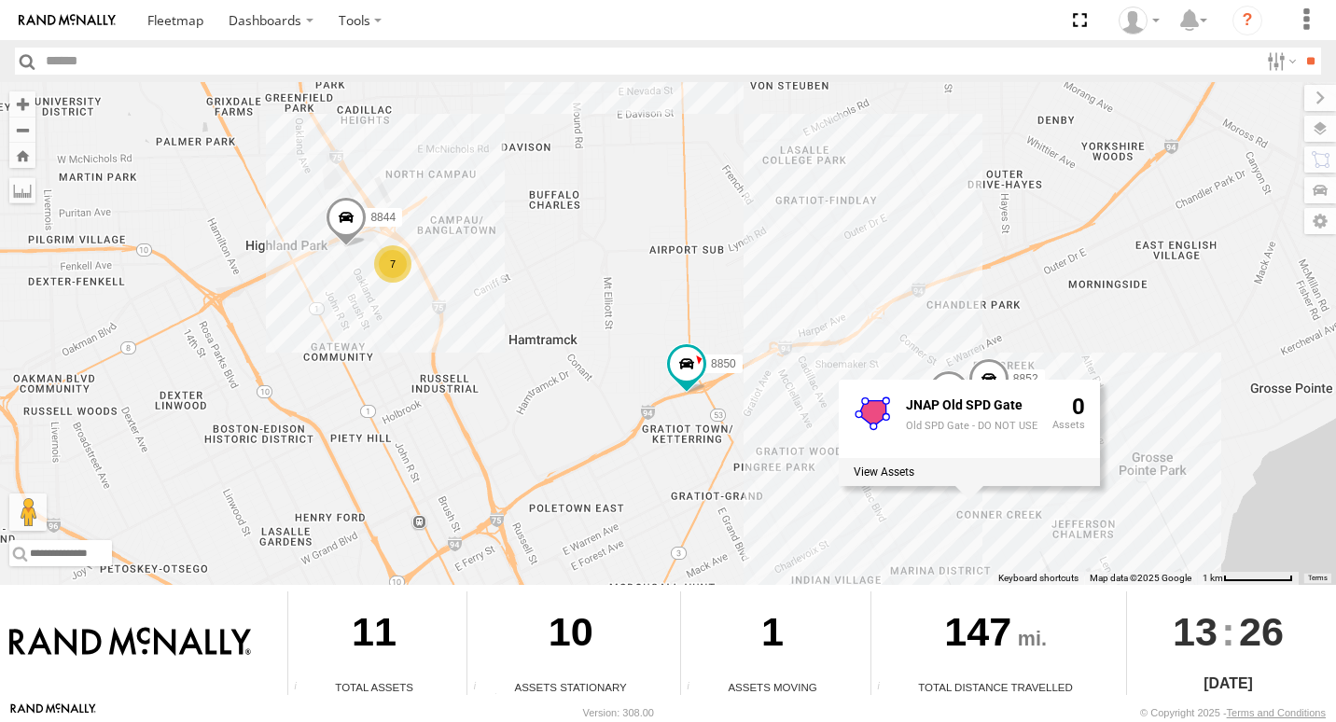
click at [1160, 367] on div "7 8846 8852 8850 8844 JNAP Old SPD Gate Old SPD Gate - DO NOT USE 0" at bounding box center [668, 333] width 1336 height 503
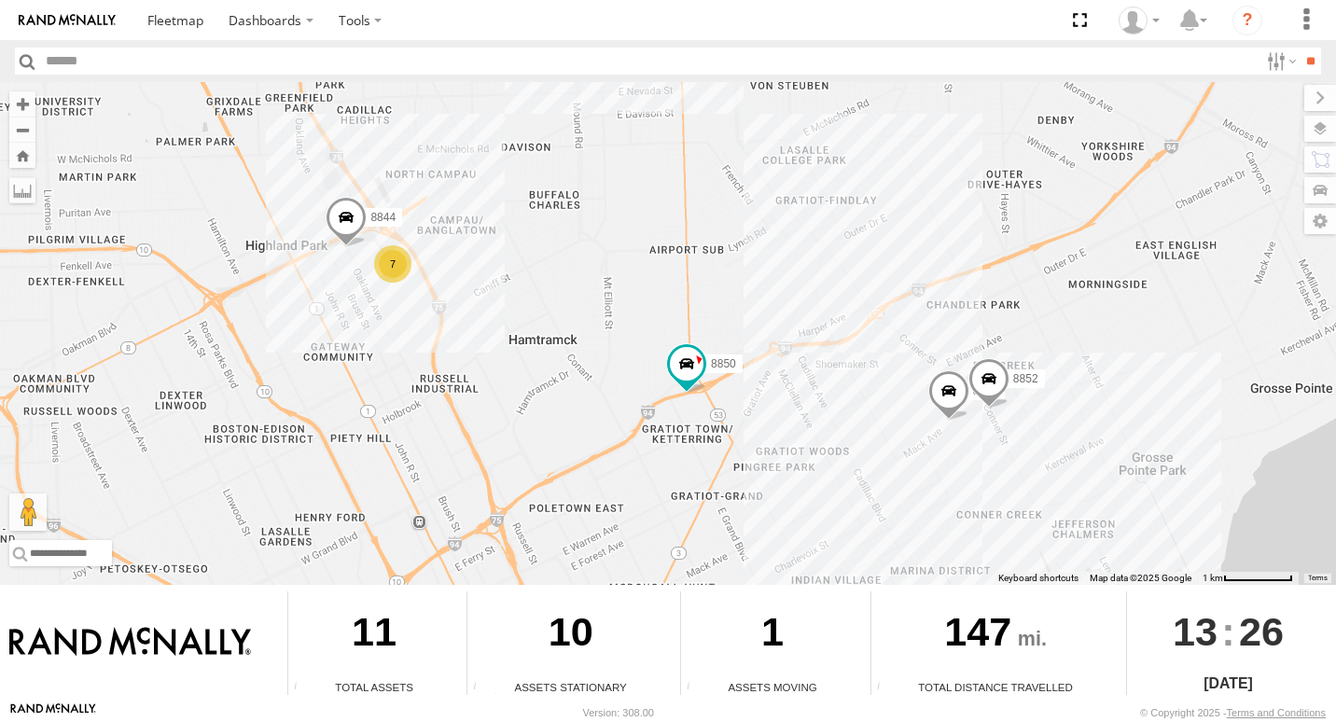
click at [936, 409] on span at bounding box center [949, 395] width 41 height 50
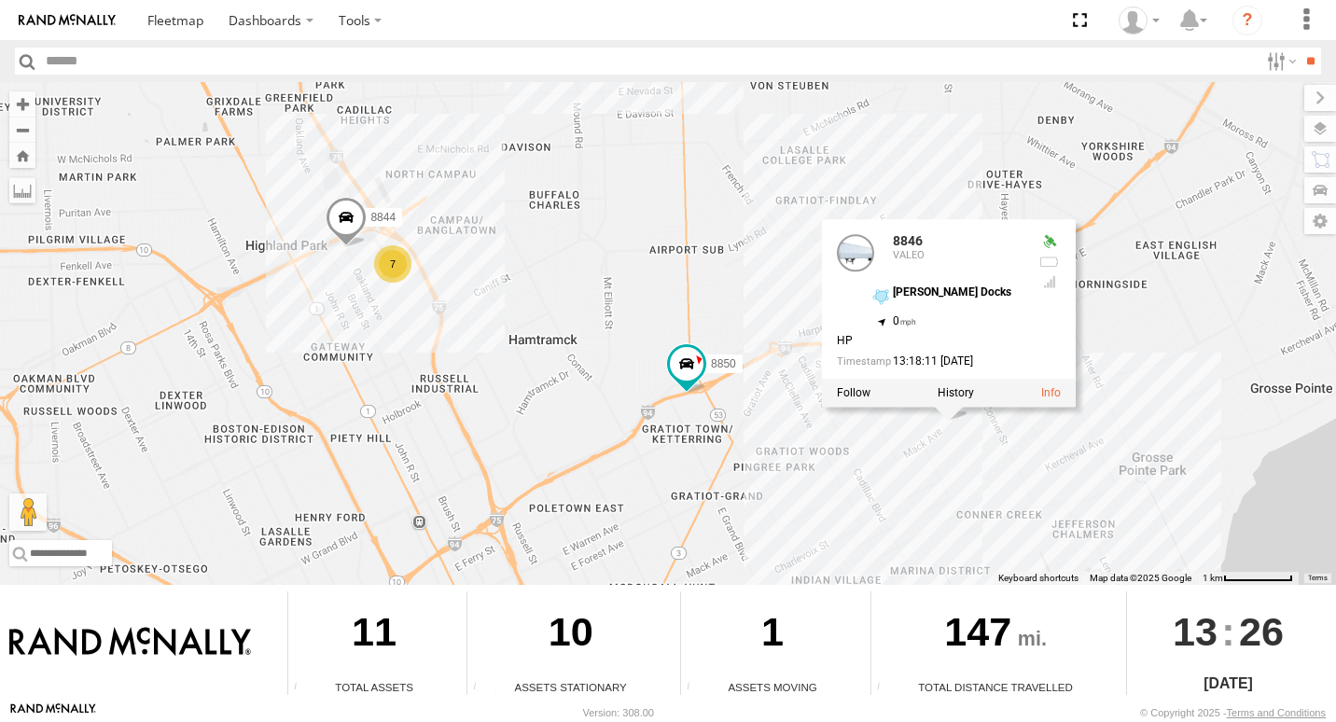
click at [865, 458] on div "7 8846 8852 8850 8844 8846 VALEO MACK - Valeo Docks 42.38176 , -82.97496 0 HP 1…" at bounding box center [668, 333] width 1336 height 503
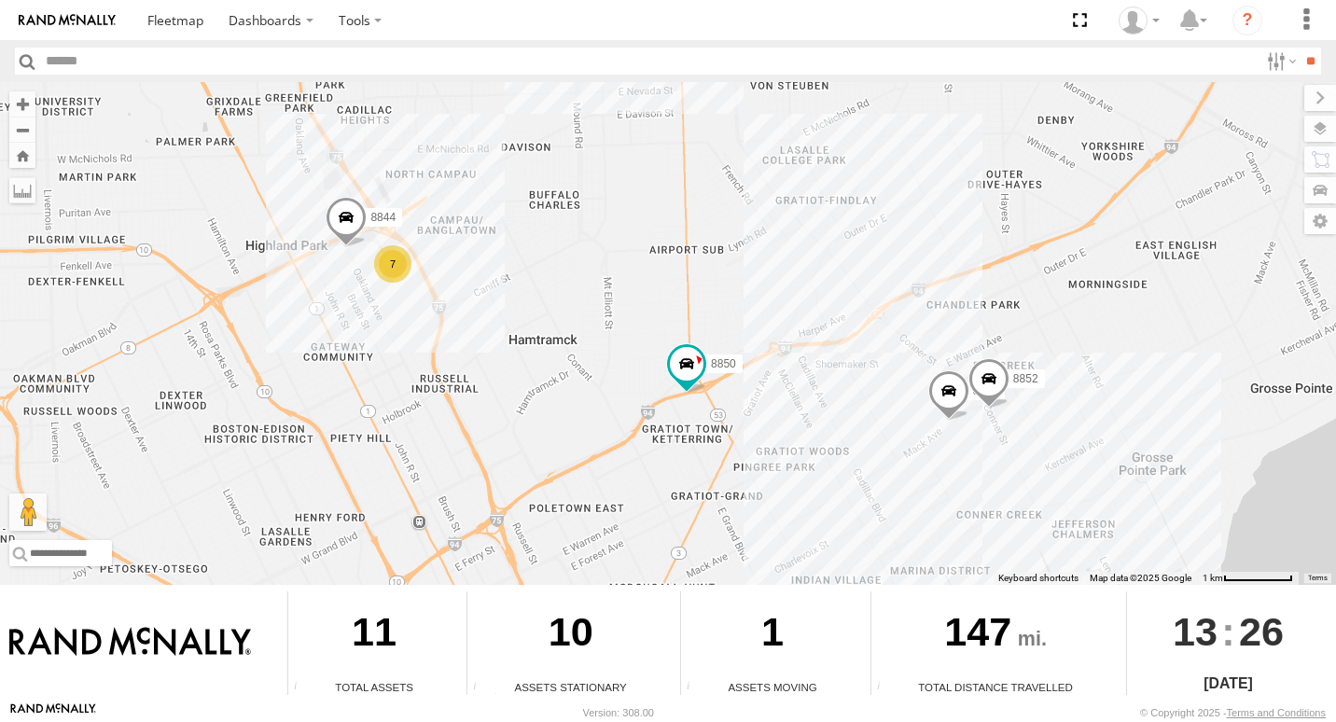
click at [381, 264] on div "7" at bounding box center [392, 263] width 37 height 37
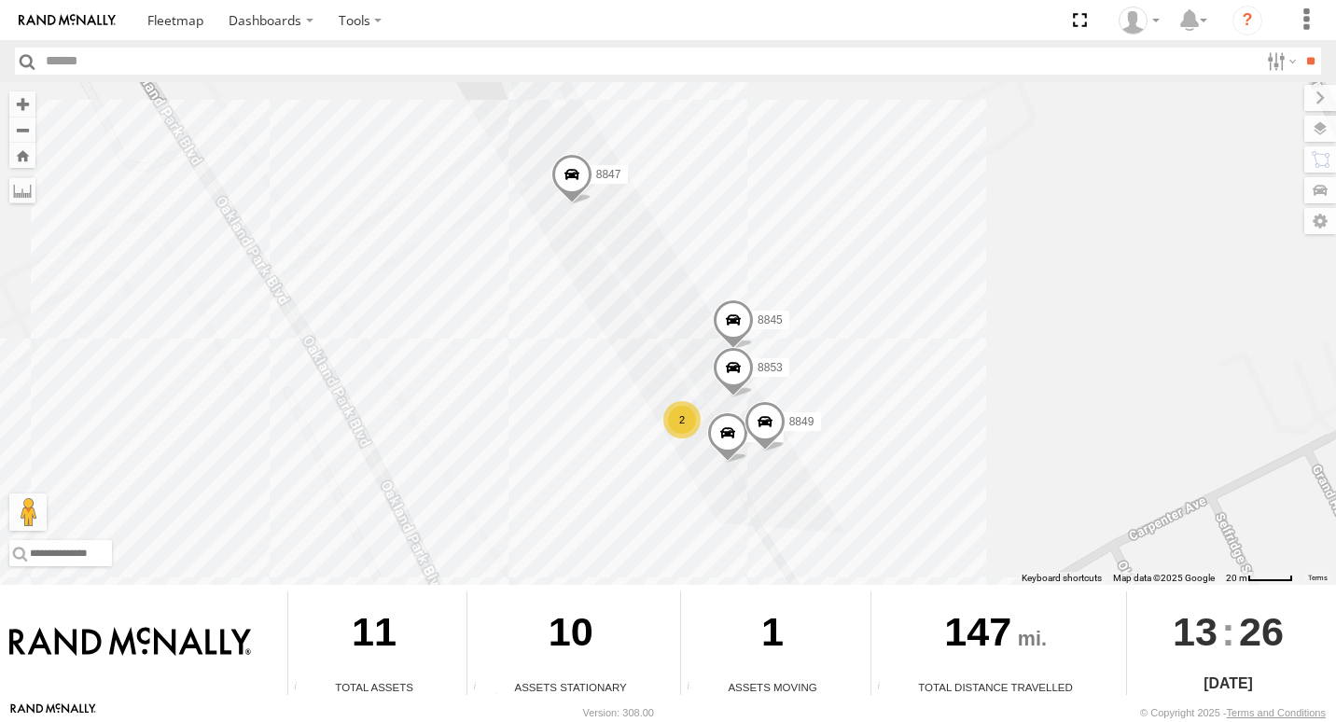
click at [727, 446] on span at bounding box center [727, 437] width 41 height 50
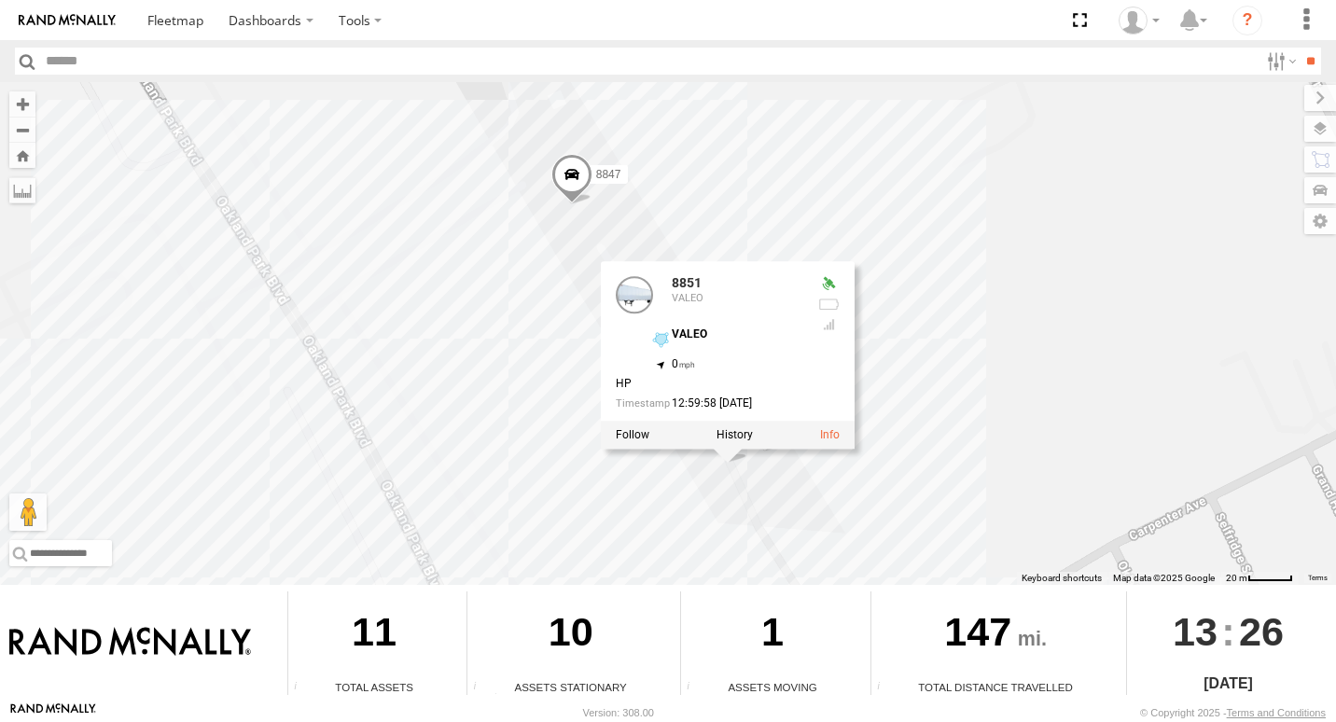
click at [1129, 390] on div "8846 8852 8850 8844 8845 2 8853 8851 8847 8849 8851 VALEO VALEO 42.40265 , -83.…" at bounding box center [668, 333] width 1336 height 503
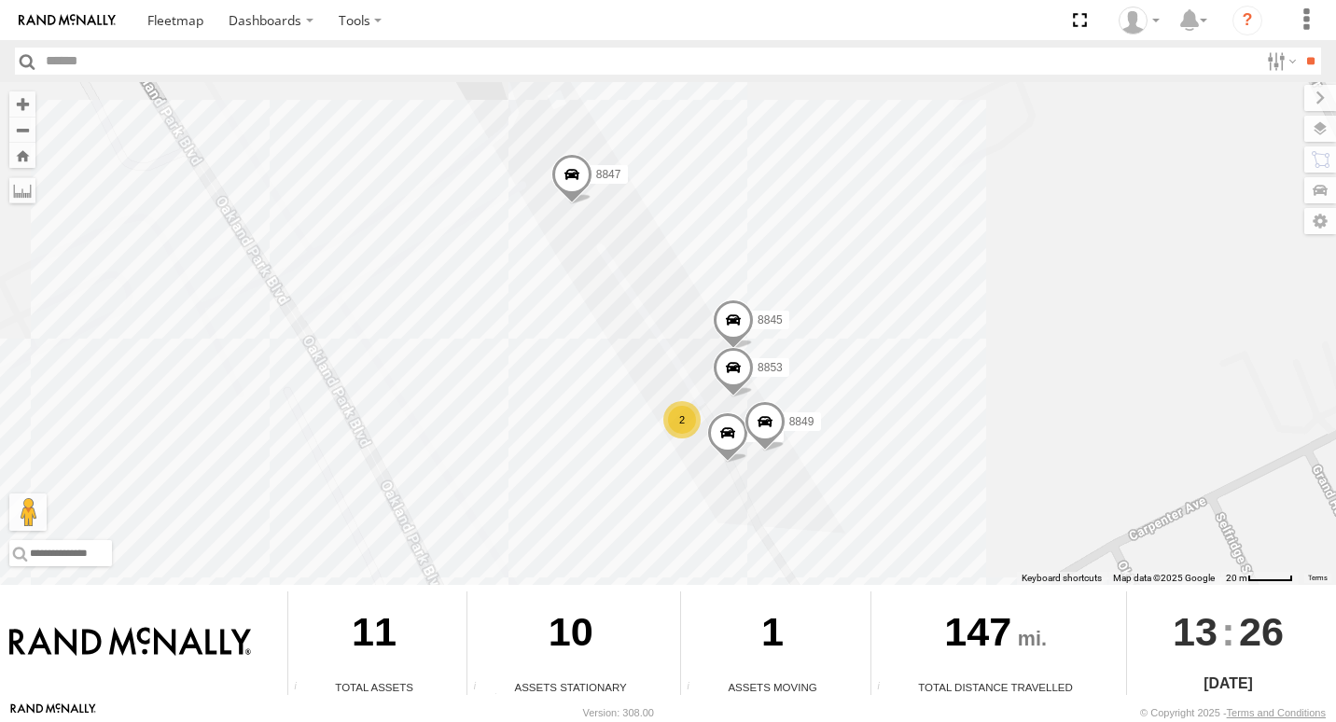
click at [736, 434] on span at bounding box center [727, 437] width 41 height 50
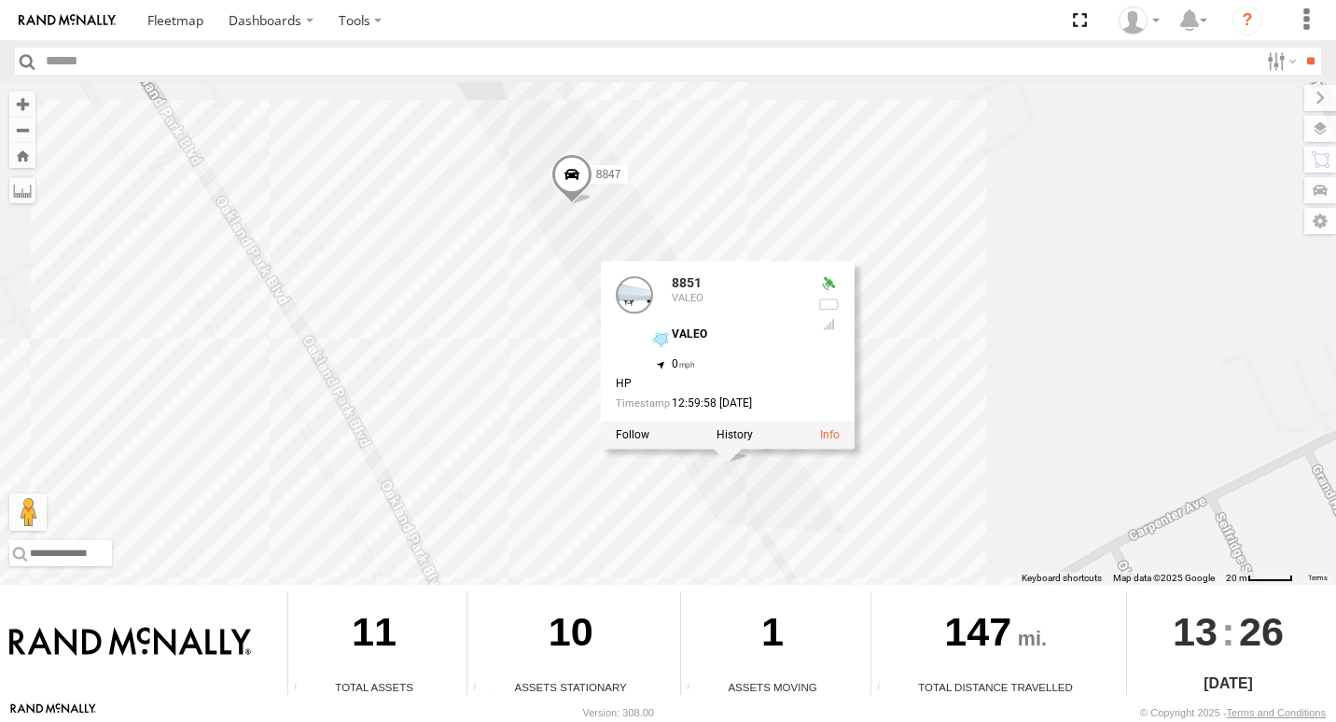
click at [989, 346] on div "8846 8852 8850 8844 8845 2 8853 8851 8847 8849 8851 VALEO VALEO 42.40265 , -83.…" at bounding box center [668, 333] width 1336 height 503
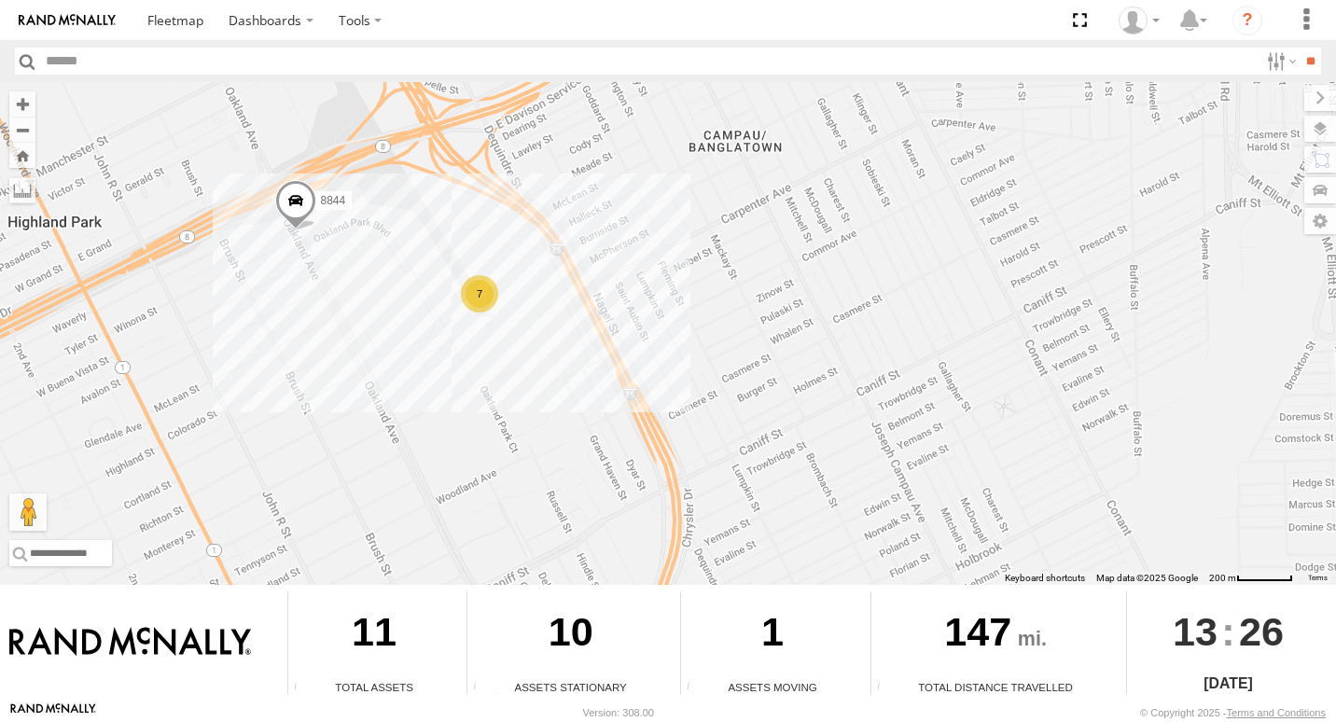
drag, startPoint x: 1108, startPoint y: 443, endPoint x: 647, endPoint y: 341, distance: 472.3
click at [647, 341] on div "8846 8852 8850 8844 7" at bounding box center [668, 333] width 1336 height 503
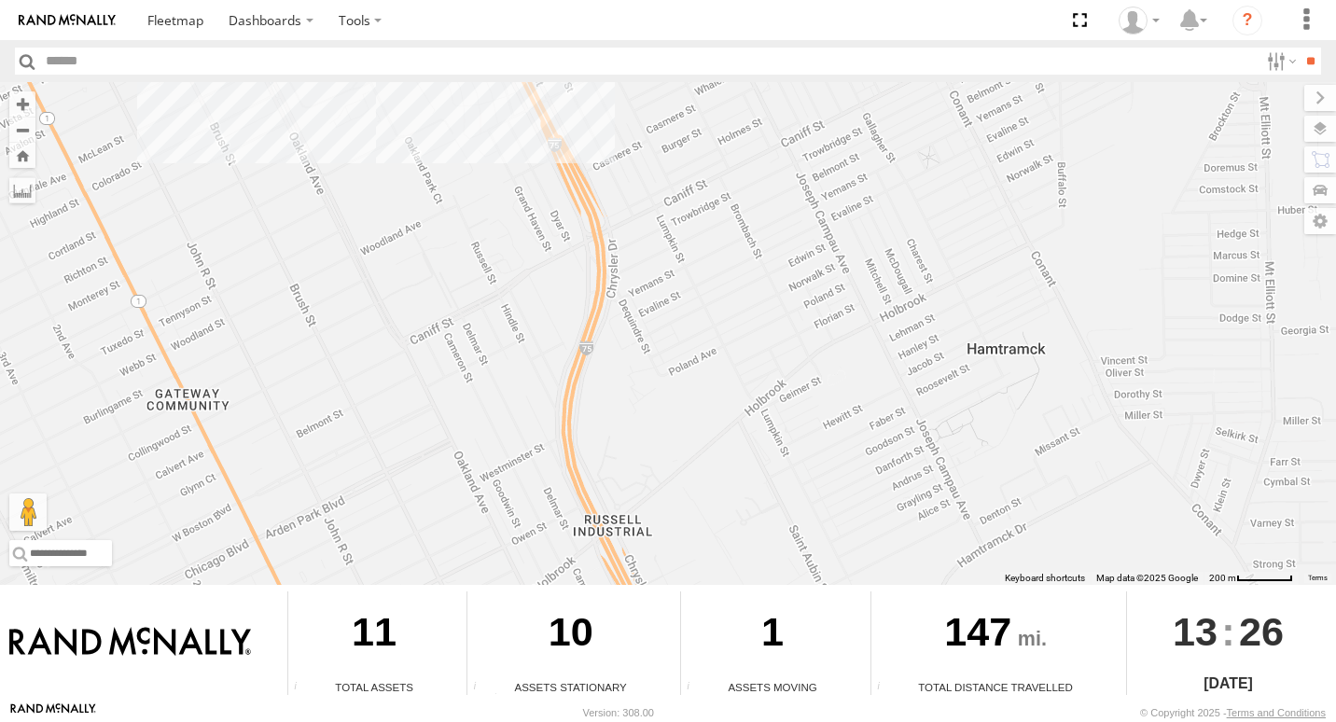
drag, startPoint x: 937, startPoint y: 414, endPoint x: 866, endPoint y: 164, distance: 260.0
click at [866, 164] on div "8846 8852 8850 8844 7" at bounding box center [668, 333] width 1336 height 503
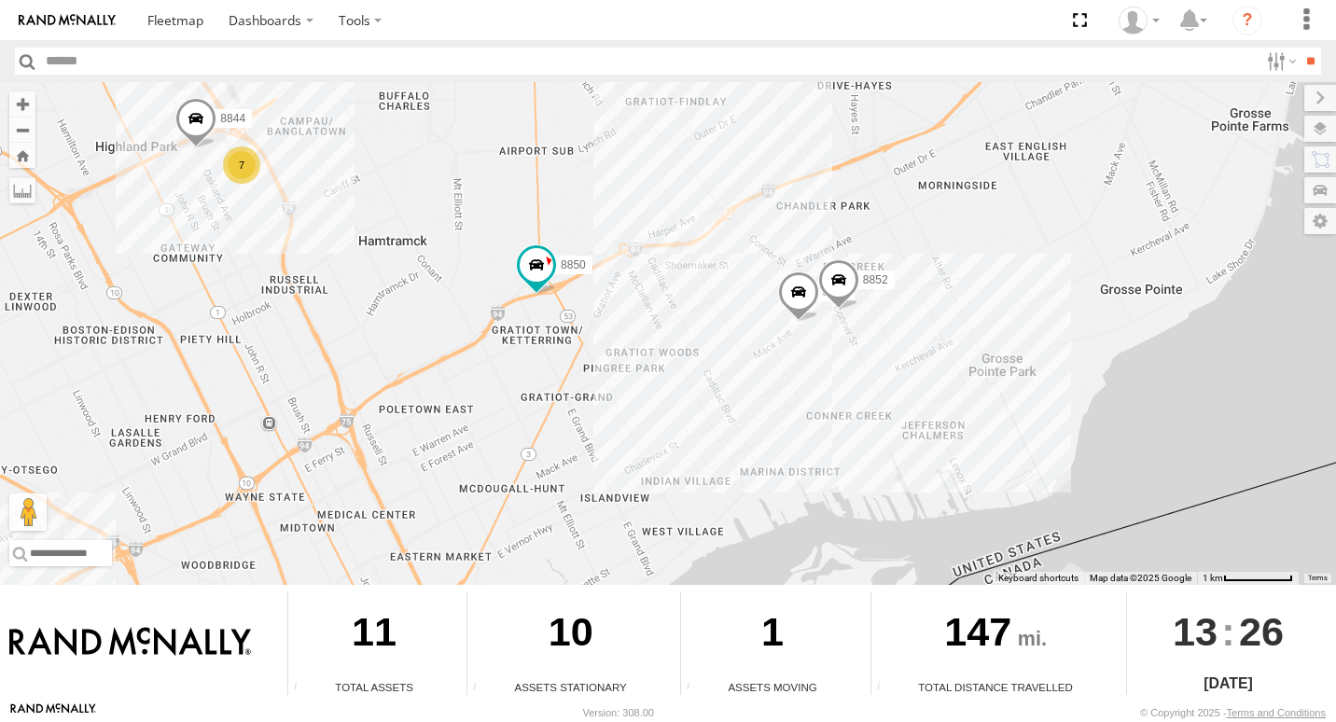
drag, startPoint x: 1080, startPoint y: 449, endPoint x: 485, endPoint y: 288, distance: 615.8
click at [485, 288] on div "8846 8852 8850 8844 7" at bounding box center [668, 333] width 1336 height 503
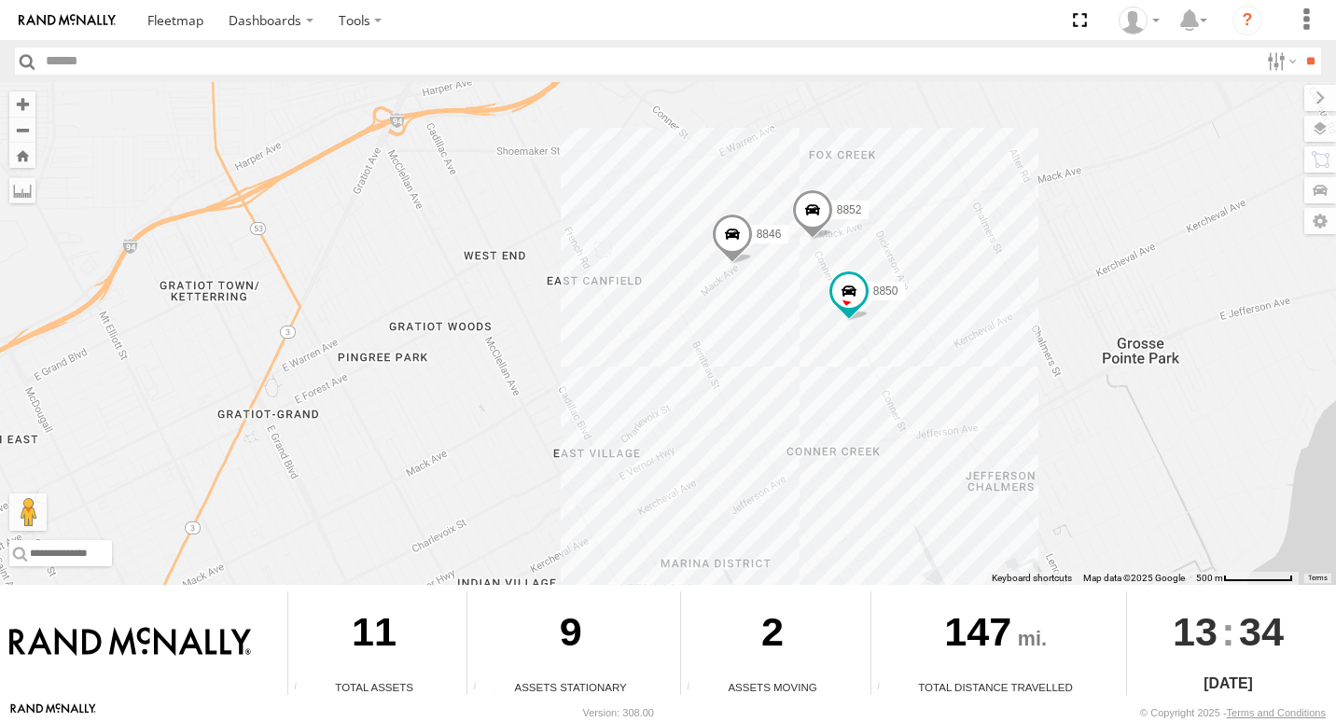
drag, startPoint x: 962, startPoint y: 472, endPoint x: 516, endPoint y: 267, distance: 491.1
click at [516, 267] on div "8 8846 8852 8850" at bounding box center [668, 333] width 1336 height 503
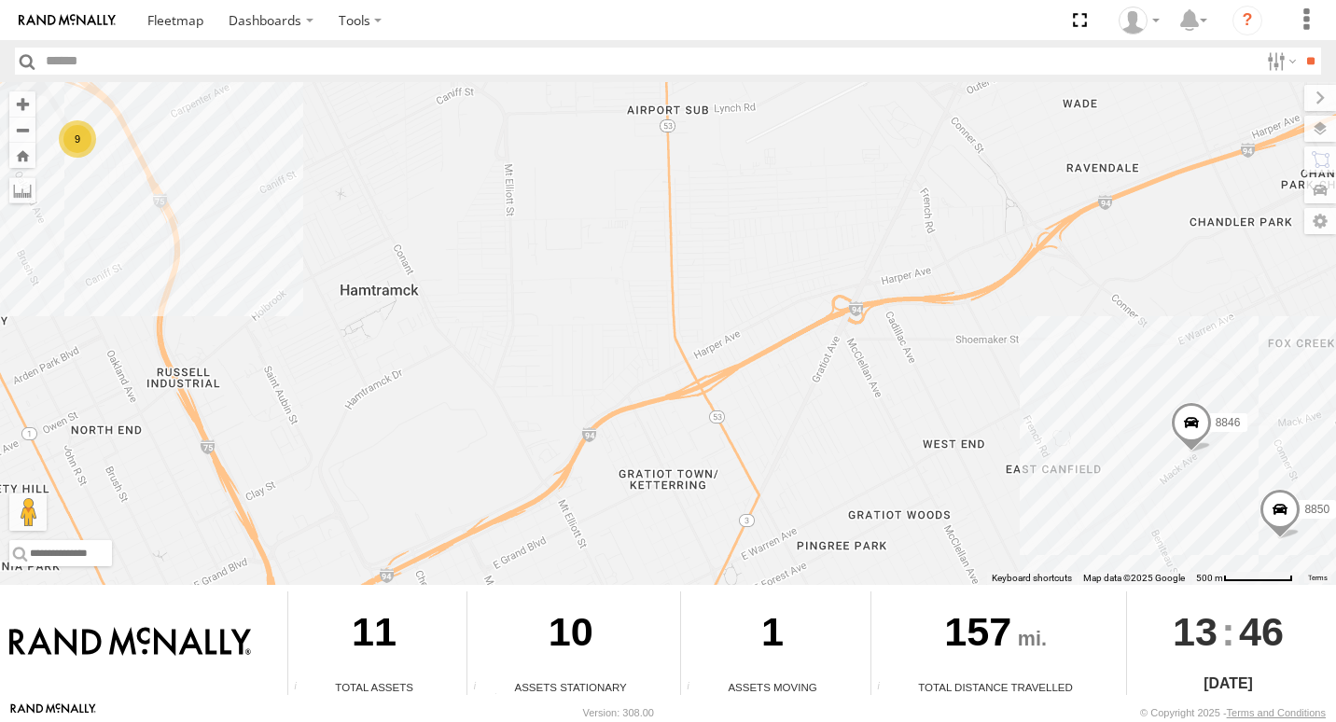
click at [81, 146] on div "9" at bounding box center [77, 138] width 37 height 37
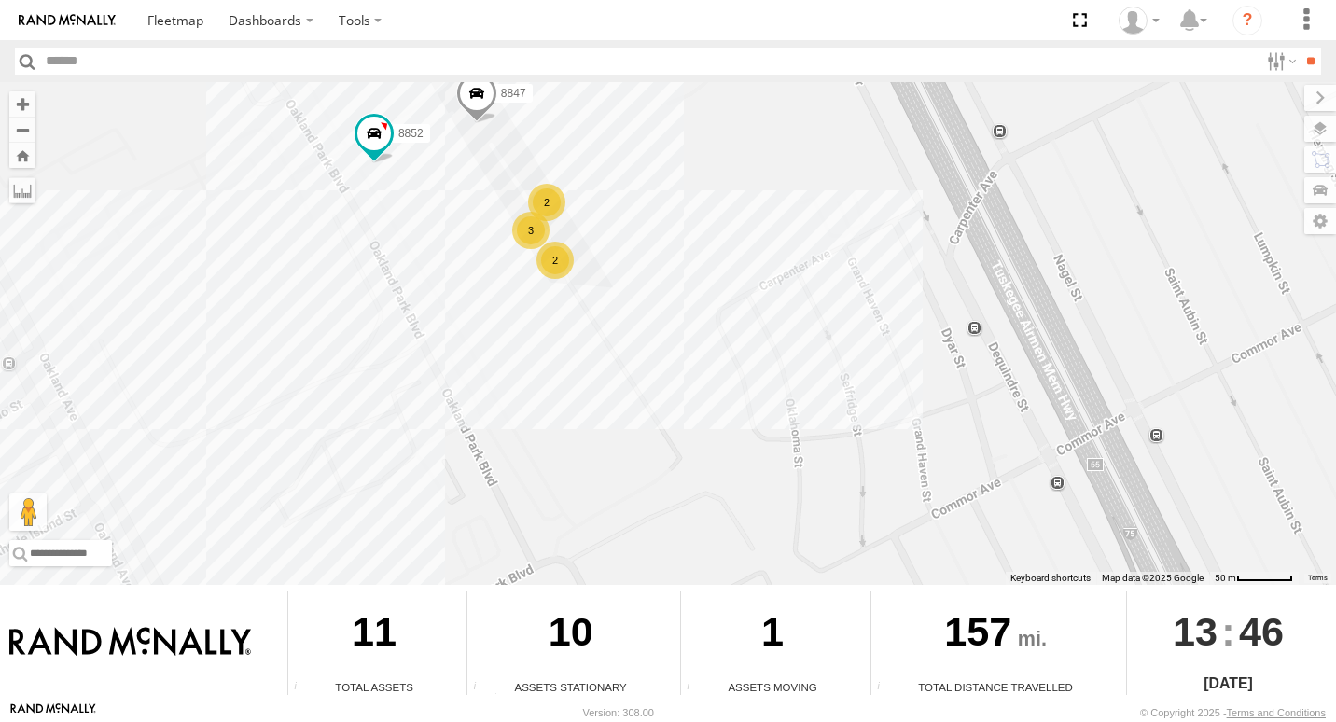
drag, startPoint x: 990, startPoint y: 414, endPoint x: 635, endPoint y: 249, distance: 392.1
click at [591, 249] on div "8846 8850 8852 8847 2 3 2" at bounding box center [668, 333] width 1336 height 503
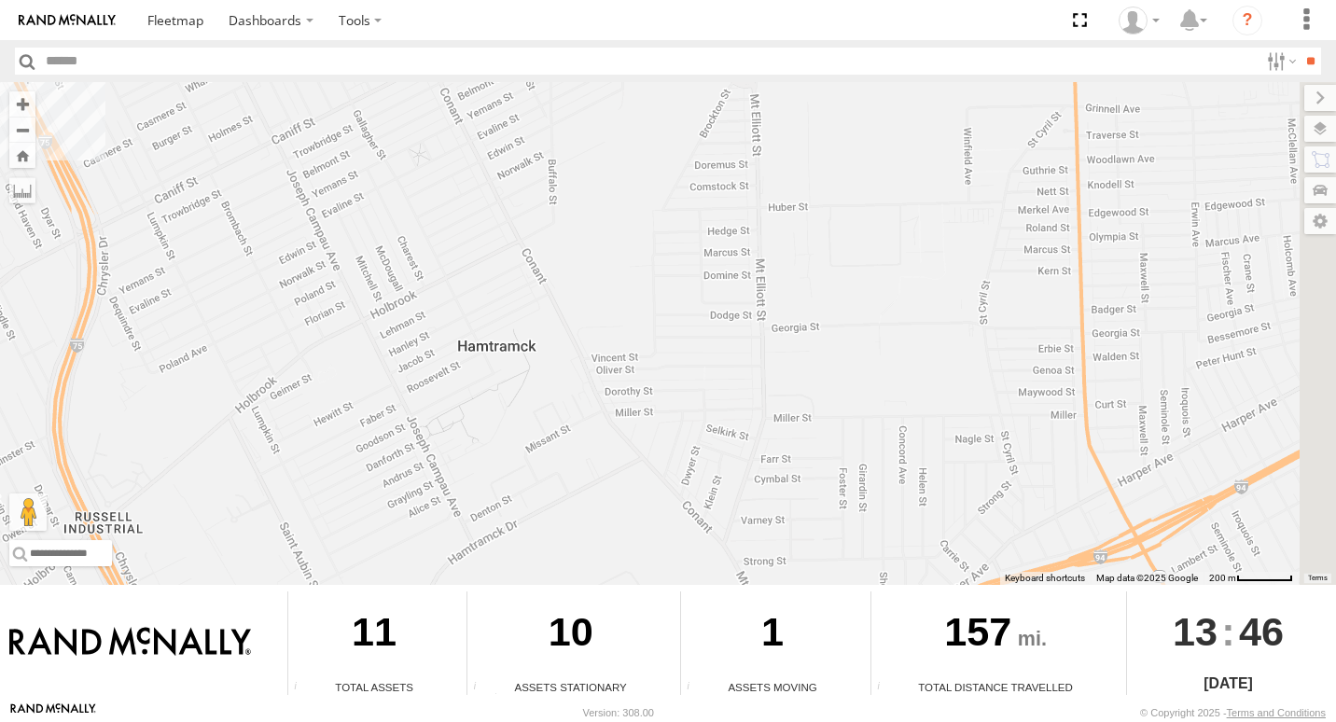
drag, startPoint x: 1079, startPoint y: 409, endPoint x: 230, endPoint y: 219, distance: 870.1
click at [230, 219] on div "8846 8850 8852 8" at bounding box center [668, 333] width 1336 height 503
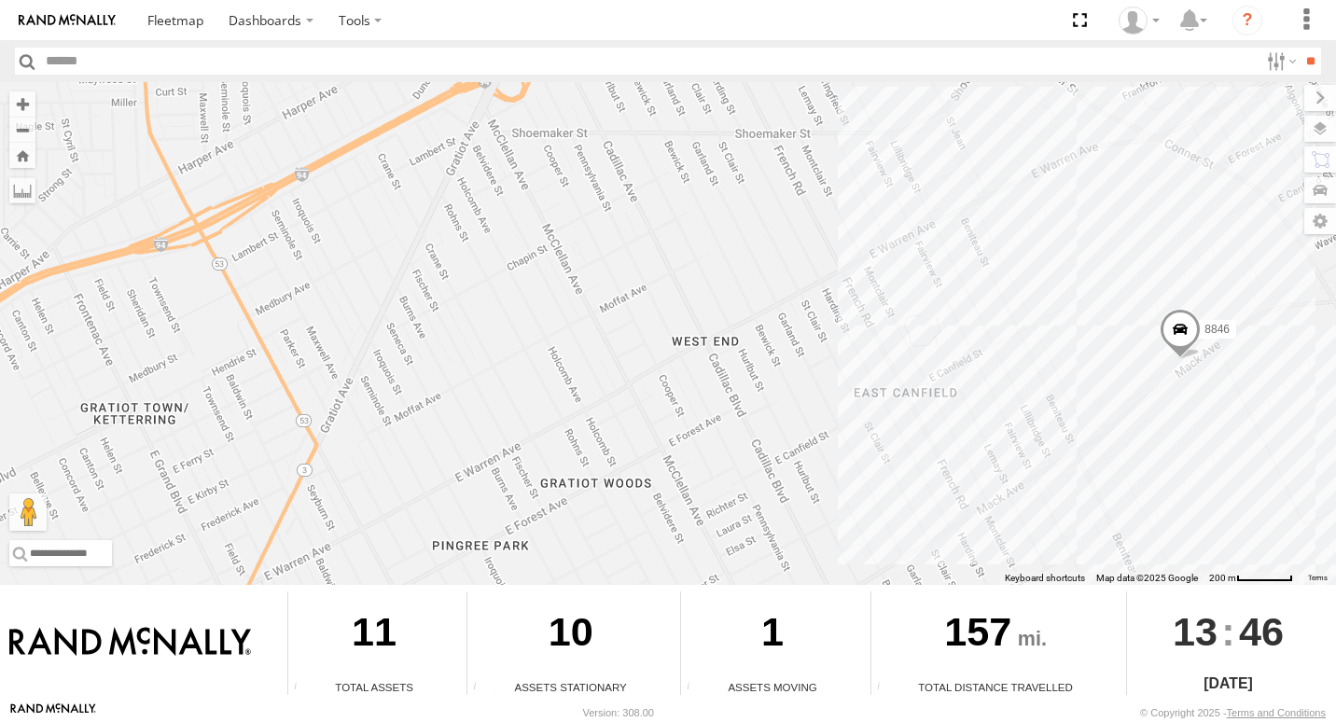
drag, startPoint x: 1209, startPoint y: 474, endPoint x: 284, endPoint y: 179, distance: 970.7
click at [284, 179] on div "8846 8850 8852 8" at bounding box center [668, 333] width 1336 height 503
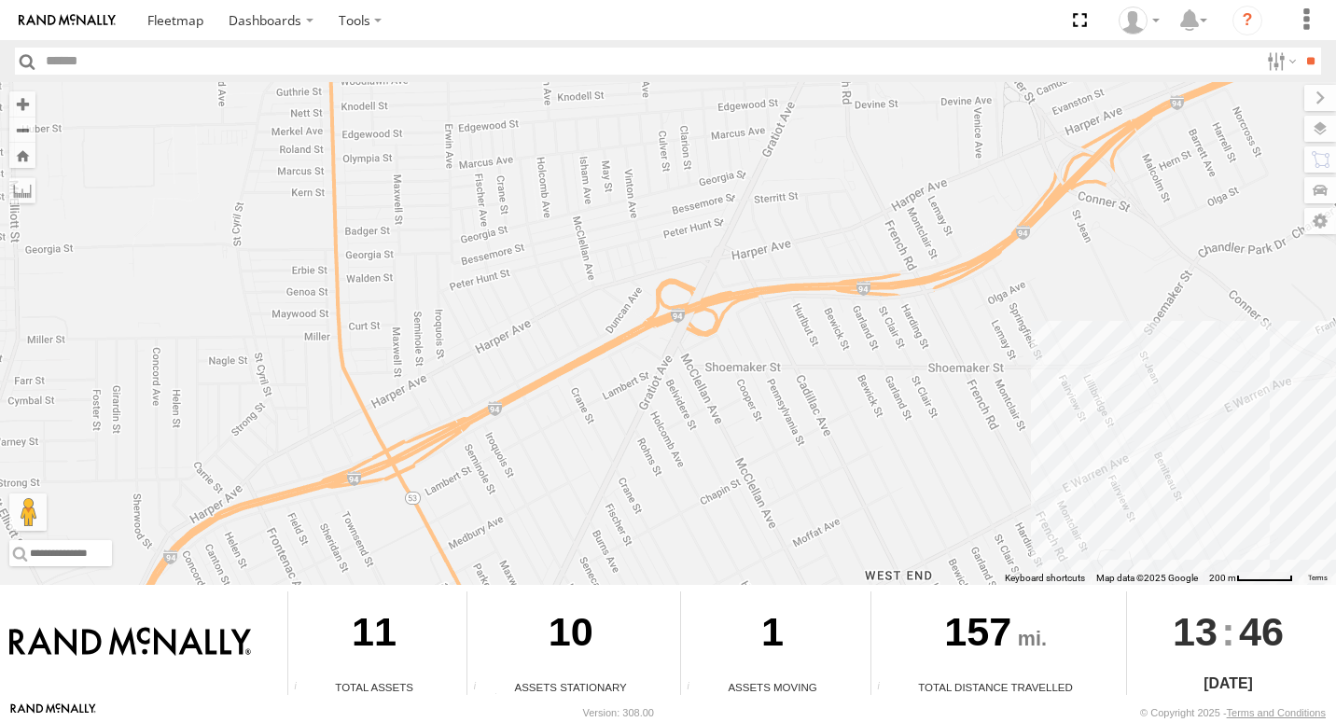
drag, startPoint x: 1059, startPoint y: 310, endPoint x: 1309, endPoint y: 569, distance: 360.4
click at [1309, 569] on div "8846 8850 8852 8" at bounding box center [668, 333] width 1336 height 503
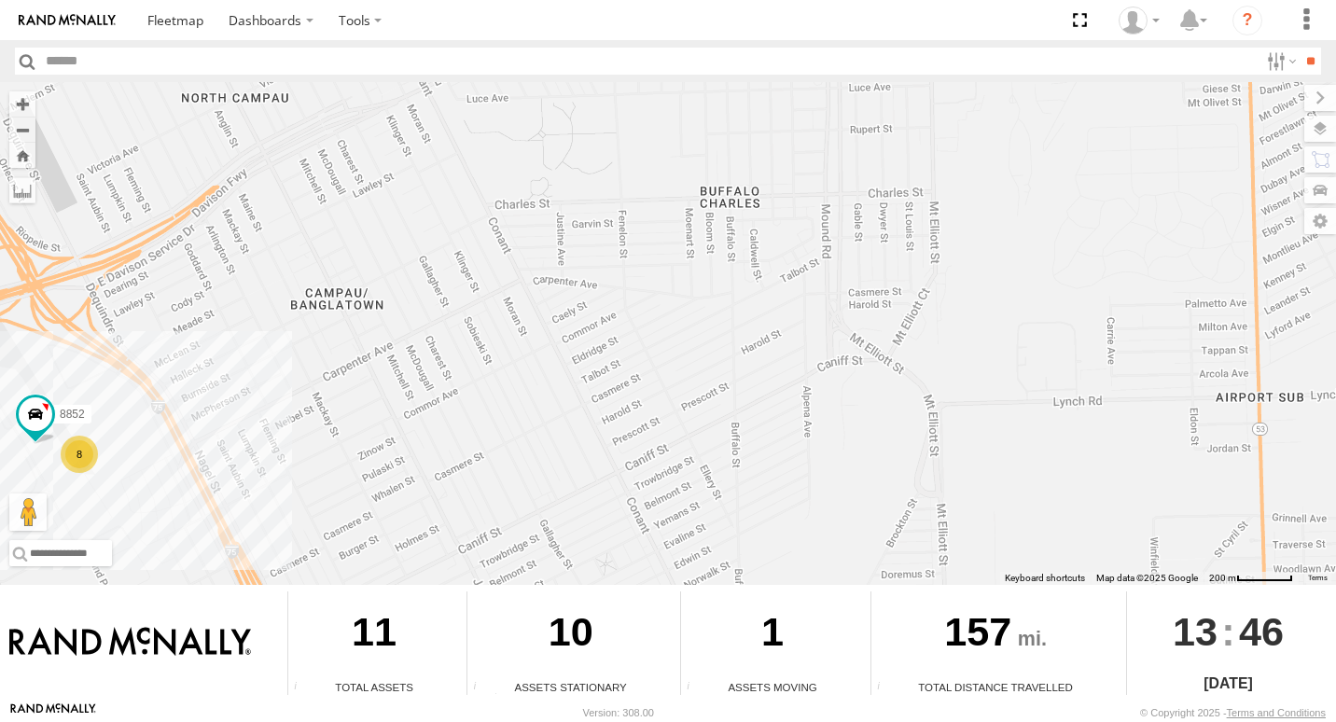
drag, startPoint x: 510, startPoint y: 186, endPoint x: 1339, endPoint y: 632, distance: 941.1
click at [1335, 632] on html "Dashboards" at bounding box center [668, 361] width 1336 height 722
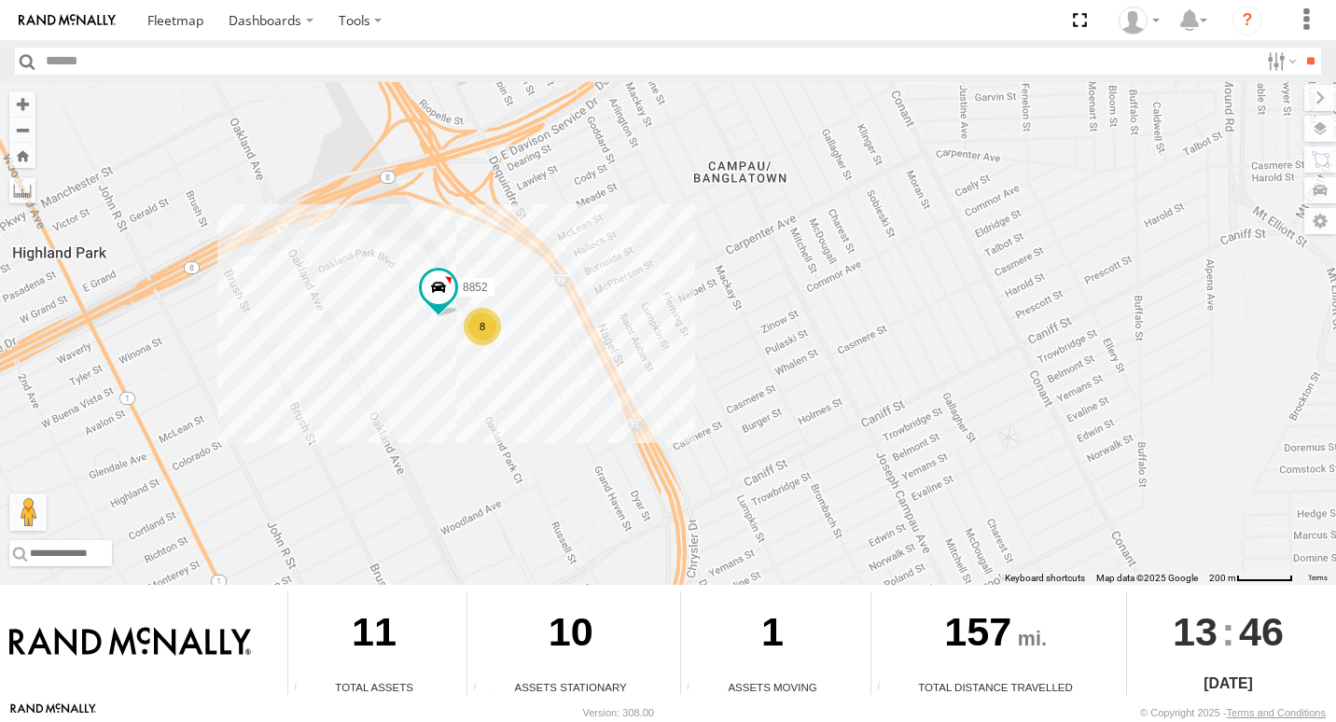
drag, startPoint x: 184, startPoint y: 414, endPoint x: 577, endPoint y: 276, distance: 416.5
click at [590, 279] on div "8846 8850 8852 8" at bounding box center [668, 333] width 1336 height 503
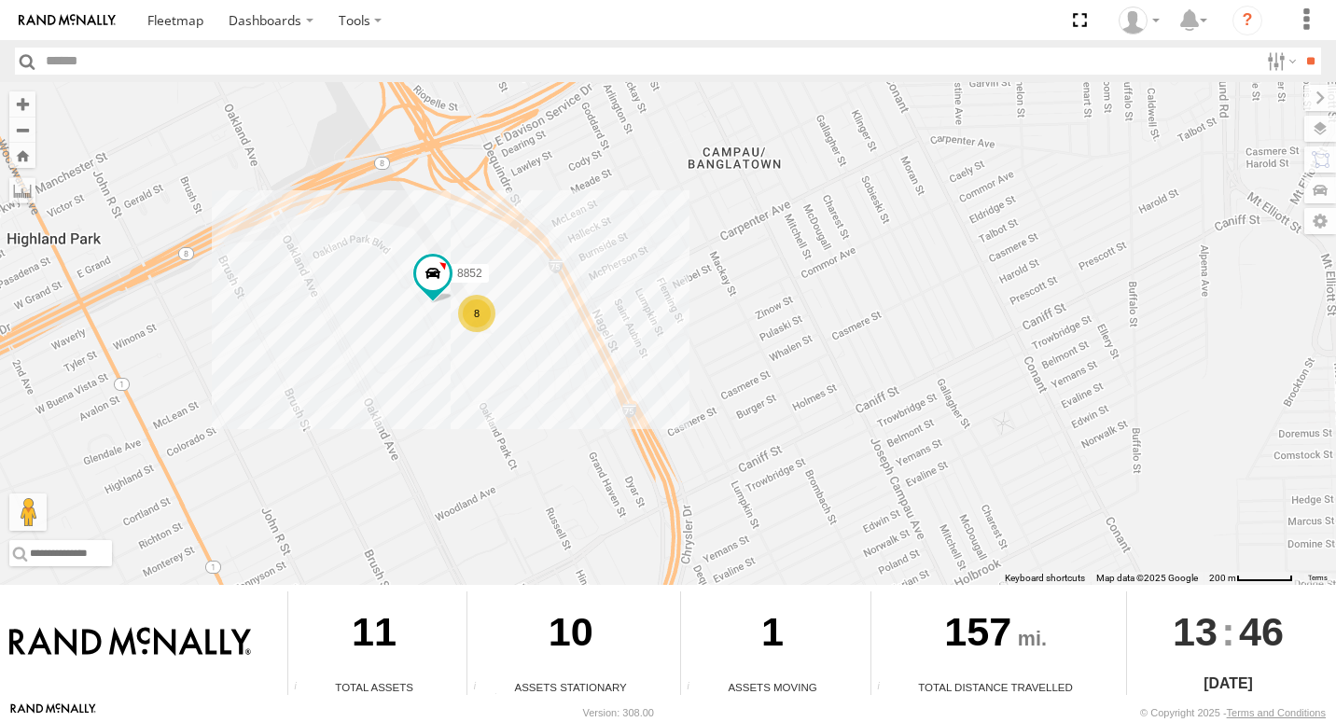
click at [484, 313] on div "8" at bounding box center [476, 313] width 37 height 37
